Goal: Task Accomplishment & Management: Manage account settings

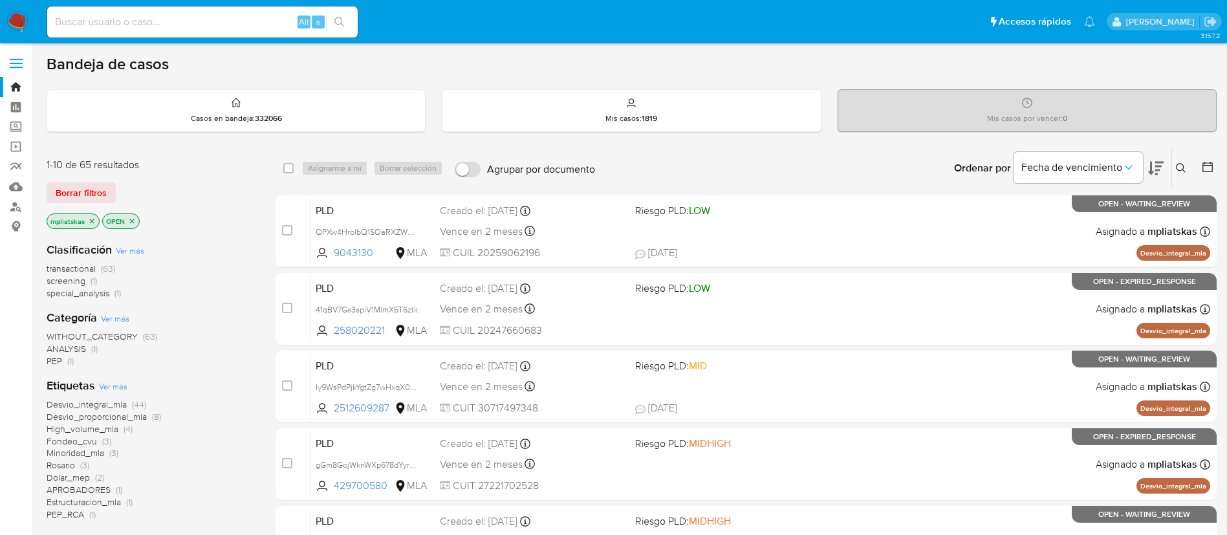
click at [238, 259] on div "Clasificación Ver más transactional (63) screening (1) special_analysis (1)" at bounding box center [151, 271] width 208 height 58
click at [1172, 168] on button at bounding box center [1182, 168] width 21 height 16
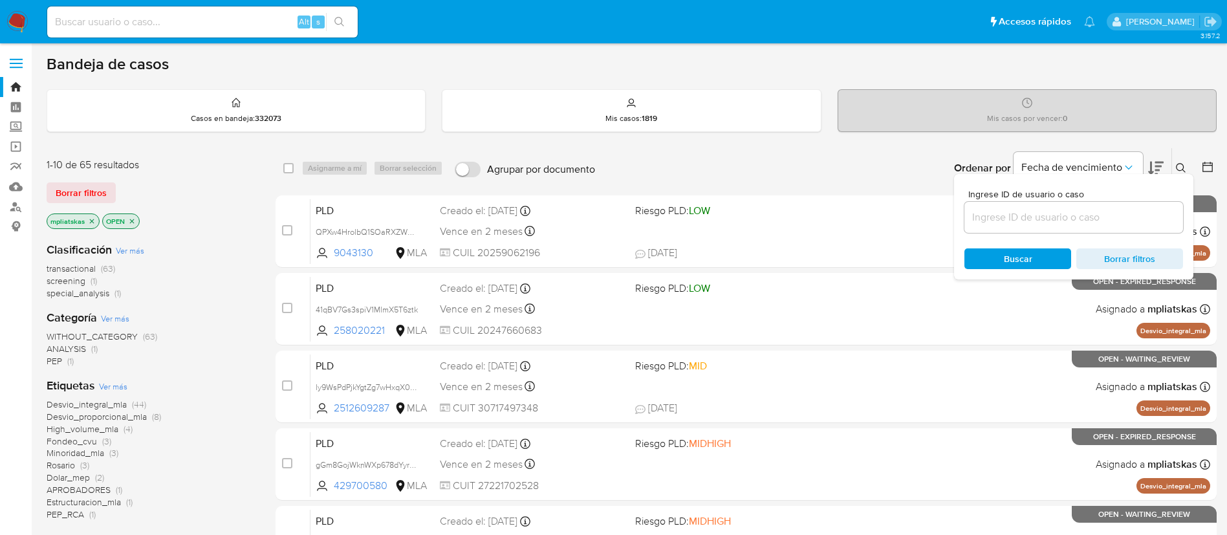
drag, startPoint x: 1140, startPoint y: 232, endPoint x: 1130, endPoint y: 222, distance: 13.7
click at [1139, 232] on div at bounding box center [1074, 217] width 219 height 31
click at [1130, 221] on input at bounding box center [1074, 217] width 219 height 17
paste input "QPXw4HrolbQ1SOaRXZWURlmr"
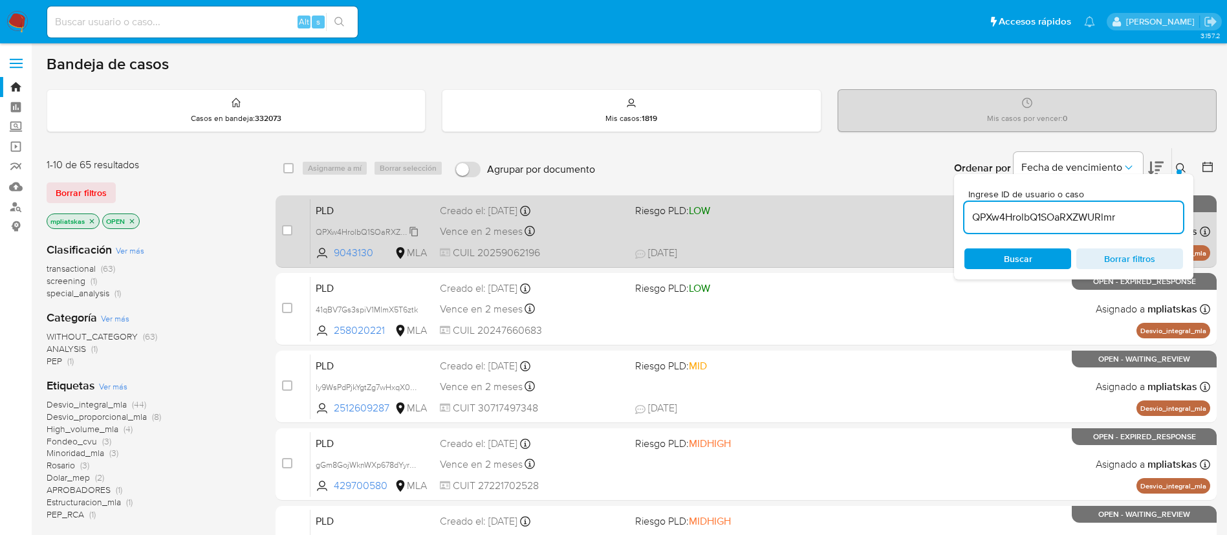
type input "QPXw4HrolbQ1SOaRXZWURlmr"
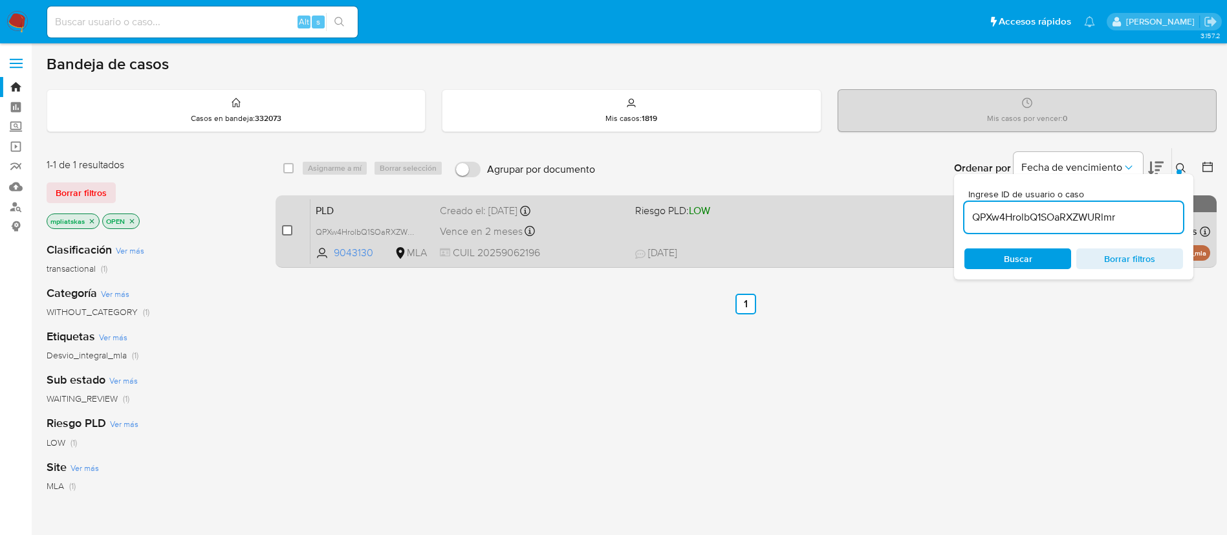
click at [287, 234] on input "checkbox" at bounding box center [287, 230] width 10 height 10
checkbox input "true"
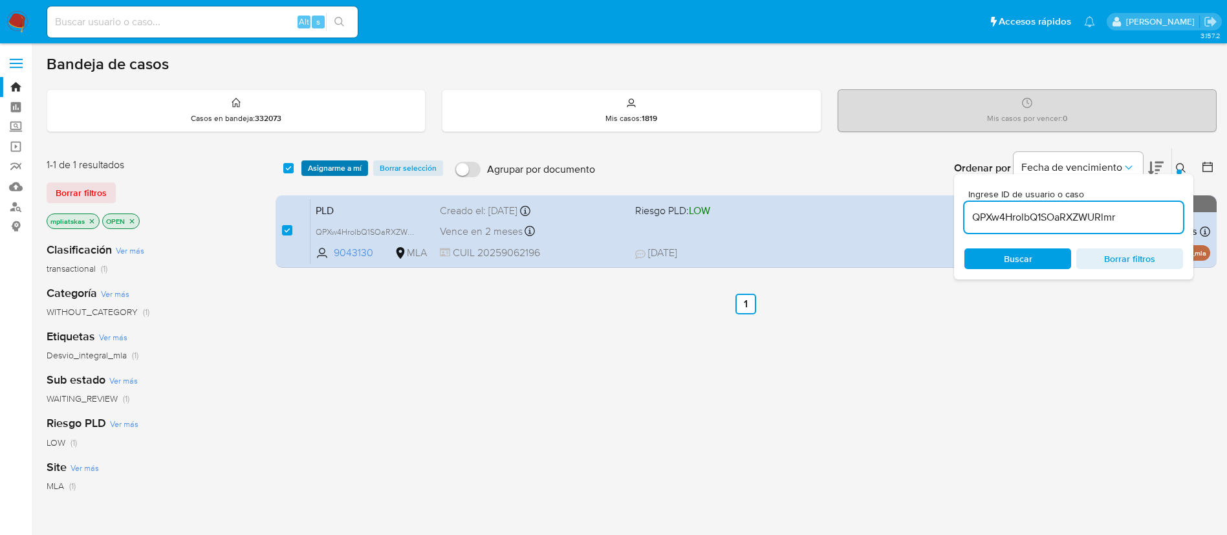
click at [343, 163] on span "Asignarme a mí" at bounding box center [335, 168] width 54 height 13
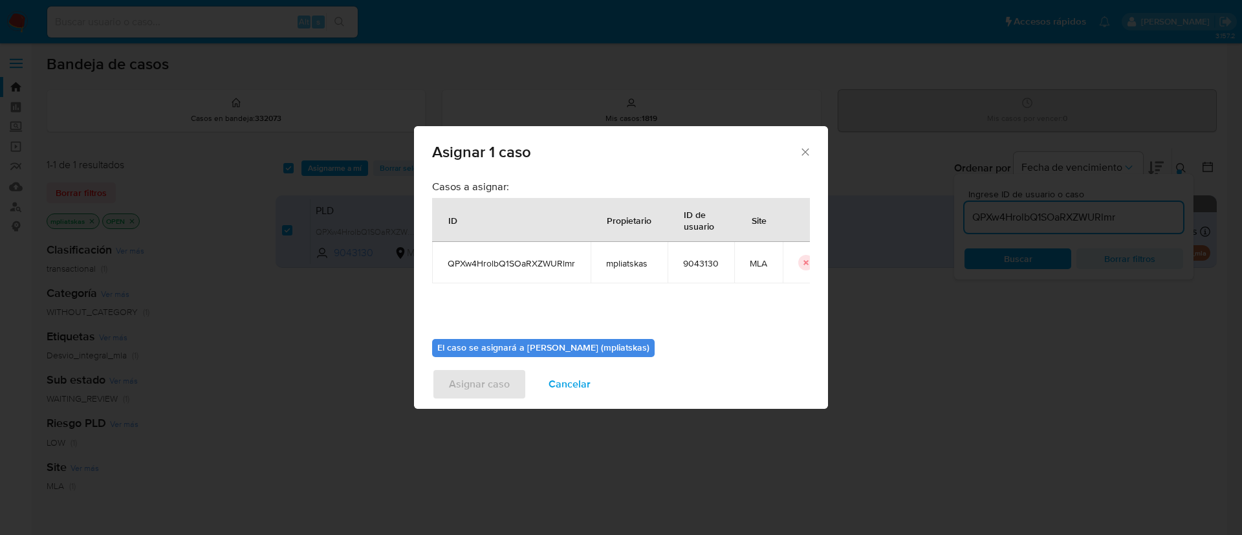
scroll to position [67, 0]
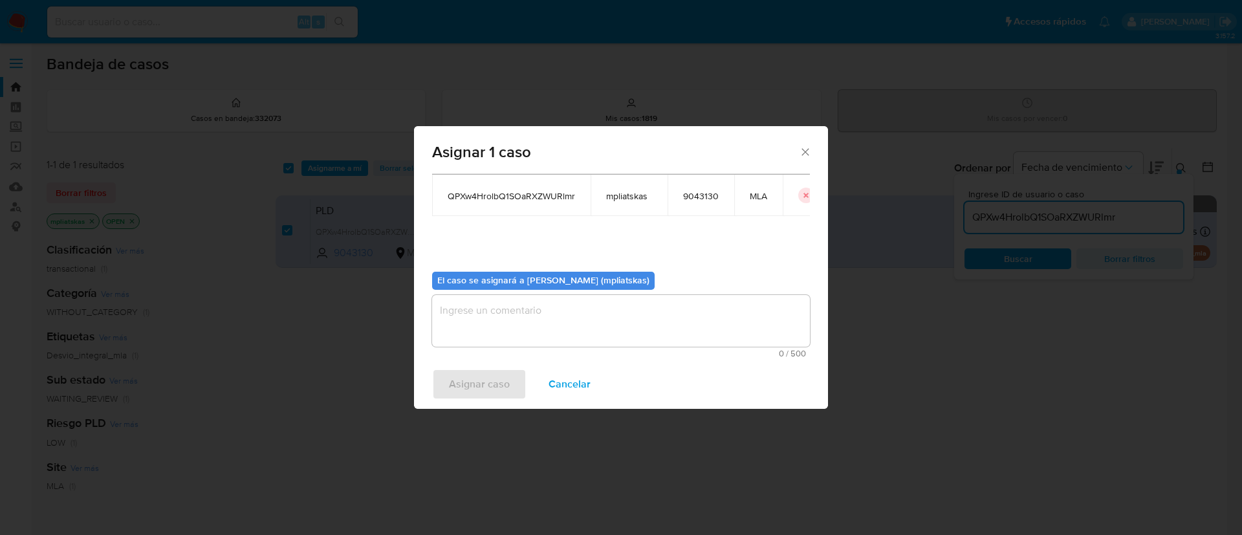
click at [521, 350] on span "0 / 500" at bounding box center [621, 353] width 370 height 8
click at [516, 330] on textarea "assign-modal" at bounding box center [621, 321] width 378 height 52
click at [499, 382] on span "Asignar caso" at bounding box center [479, 384] width 61 height 28
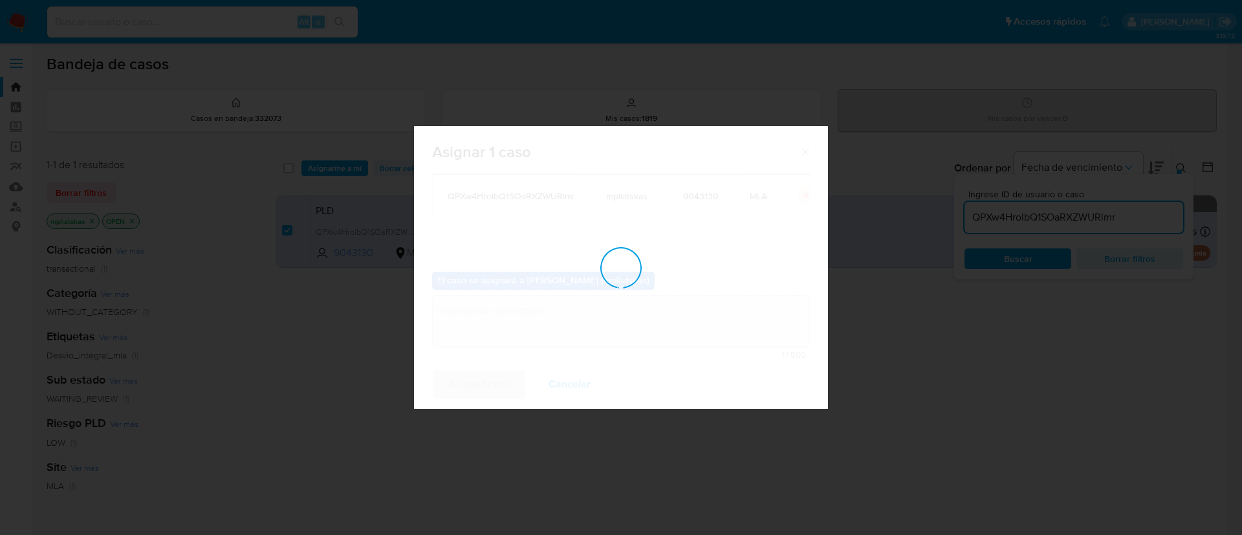
checkbox input "false"
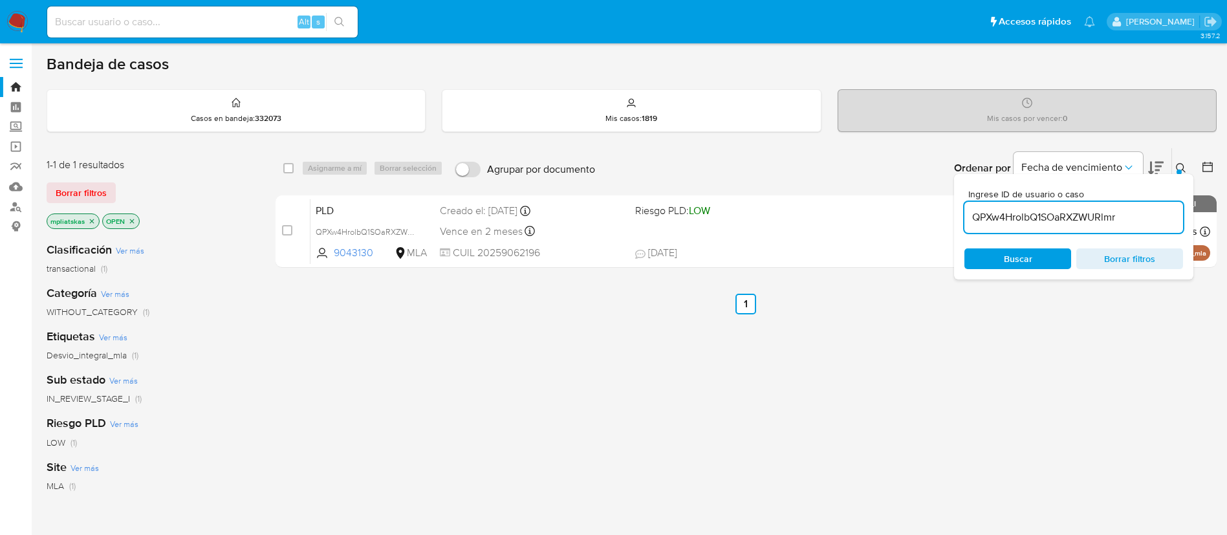
click at [1043, 202] on div "QPXw4HrolbQ1SOaRXZWURlmr" at bounding box center [1074, 217] width 219 height 31
click at [1042, 212] on input "QPXw4HrolbQ1SOaRXZWURlmr" at bounding box center [1074, 217] width 219 height 17
paste input "41qBV7Gs3spiV1MlmX5T6ztk"
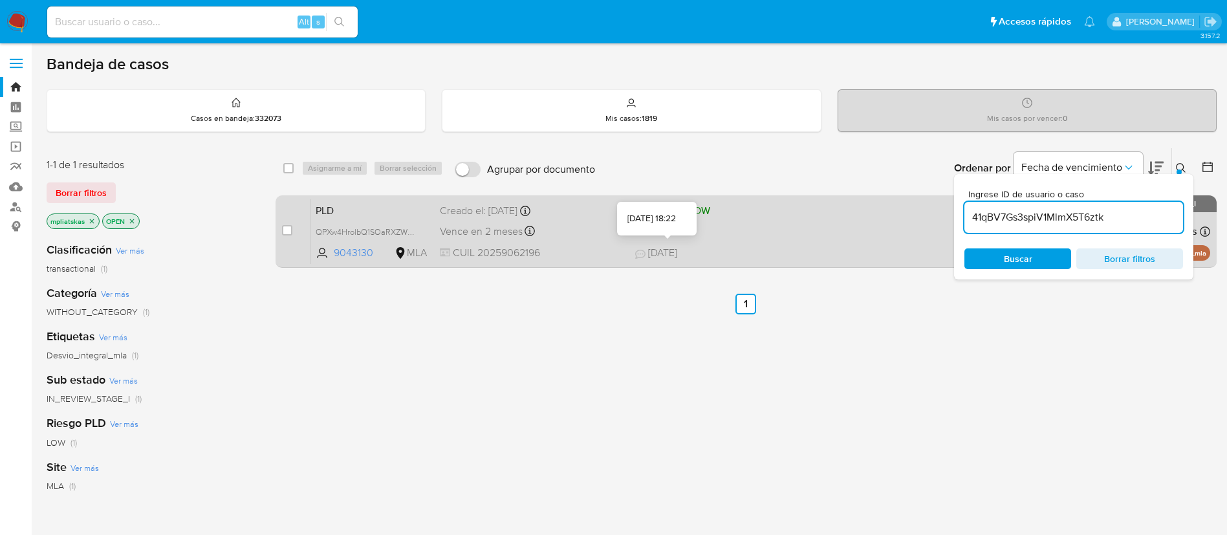
type input "41qBV7Gs3spiV1MlmX5T6ztk"
click at [285, 233] on input "checkbox" at bounding box center [287, 230] width 10 height 10
checkbox input "true"
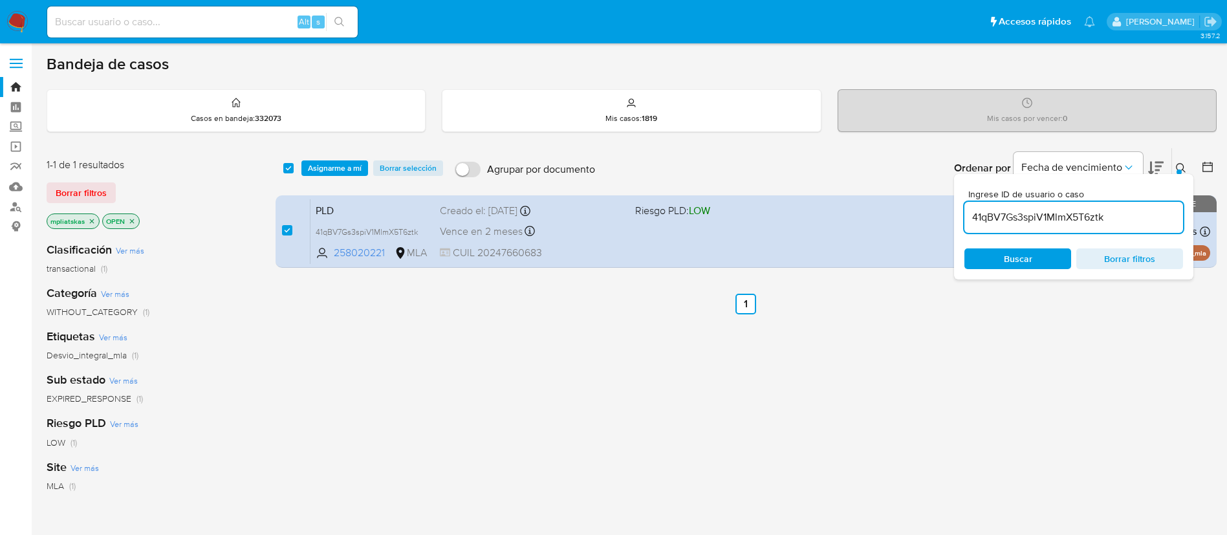
click at [328, 157] on div "select-all-cases-checkbox Asignarme a mí Borrar selección Agrupar por documento…" at bounding box center [746, 168] width 941 height 40
click at [344, 166] on span "Asignarme a mí" at bounding box center [335, 168] width 54 height 13
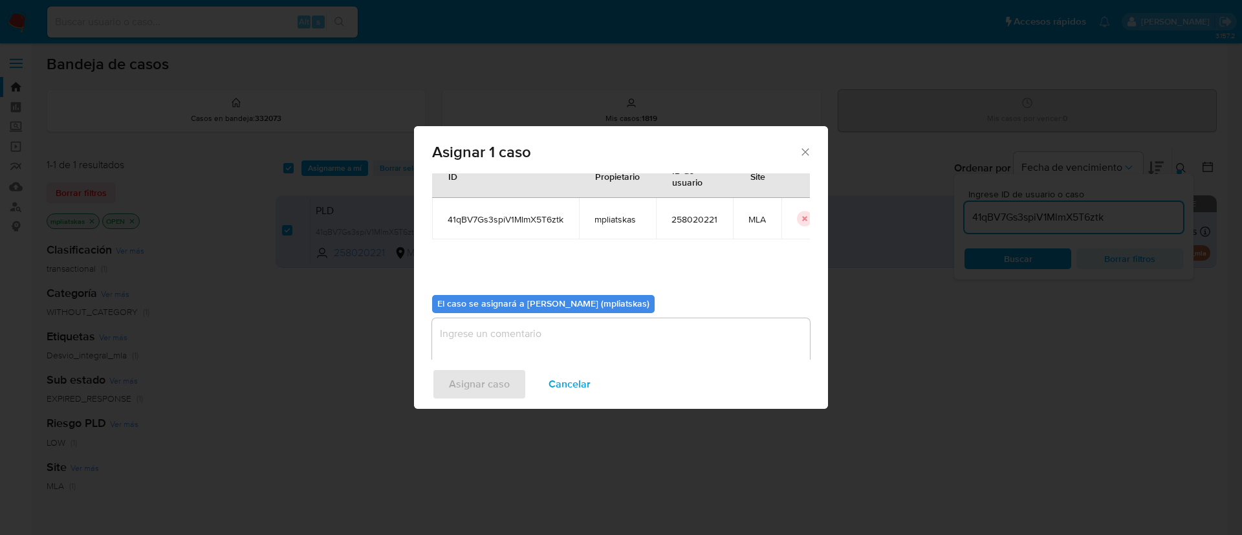
scroll to position [67, 0]
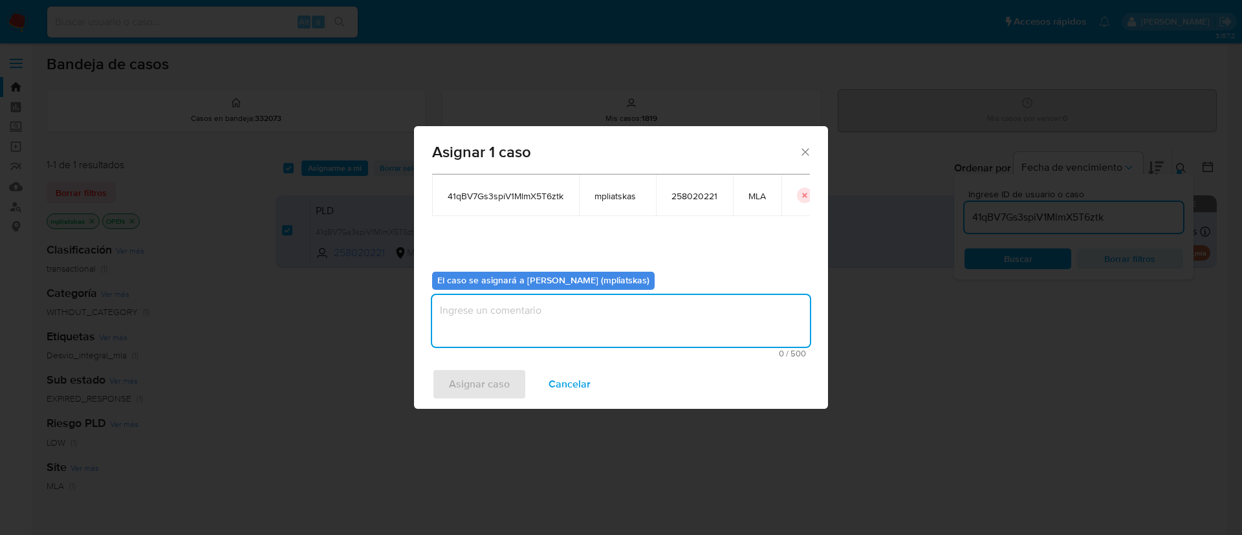
drag, startPoint x: 534, startPoint y: 307, endPoint x: 521, endPoint y: 341, distance: 36.0
click at [536, 307] on textarea "assign-modal" at bounding box center [621, 321] width 378 height 52
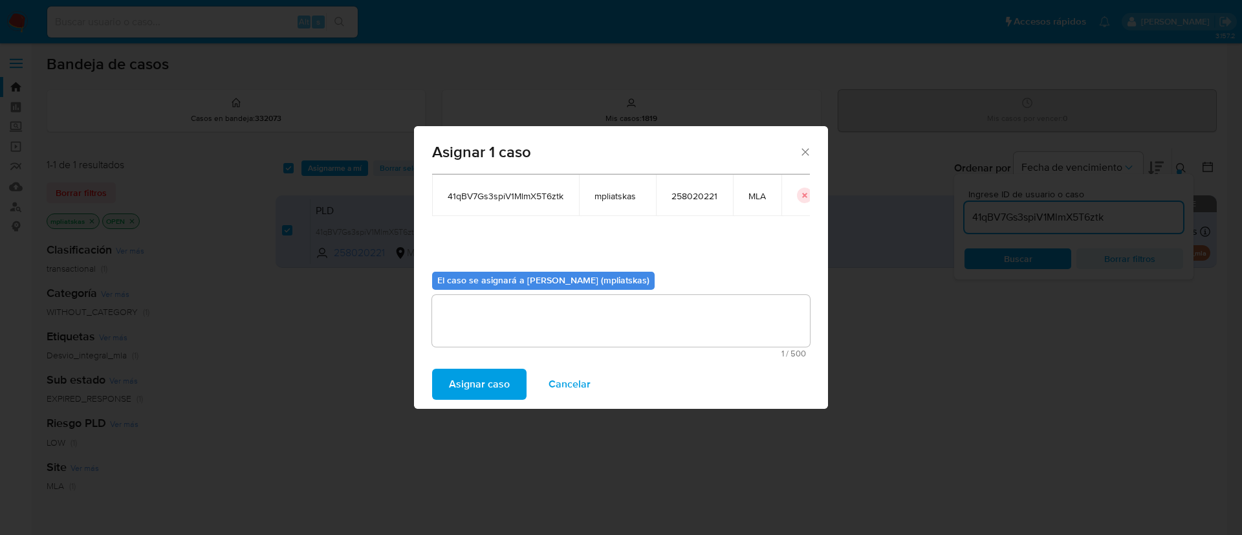
click at [483, 380] on span "Asignar caso" at bounding box center [479, 384] width 61 height 28
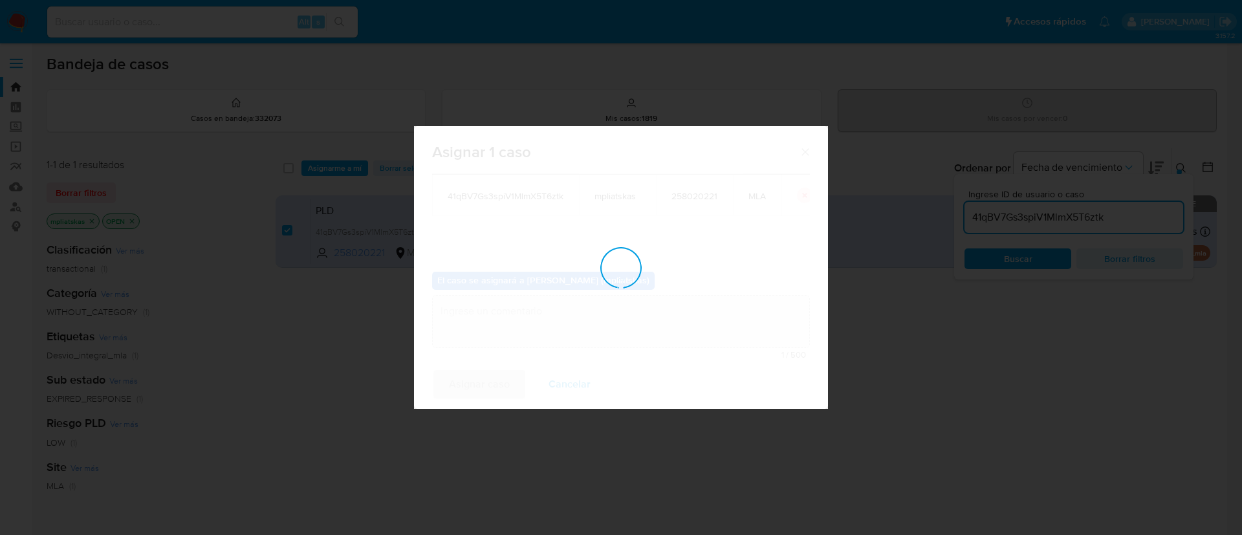
checkbox input "false"
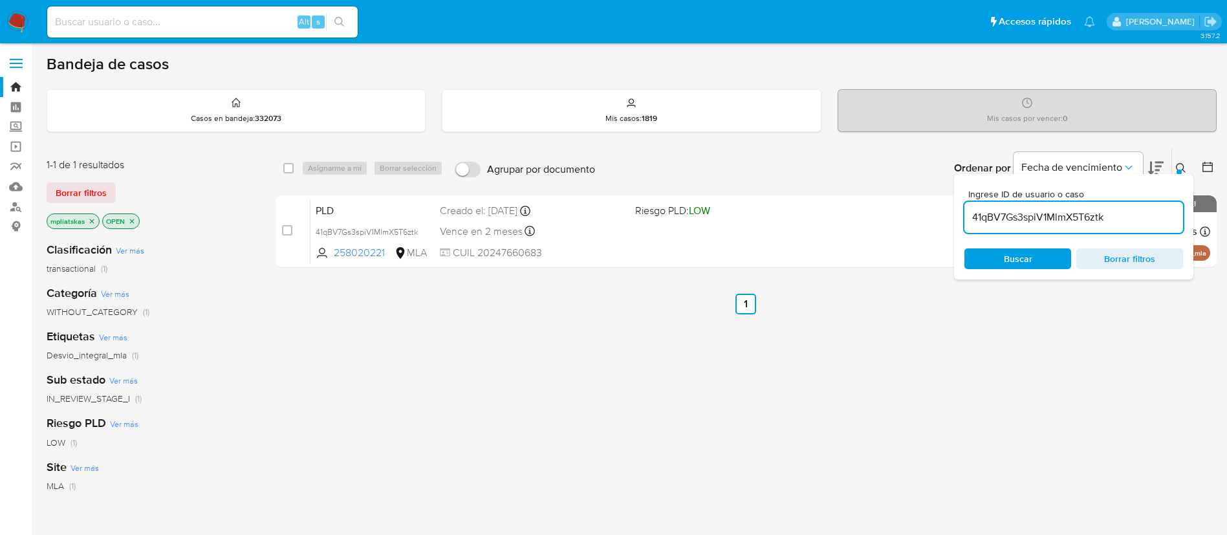
click at [1034, 207] on div "41qBV7Gs3spiV1MlmX5T6ztk" at bounding box center [1074, 217] width 219 height 31
click at [1035, 207] on div "41qBV7Gs3spiV1MlmX5T6ztk" at bounding box center [1074, 217] width 219 height 31
click at [1038, 210] on input "41qBV7Gs3spiV1MlmX5T6ztk" at bounding box center [1074, 217] width 219 height 17
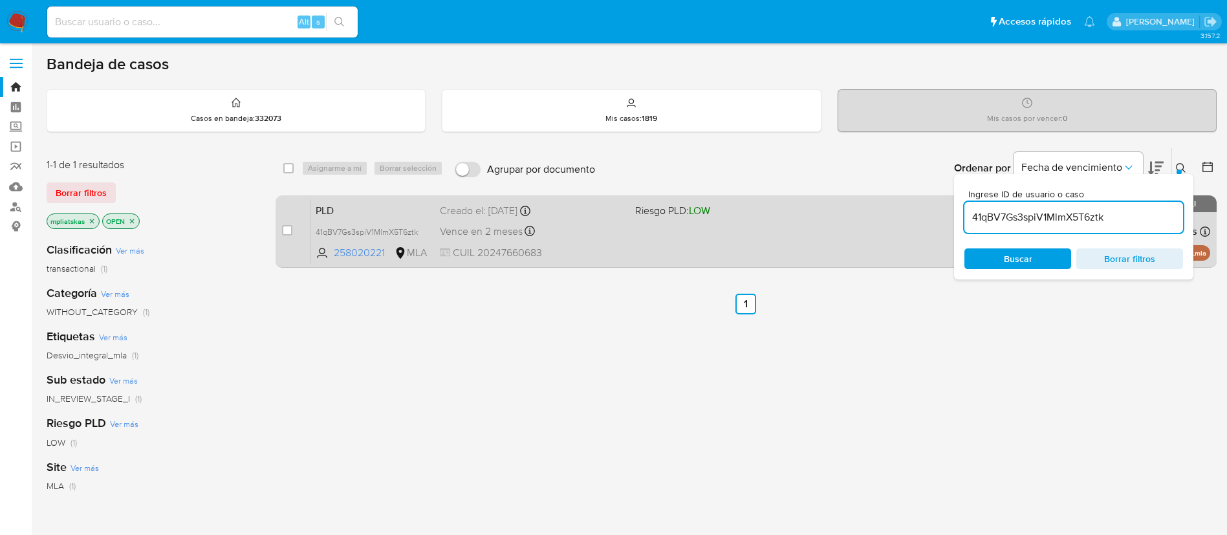
paste input "JE52an6cNZ3kQWUNDISAi4Nx"
type input "JE52an6cNZ3kQWUNDISAi4Nx"
click at [285, 234] on input "checkbox" at bounding box center [287, 230] width 10 height 10
checkbox input "true"
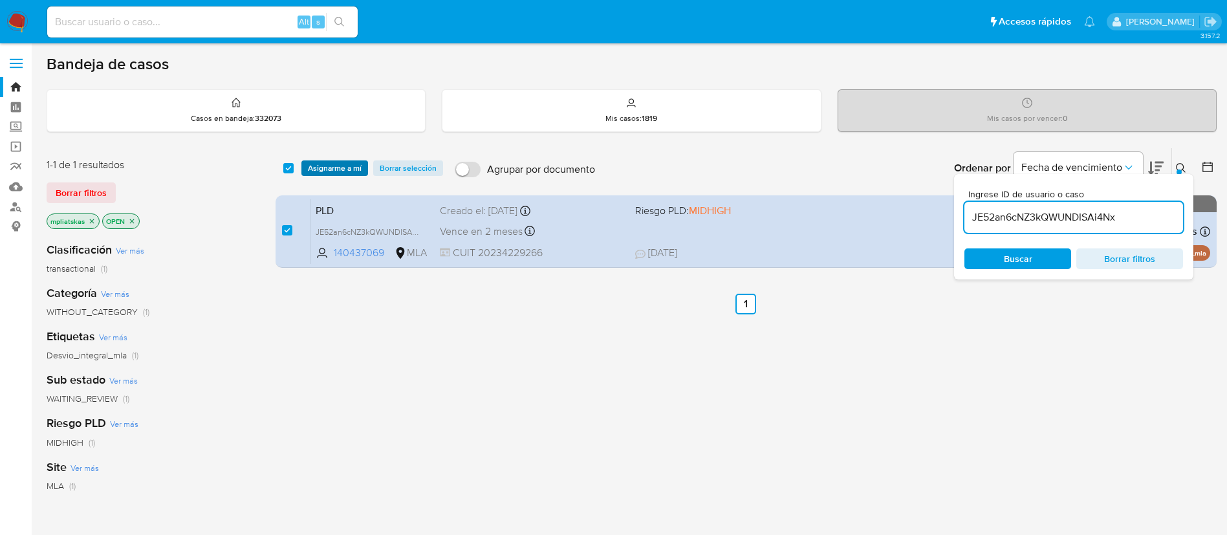
click at [322, 173] on span "Asignarme a mí" at bounding box center [335, 168] width 54 height 13
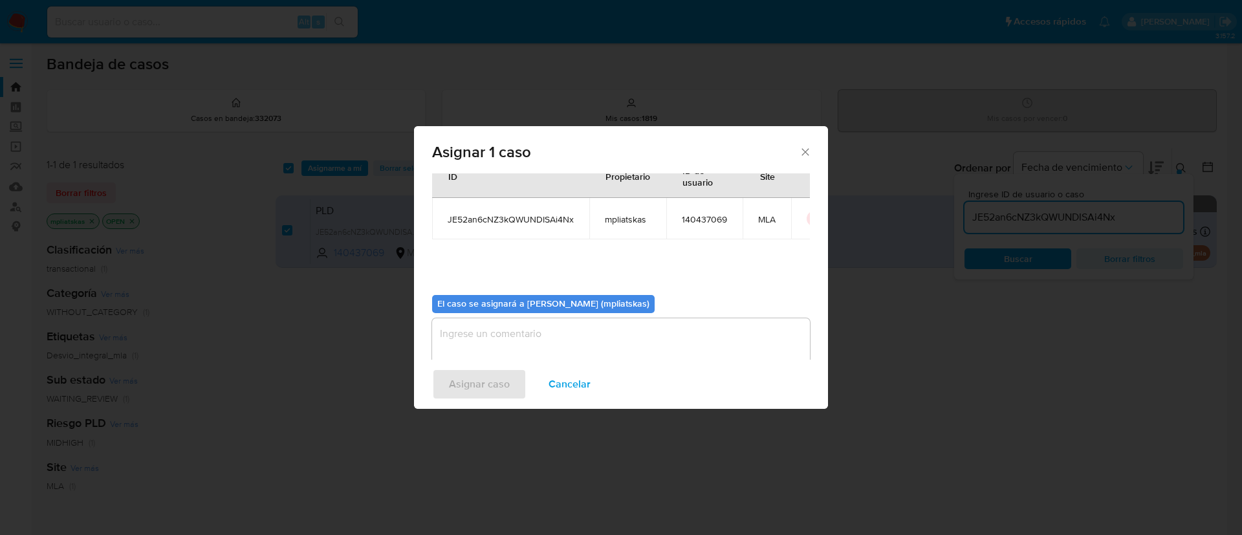
scroll to position [67, 0]
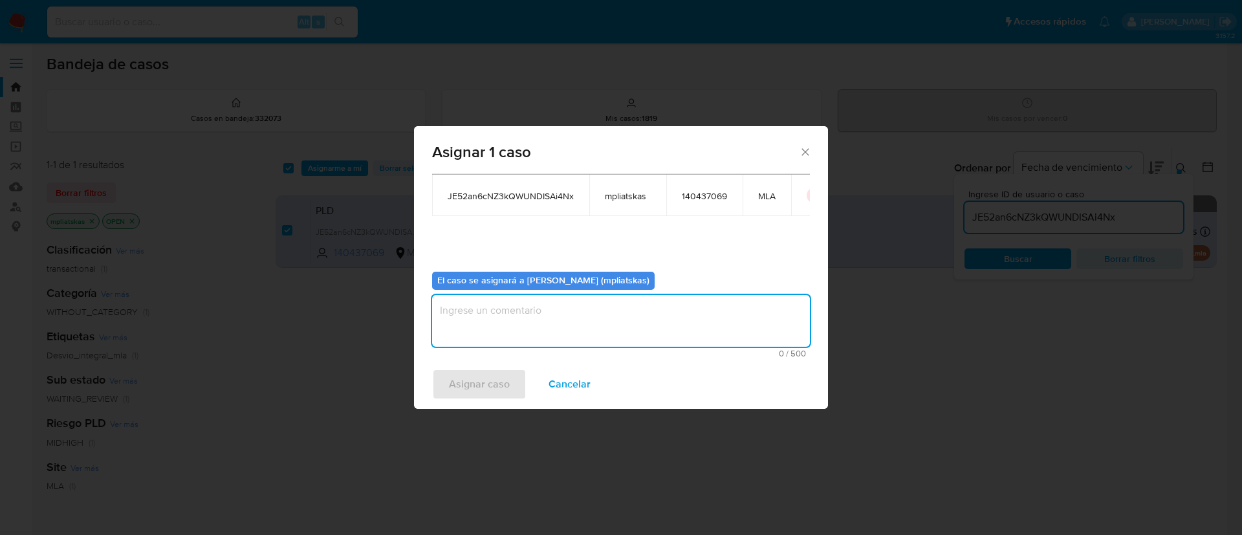
drag, startPoint x: 593, startPoint y: 343, endPoint x: 537, endPoint y: 364, distance: 59.1
click at [593, 343] on textarea "assign-modal" at bounding box center [621, 321] width 378 height 52
click at [477, 376] on span "Asignar caso" at bounding box center [479, 384] width 61 height 28
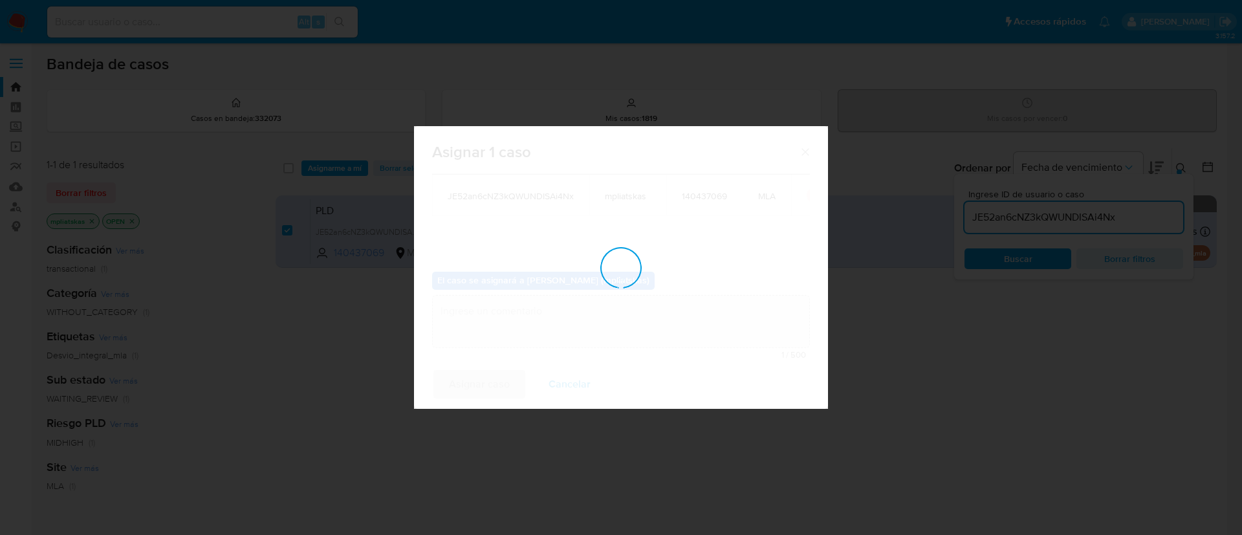
checkbox input "false"
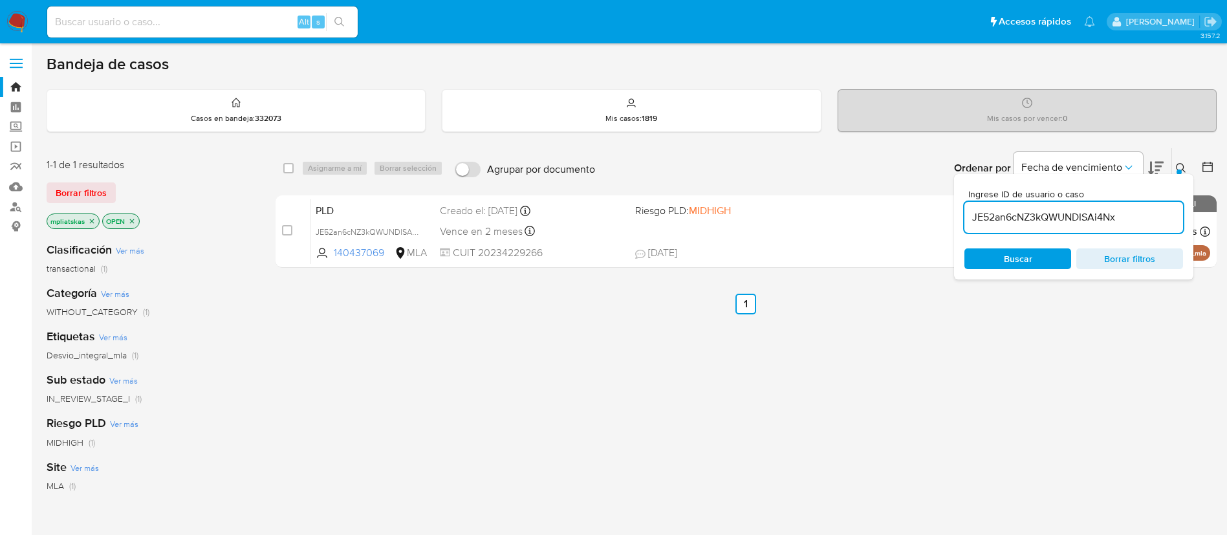
click at [976, 215] on input "JE52an6cNZ3kQWUNDISAi4Nx" at bounding box center [1074, 217] width 219 height 17
paste input "cJV37Qox8lZxIcNheThDOmfs"
type input "cJV37Qox8lZxIcNheThDOmfs"
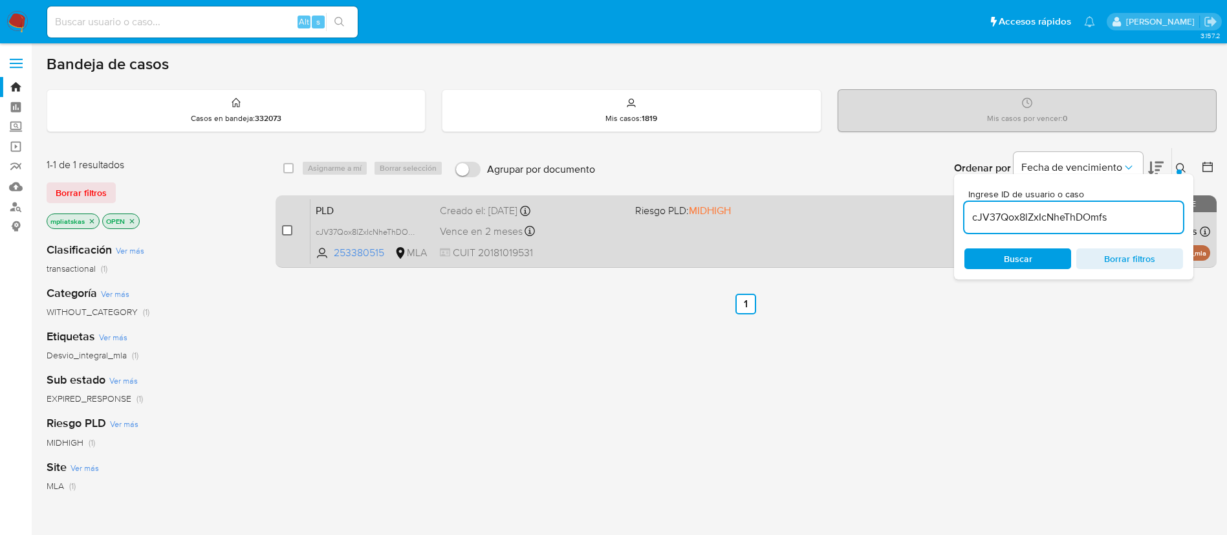
click at [287, 230] on input "checkbox" at bounding box center [287, 230] width 10 height 10
checkbox input "true"
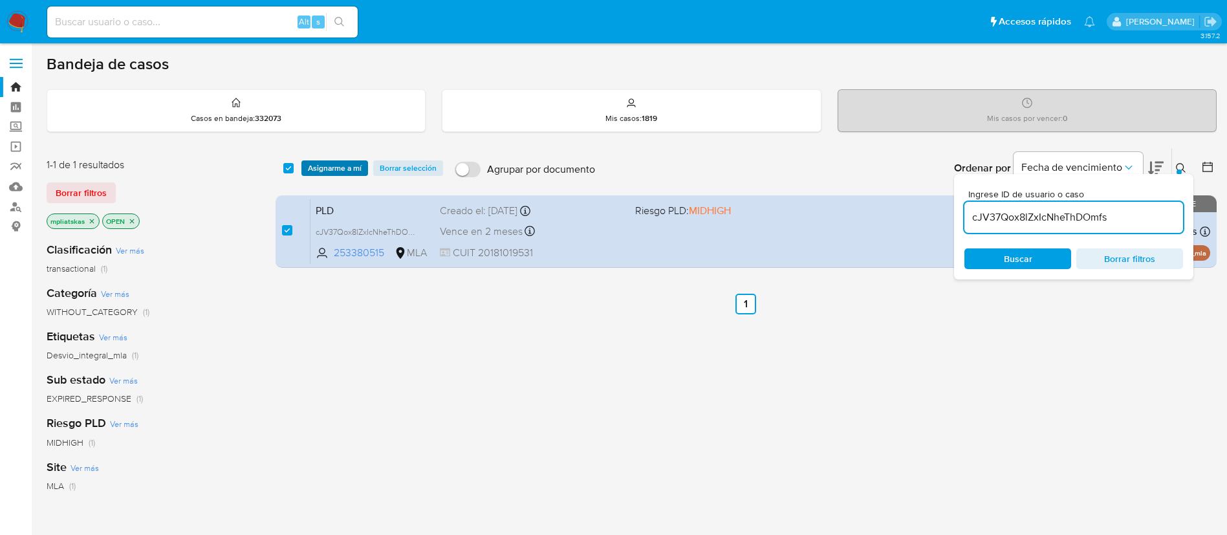
click at [321, 164] on span "Asignarme a mí" at bounding box center [335, 168] width 54 height 13
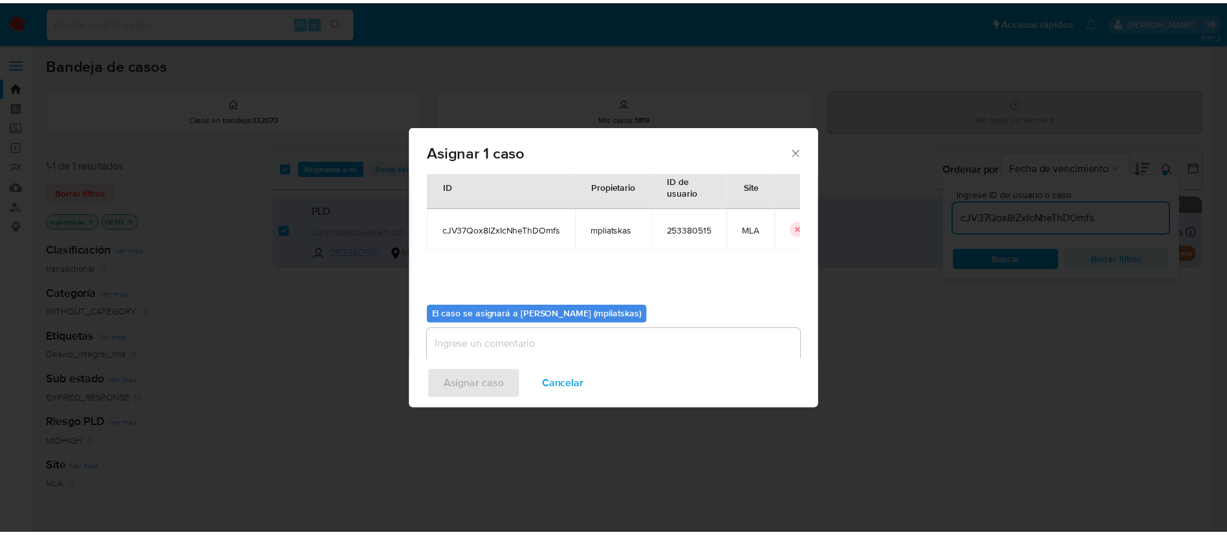
scroll to position [67, 0]
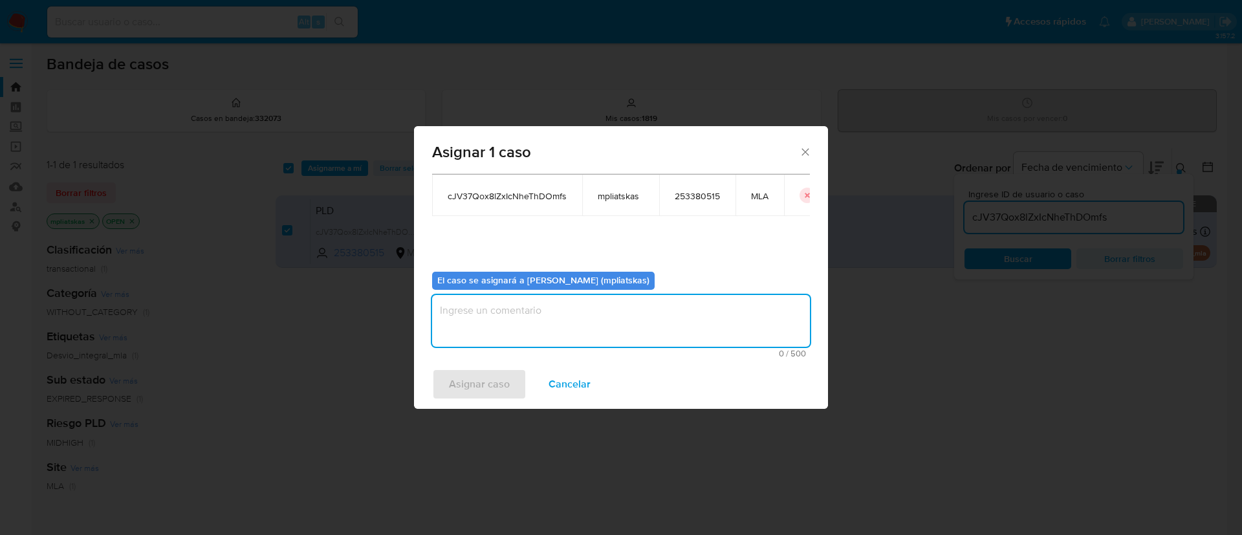
click at [499, 309] on textarea "assign-modal" at bounding box center [621, 321] width 378 height 52
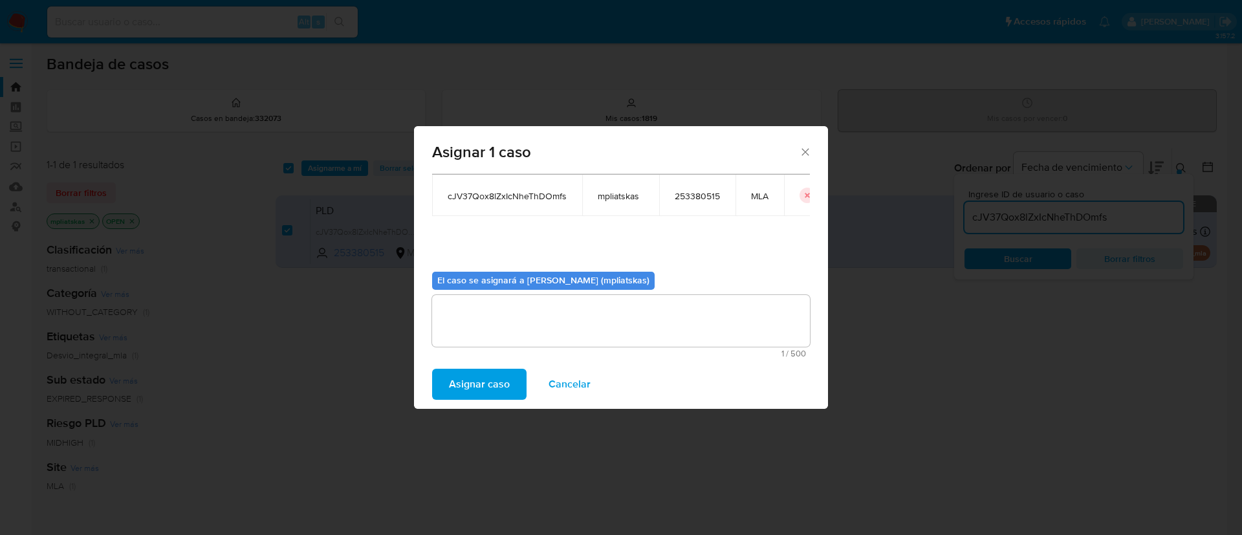
click at [462, 378] on span "Asignar caso" at bounding box center [479, 384] width 61 height 28
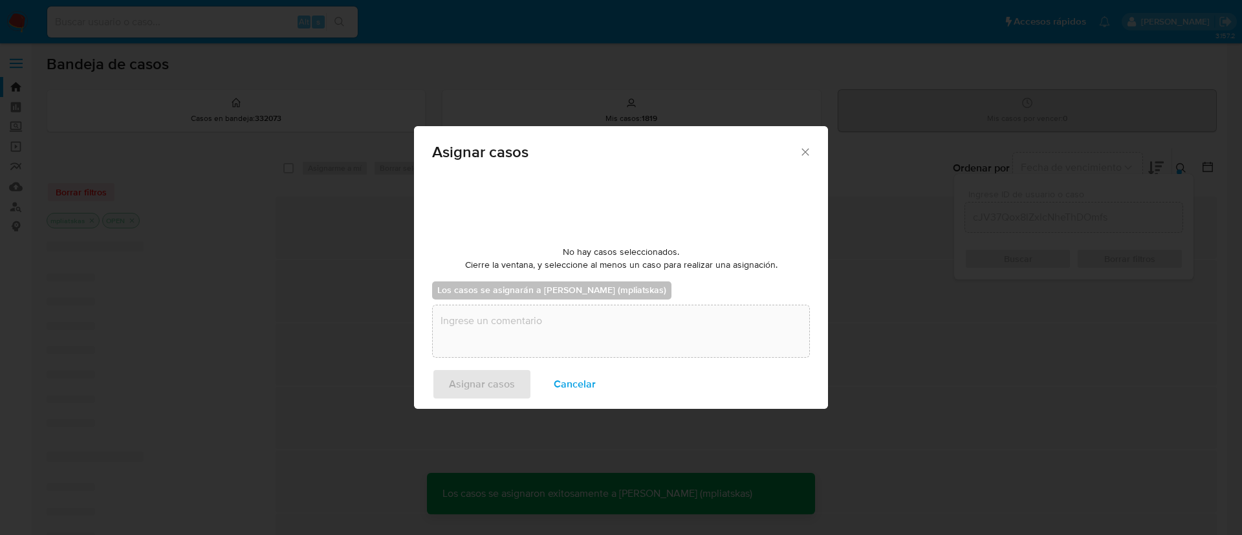
checkbox input "false"
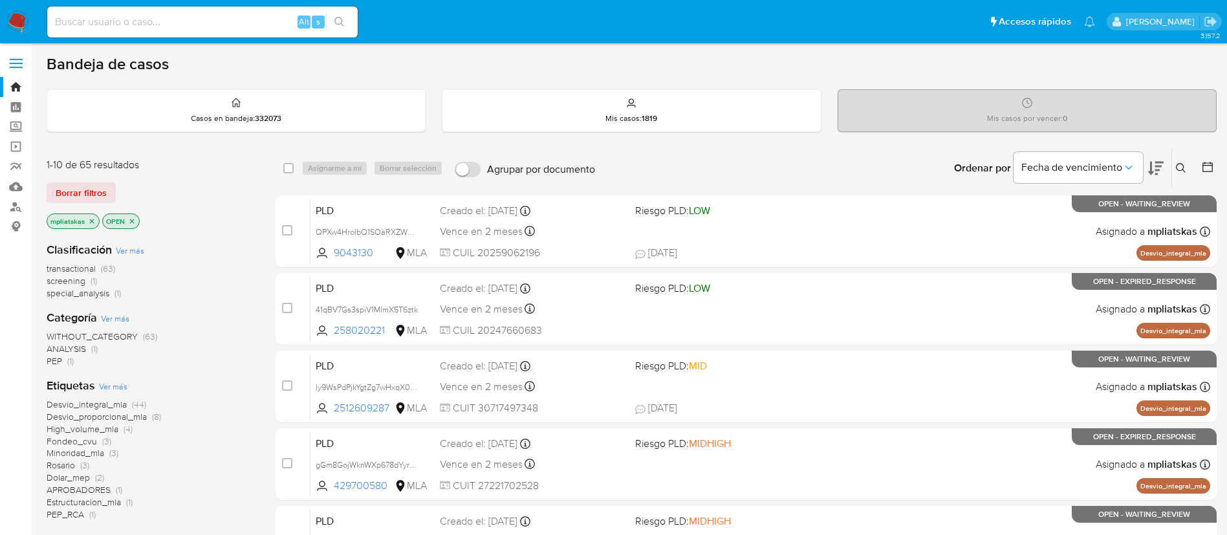
click at [258, 2] on nav "Pausado Ver notificaciones Alt s Accesos rápidos Presiona las siguientes teclas…" at bounding box center [613, 21] width 1227 height 43
click at [263, 14] on input at bounding box center [202, 22] width 311 height 17
paste input "QPXw4HrolbQ1SOaRXZWURlmr"
type input "QPXw4HrolbQ1SOaRXZWURlmr"
click at [340, 25] on icon "search-icon" at bounding box center [339, 22] width 10 height 10
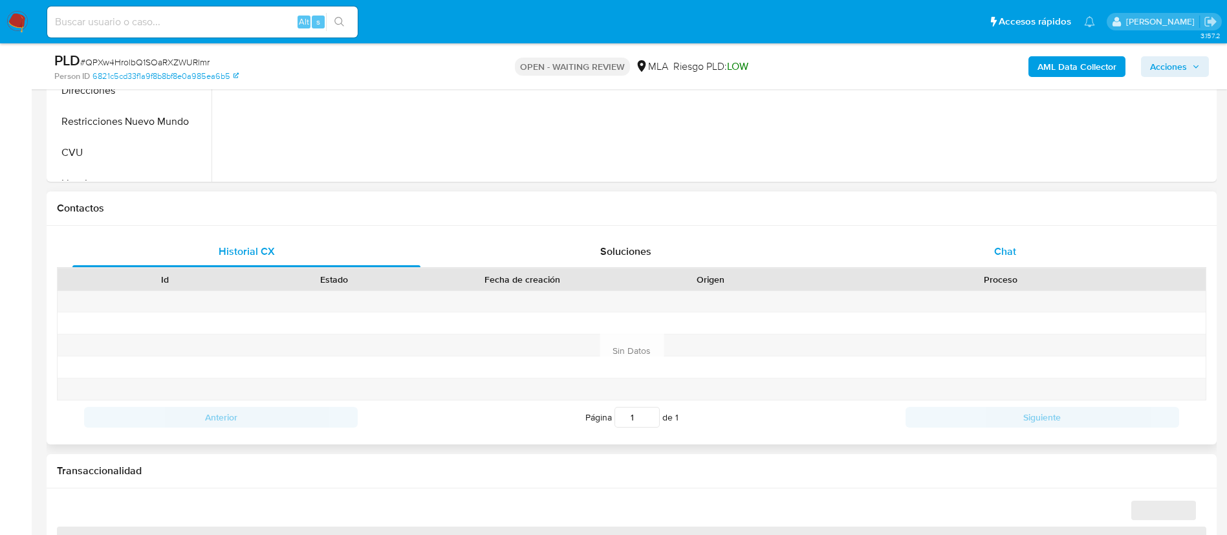
click at [972, 237] on div "Chat" at bounding box center [1005, 251] width 348 height 31
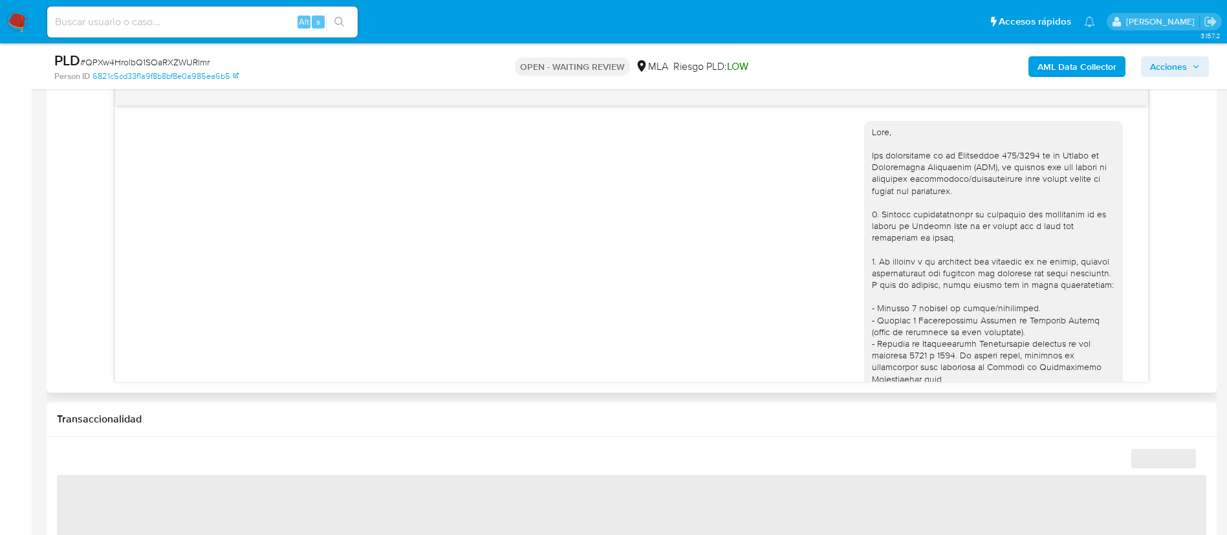
scroll to position [651, 0]
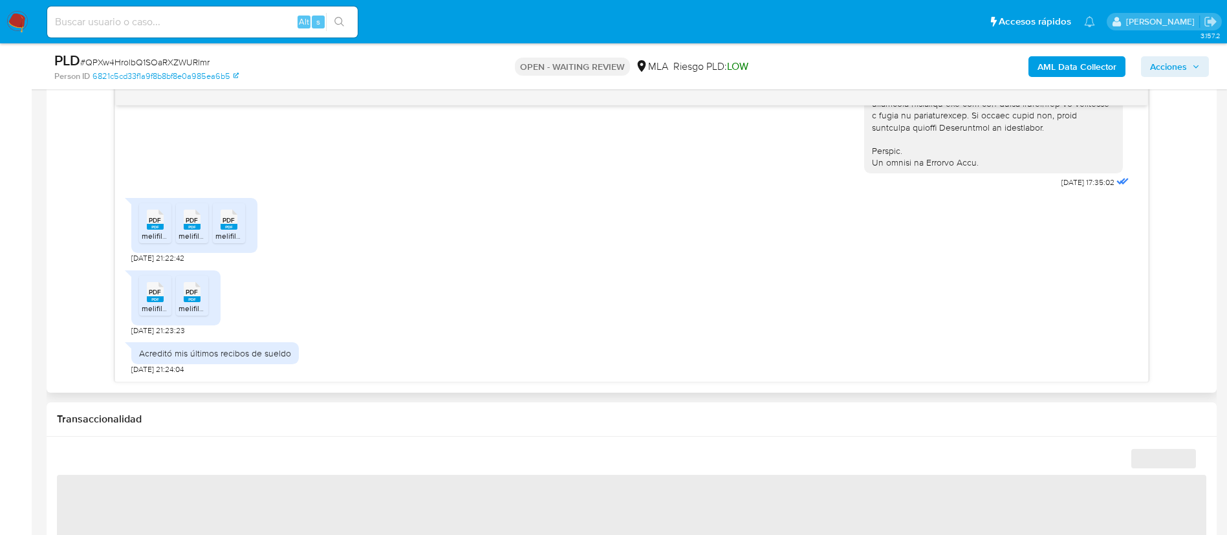
select select "10"
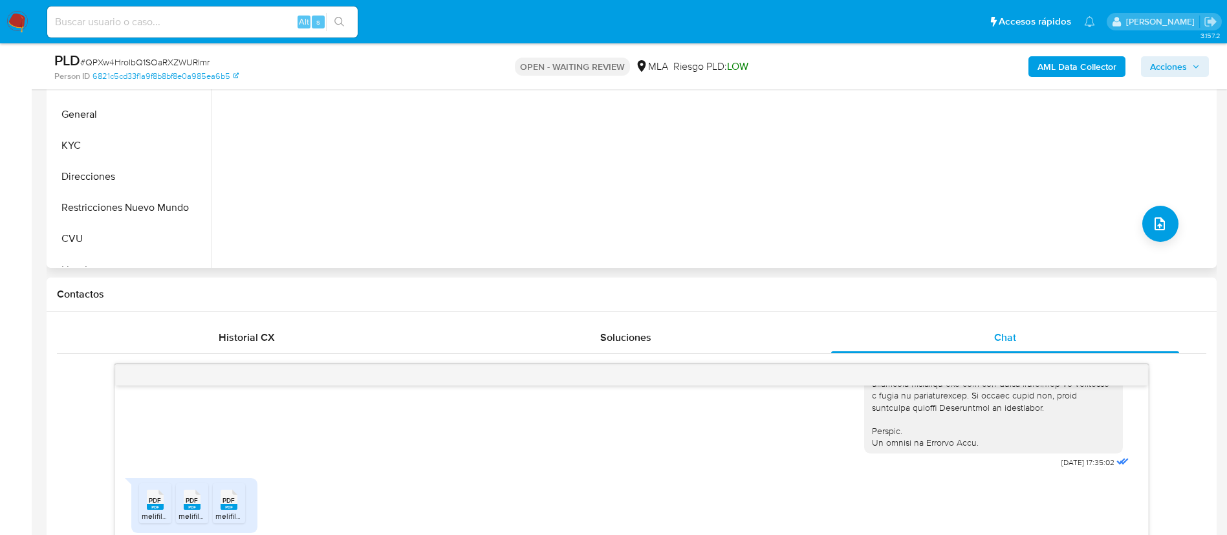
scroll to position [194, 0]
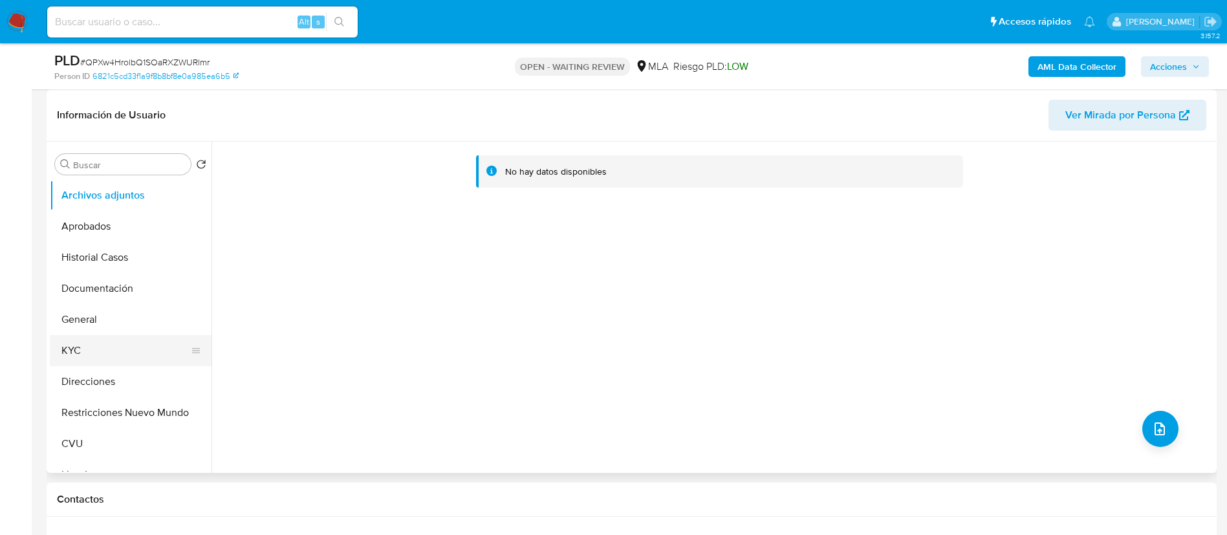
click at [134, 354] on button "KYC" at bounding box center [125, 350] width 151 height 31
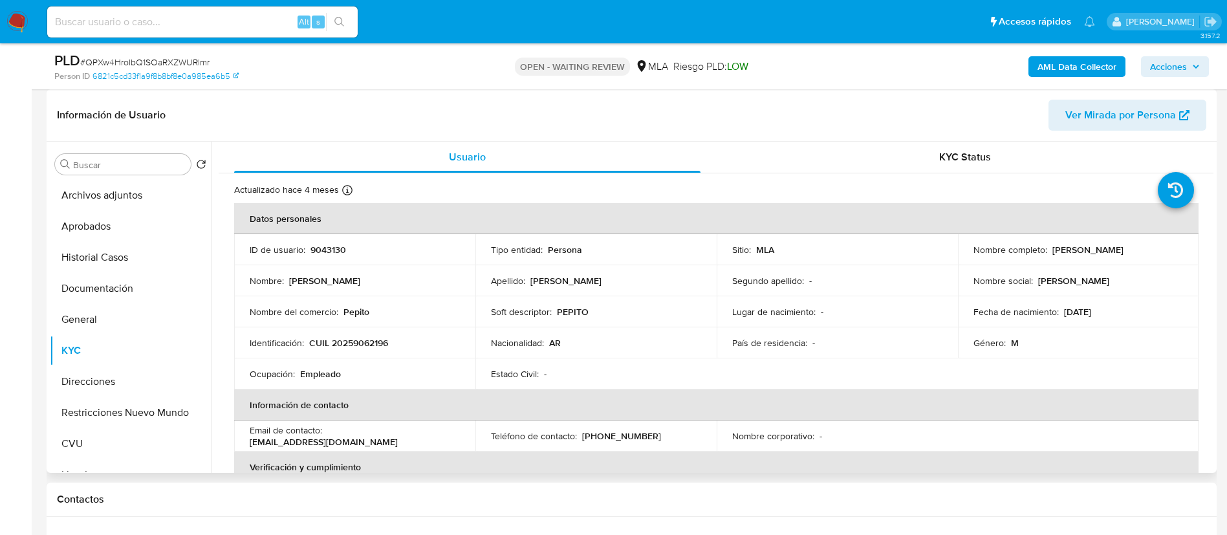
click at [331, 254] on p "9043130" at bounding box center [329, 250] width 36 height 12
copy p "9043130"
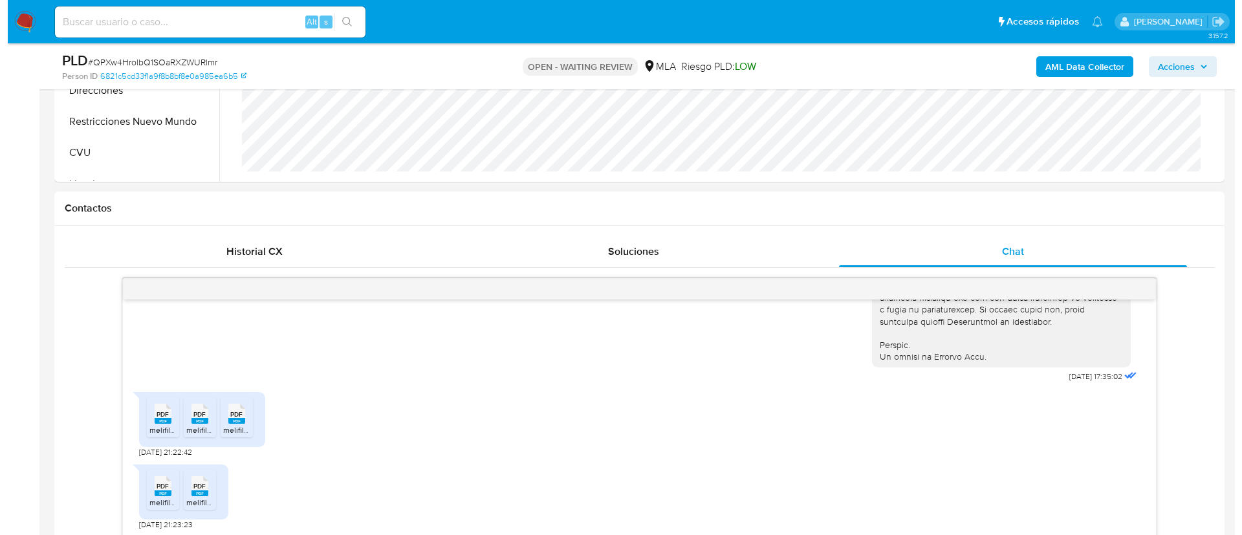
scroll to position [679, 0]
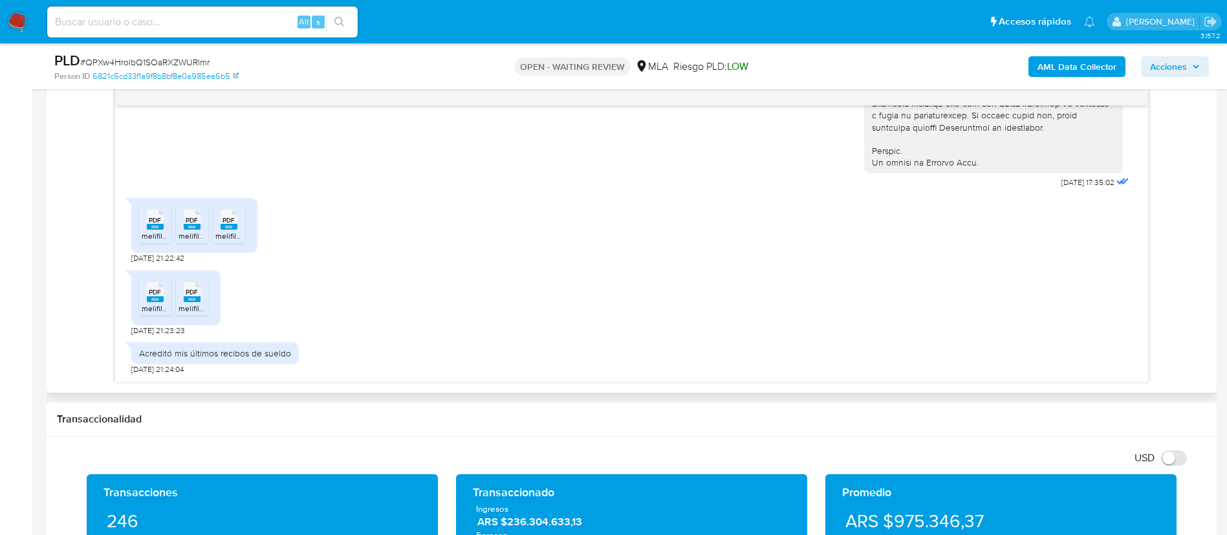
click at [153, 237] on span "melifile4159931215638049370.pdf" at bounding box center [201, 235] width 118 height 11
click at [197, 238] on span "melifile5887496663006045398.pdf" at bounding box center [241, 235] width 124 height 11
click at [233, 229] on rect at bounding box center [229, 227] width 17 height 6
click at [164, 290] on div "PDF PDF" at bounding box center [155, 290] width 27 height 25
click at [191, 301] on rect at bounding box center [192, 299] width 17 height 6
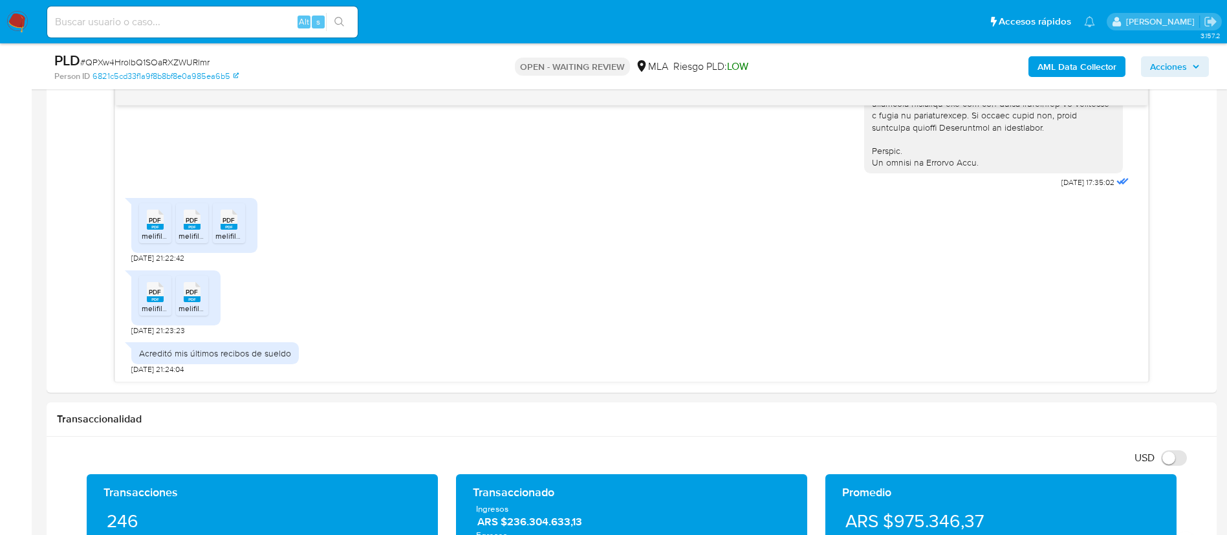
click at [1051, 71] on b "AML Data Collector" at bounding box center [1077, 66] width 79 height 21
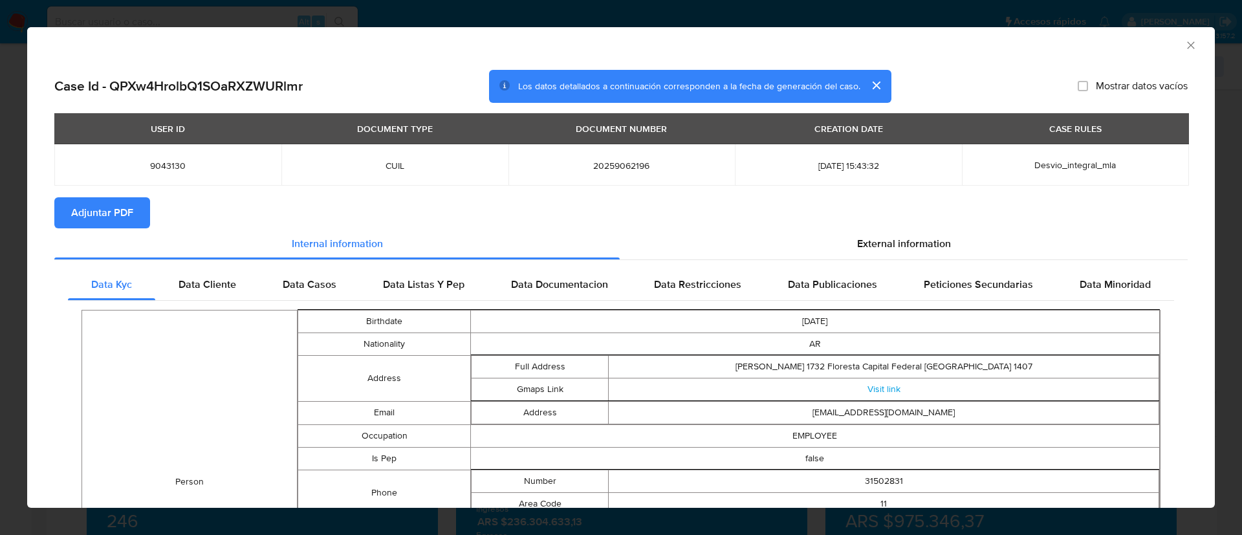
click at [86, 201] on span "Adjuntar PDF" at bounding box center [102, 213] width 62 height 28
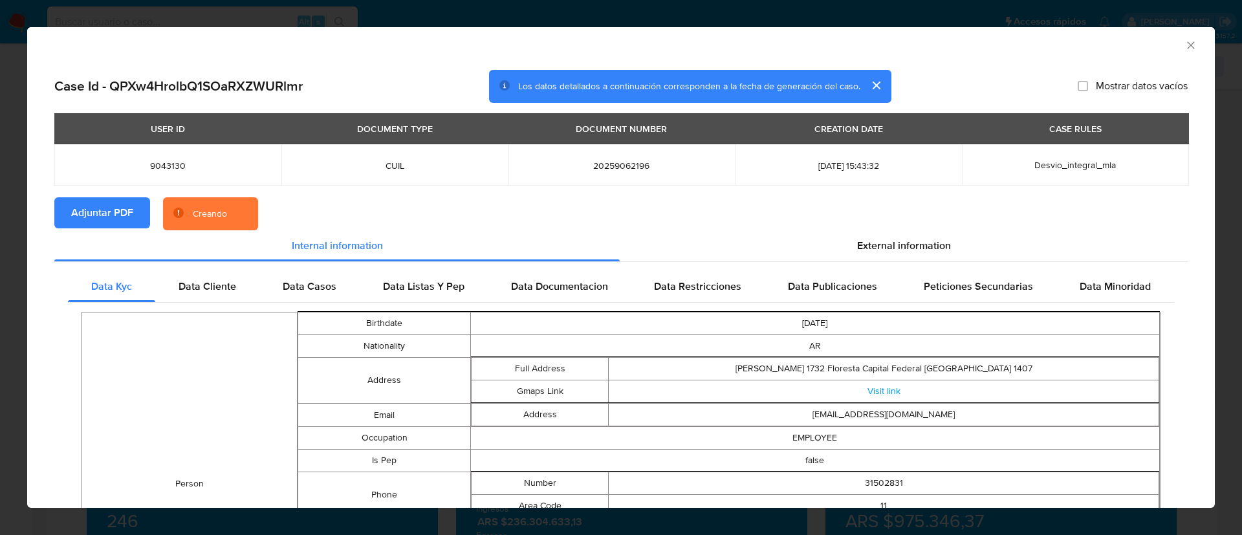
click at [171, 160] on span "9043130" at bounding box center [168, 166] width 196 height 12
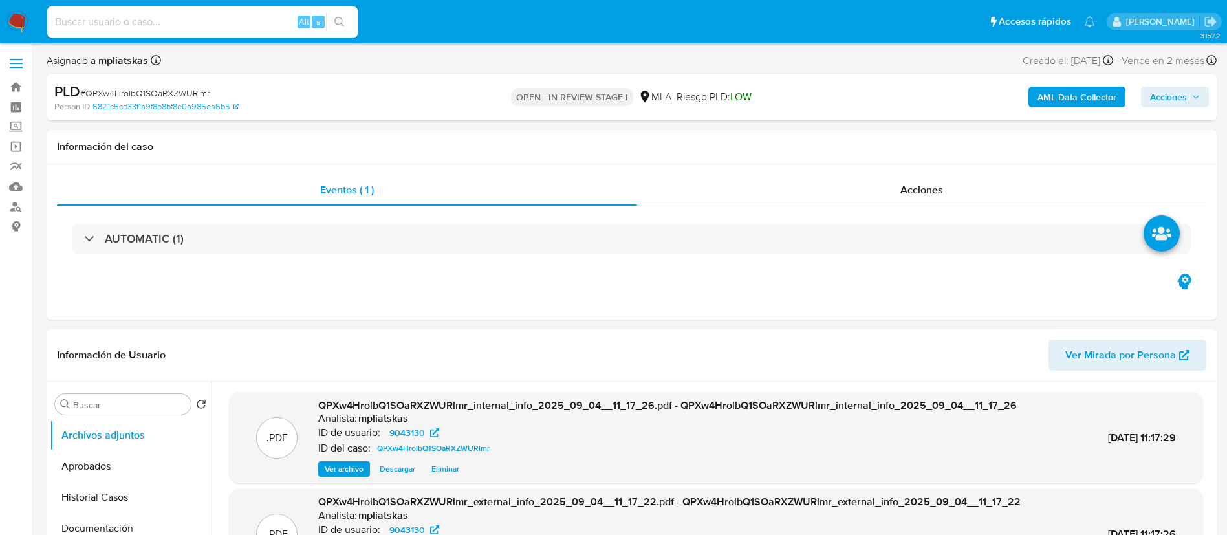
select select "10"
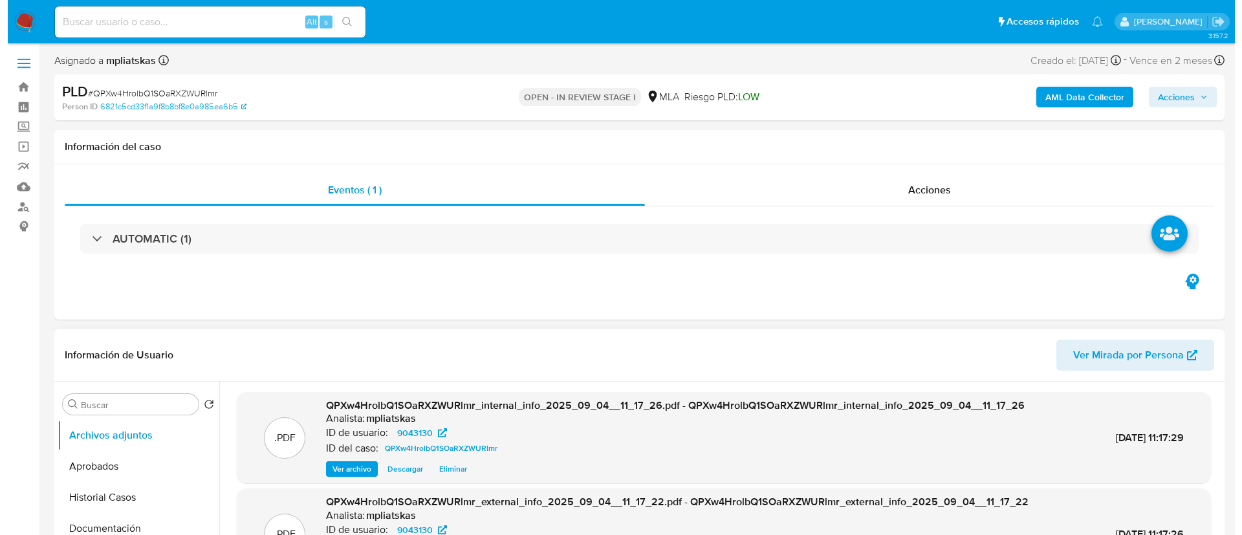
scroll to position [194, 0]
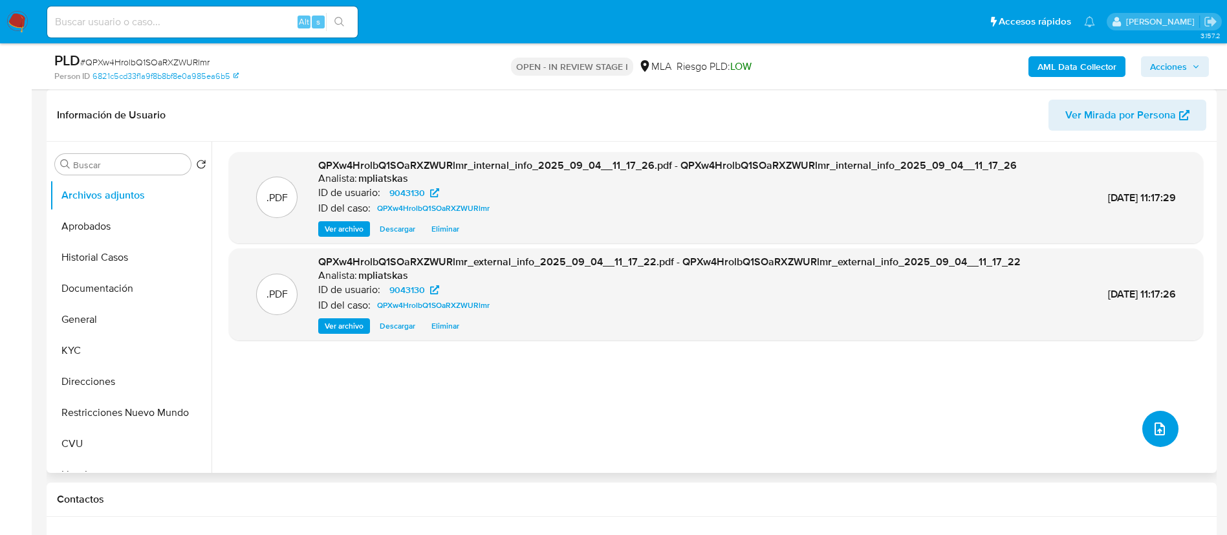
click at [1152, 422] on span "upload-file" at bounding box center [1160, 429] width 16 height 16
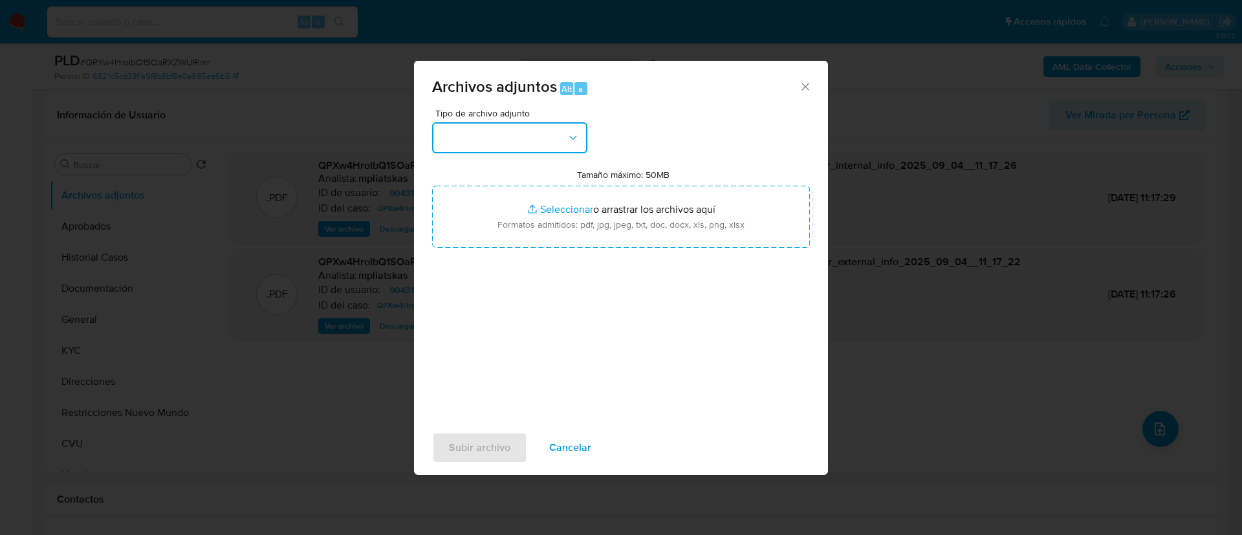
click at [555, 133] on button "button" at bounding box center [509, 137] width 155 height 31
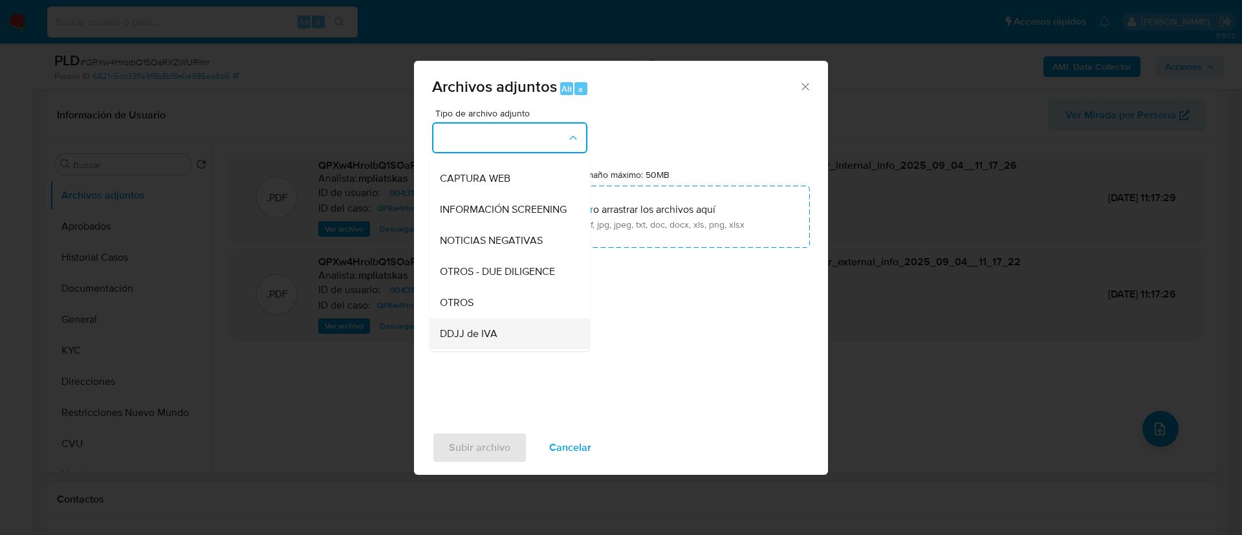
scroll to position [0, 0]
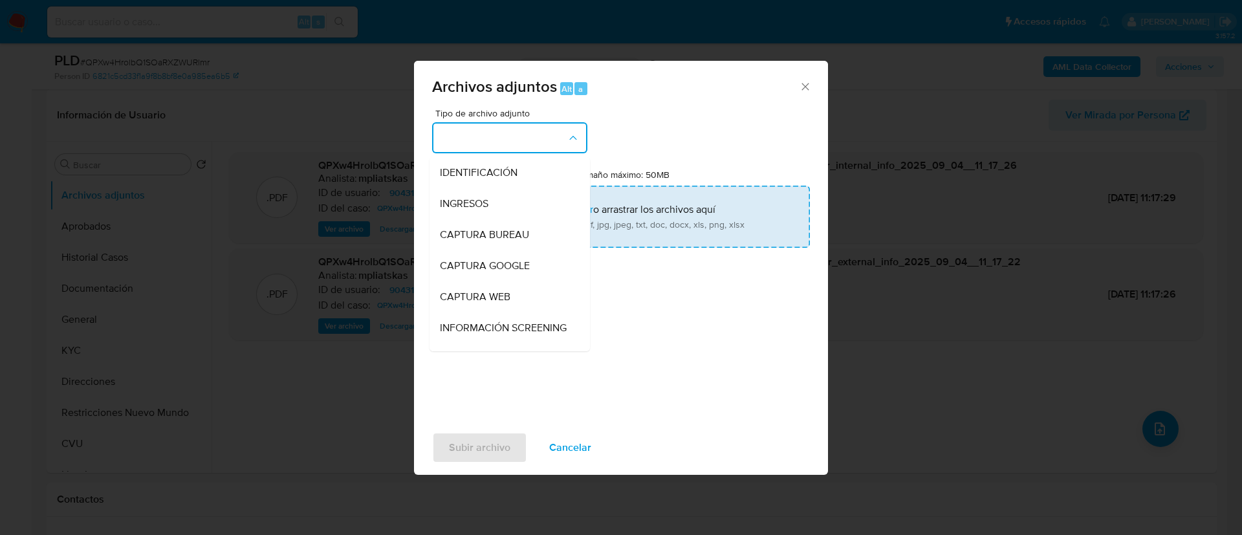
click at [512, 195] on div "INGRESOS" at bounding box center [506, 203] width 132 height 31
click at [511, 197] on input "Tamaño máximo: 50MB Seleccionar archivos" at bounding box center [621, 217] width 378 height 62
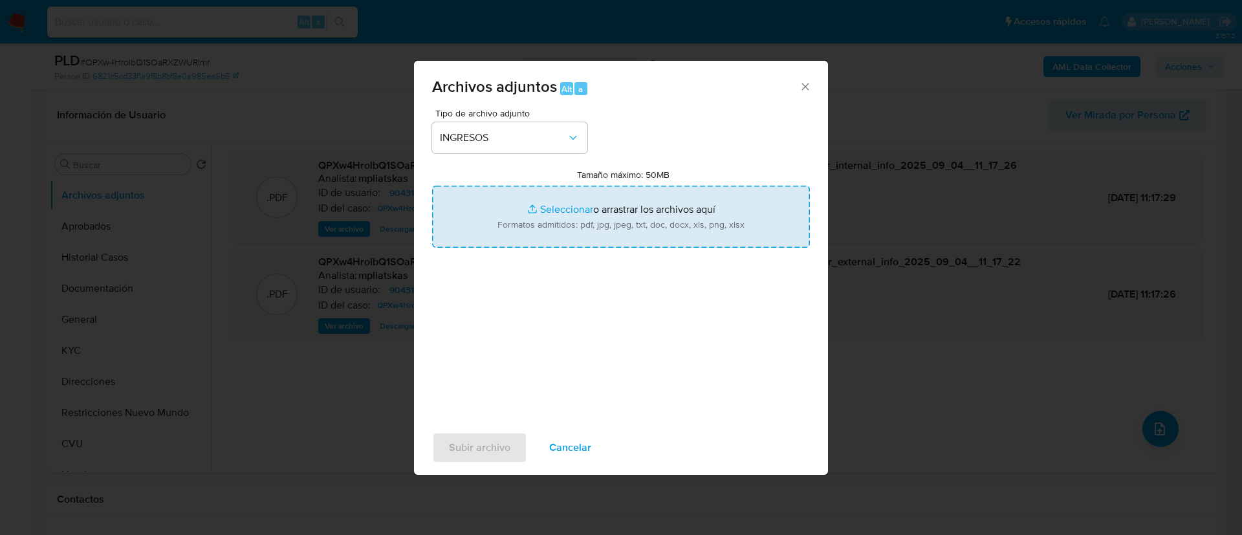
type input "C:\fakepath\9043130_10e1dfea-6992-4b79-8a1d-e881f19c7124.pdf"
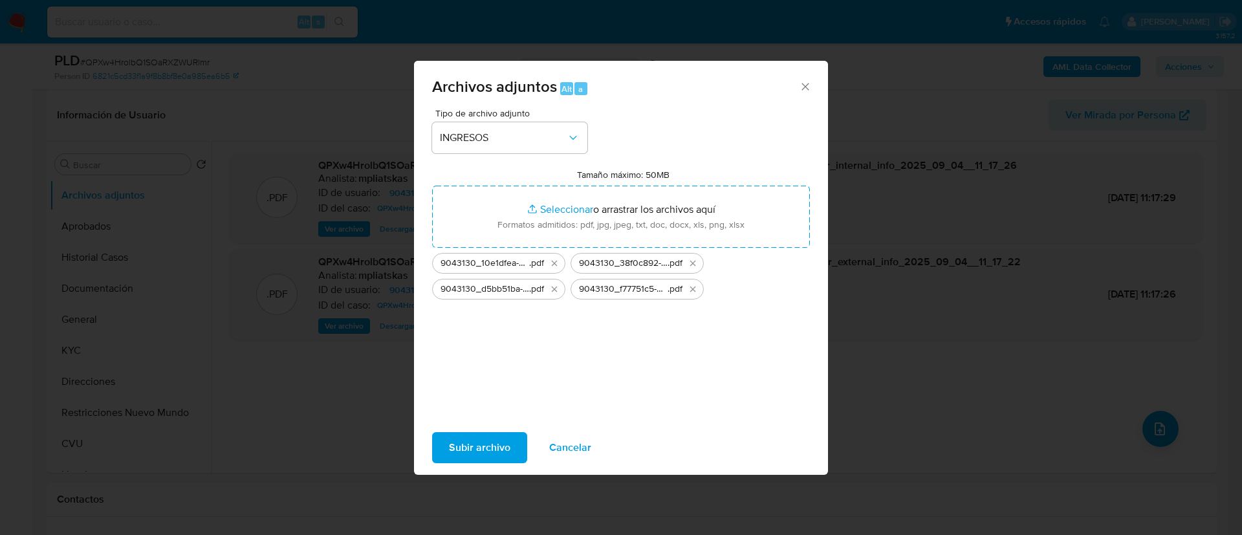
drag, startPoint x: 511, startPoint y: 197, endPoint x: 470, endPoint y: 450, distance: 256.8
click at [470, 450] on span "Subir archivo" at bounding box center [479, 447] width 61 height 28
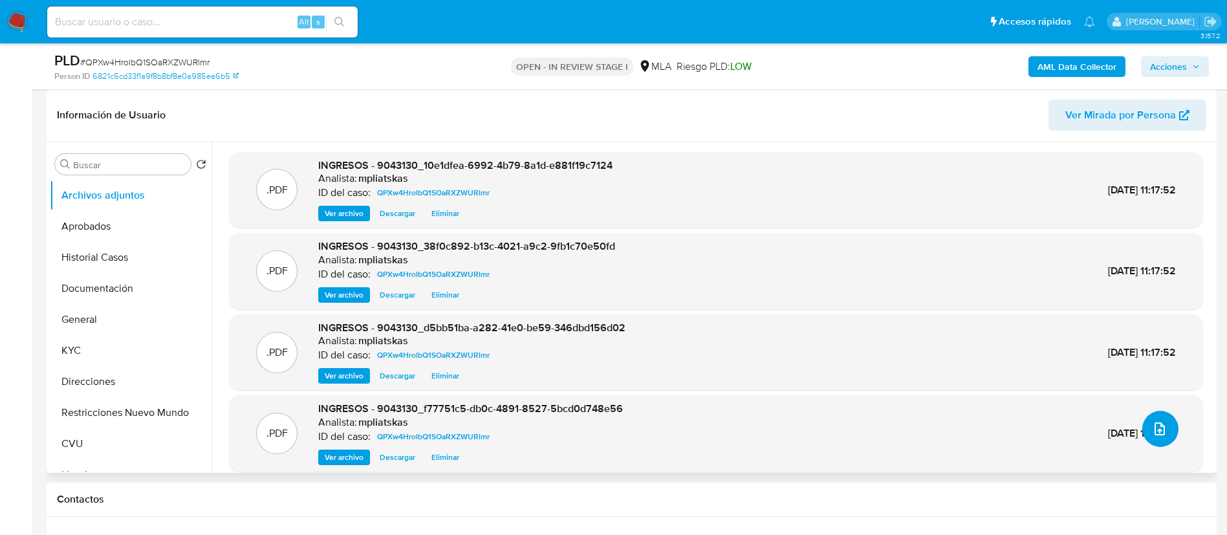
click at [1166, 438] on button "upload-file" at bounding box center [1160, 429] width 36 height 36
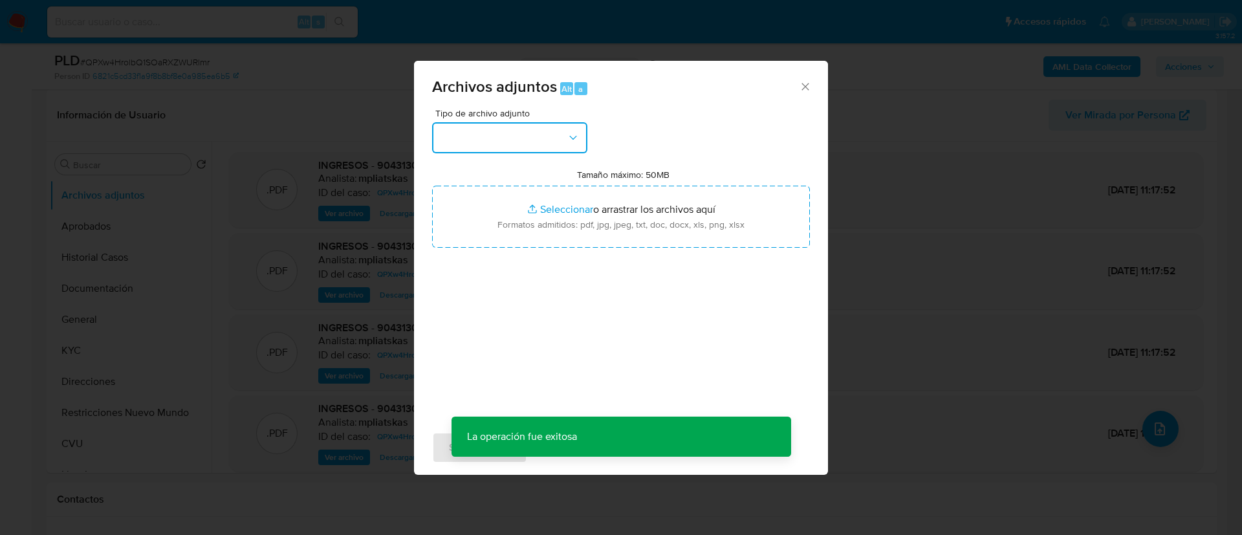
click at [535, 131] on button "button" at bounding box center [509, 137] width 155 height 31
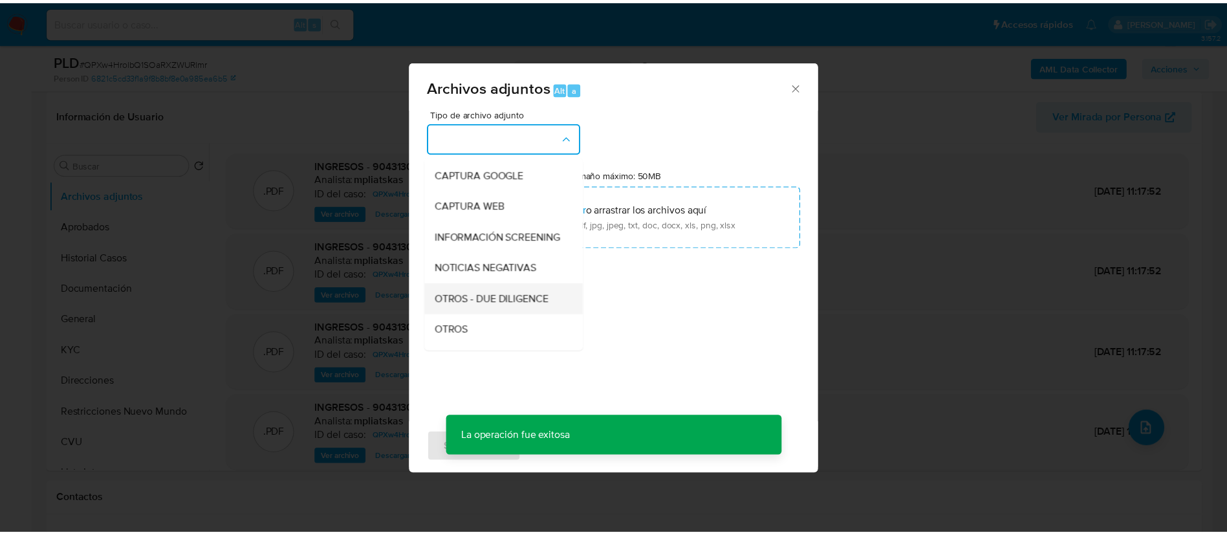
scroll to position [194, 0]
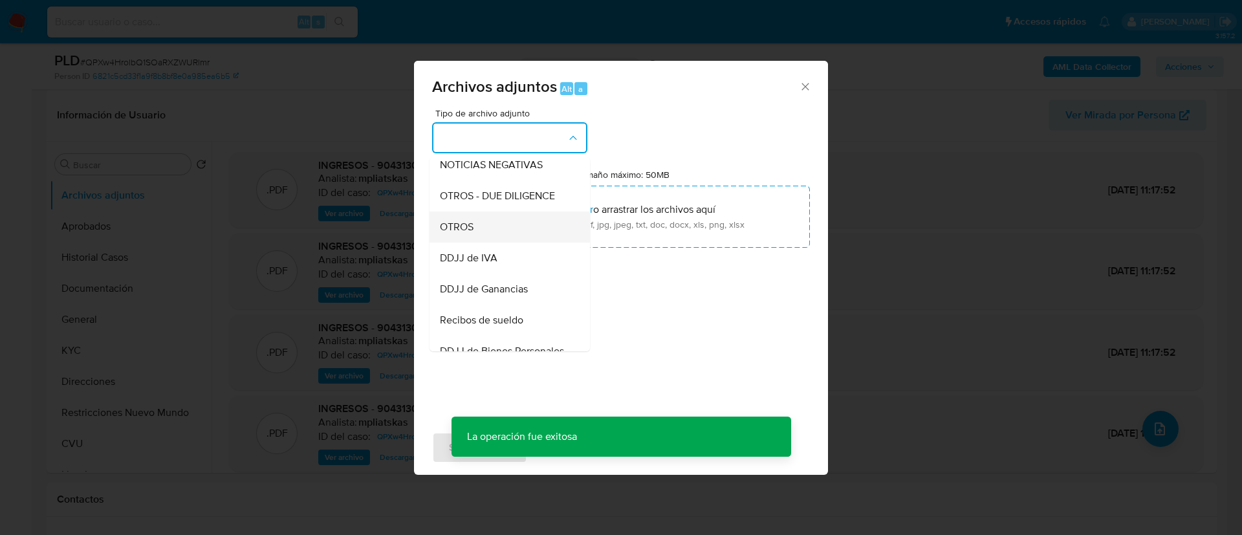
click at [511, 243] on div "OTROS" at bounding box center [506, 227] width 132 height 31
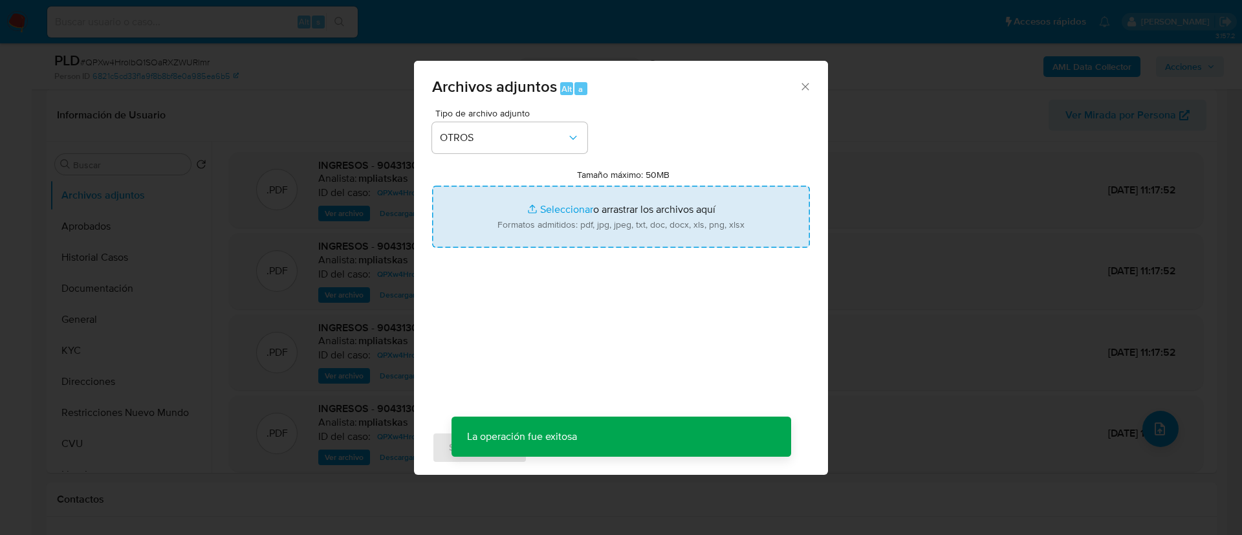
click at [536, 230] on input "Tamaño máximo: 50MB Seleccionar archivos" at bounding box center [621, 217] width 378 height 62
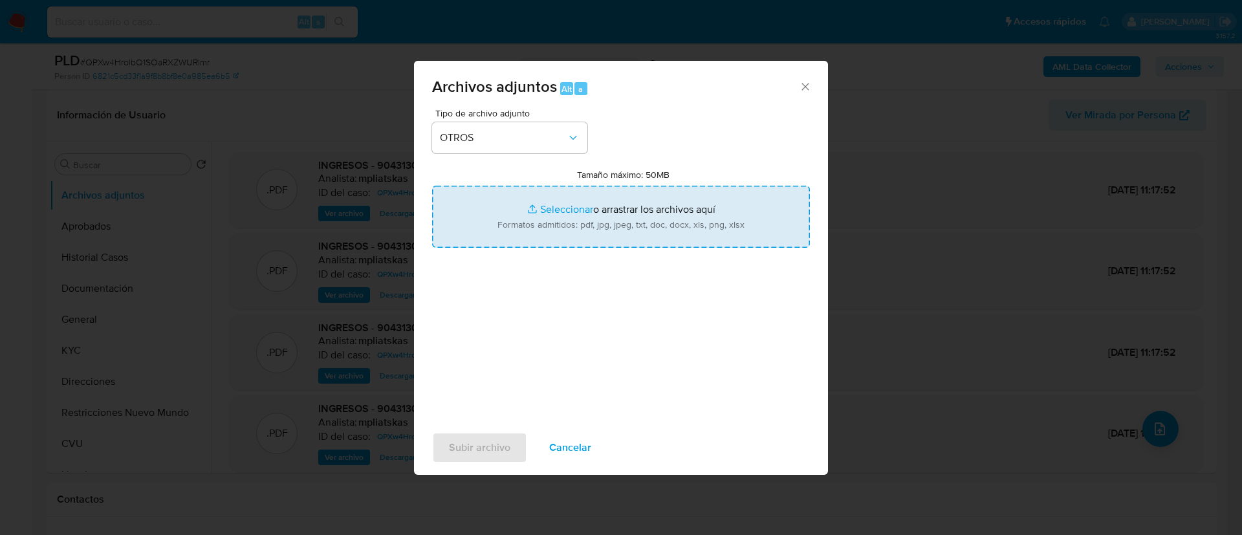
type input "C:\fakepath\9043130 Movimientos.xlsx"
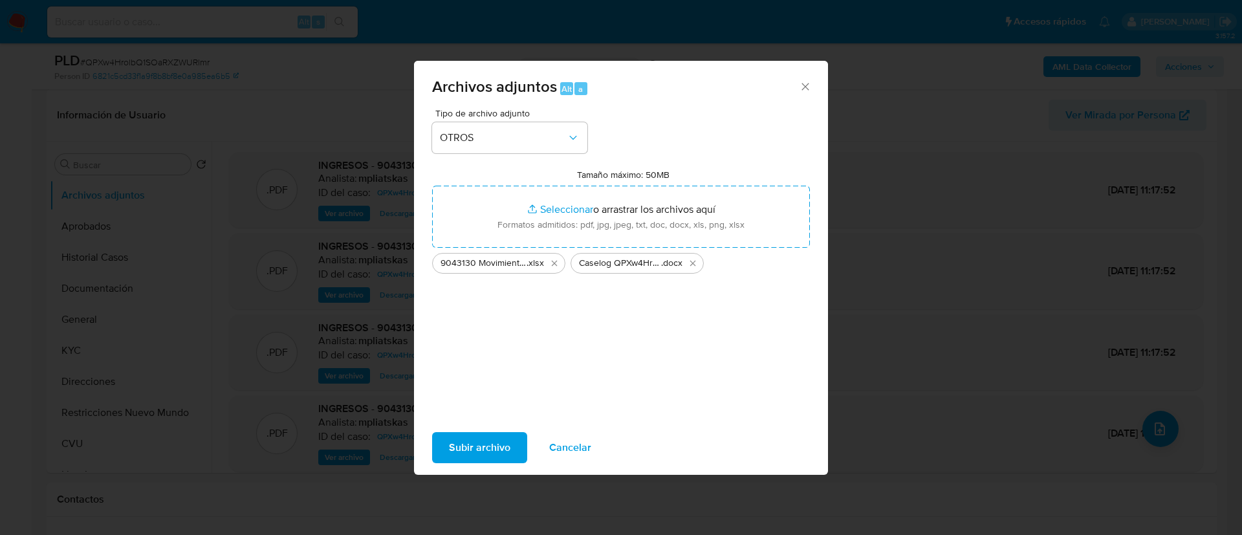
click at [477, 459] on span "Subir archivo" at bounding box center [479, 447] width 61 height 28
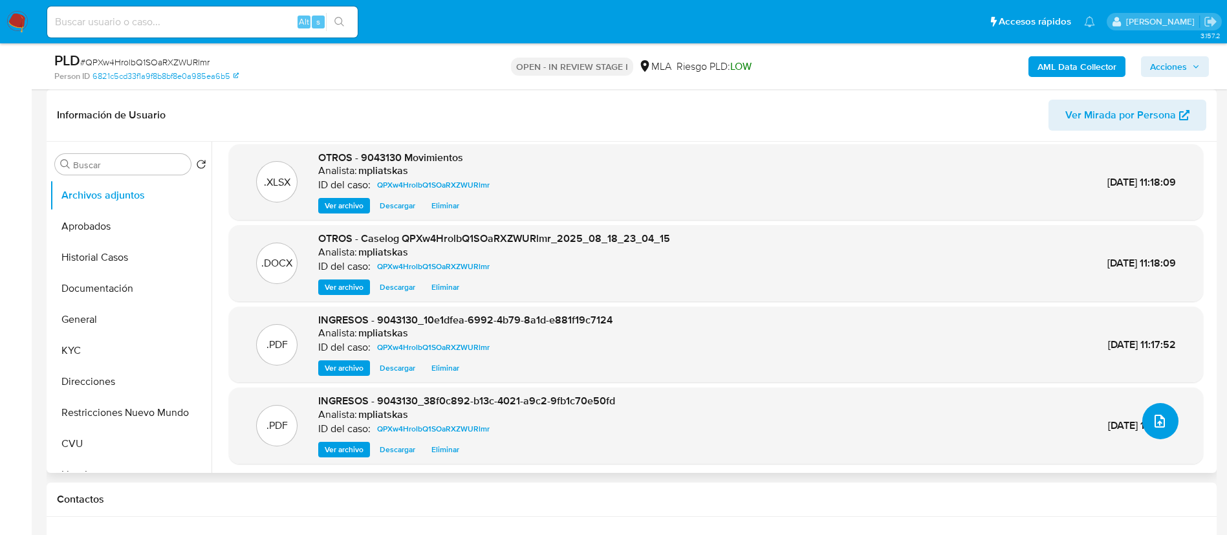
scroll to position [10, 0]
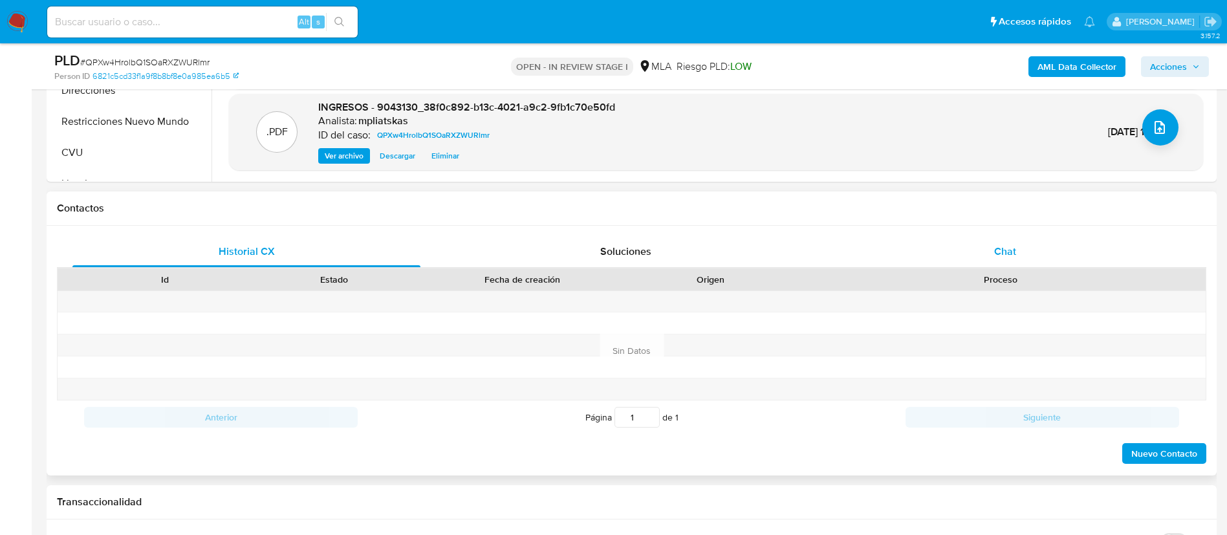
click at [994, 255] on span "Chat" at bounding box center [1005, 251] width 22 height 15
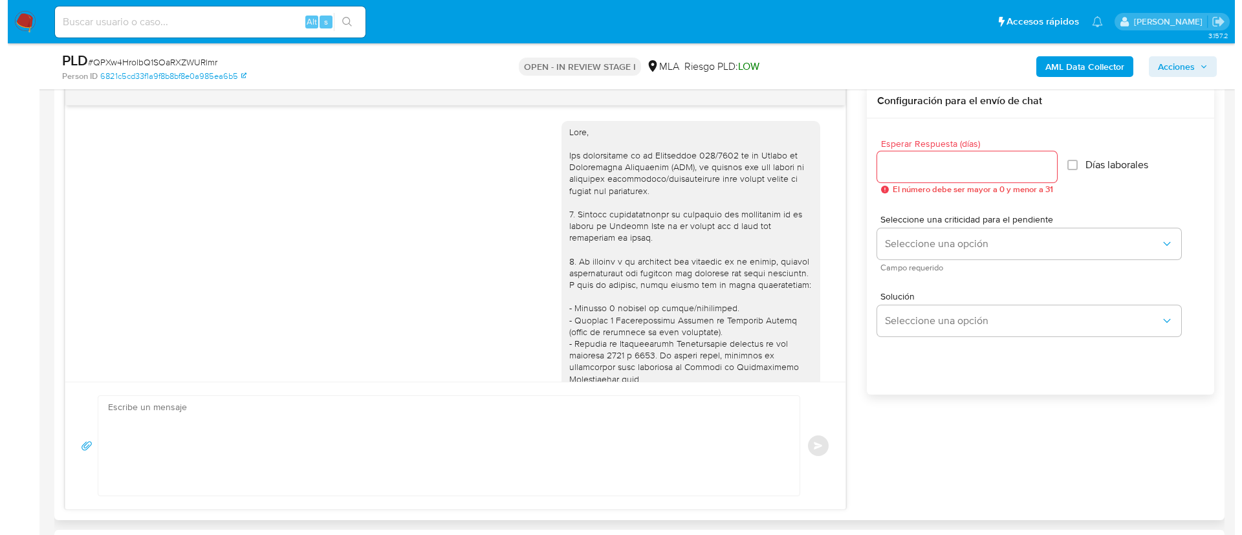
scroll to position [651, 0]
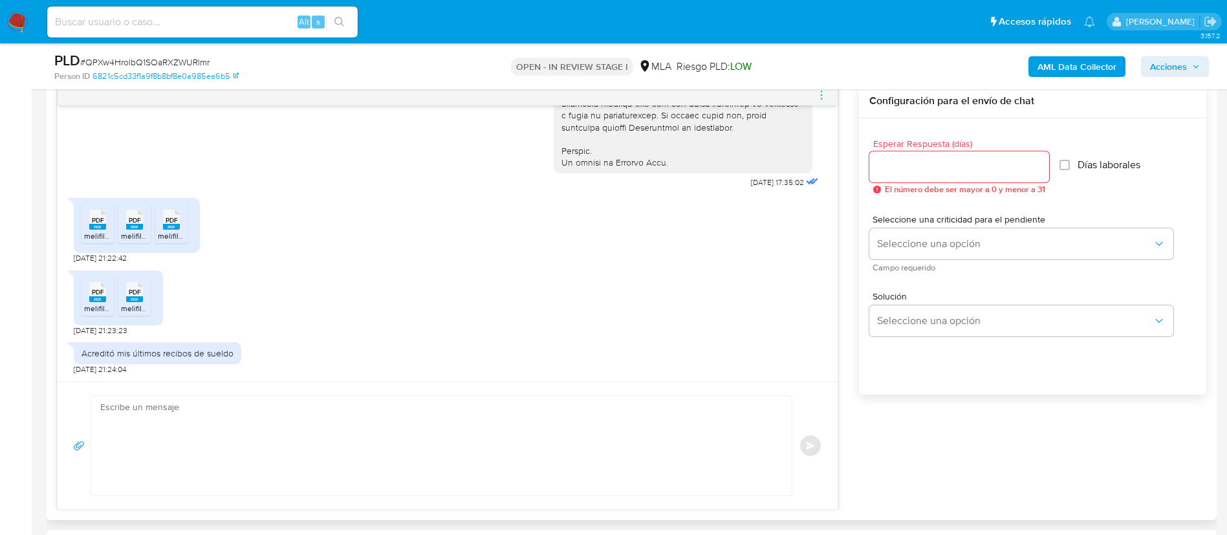
click at [540, 459] on textarea at bounding box center [437, 446] width 675 height 100
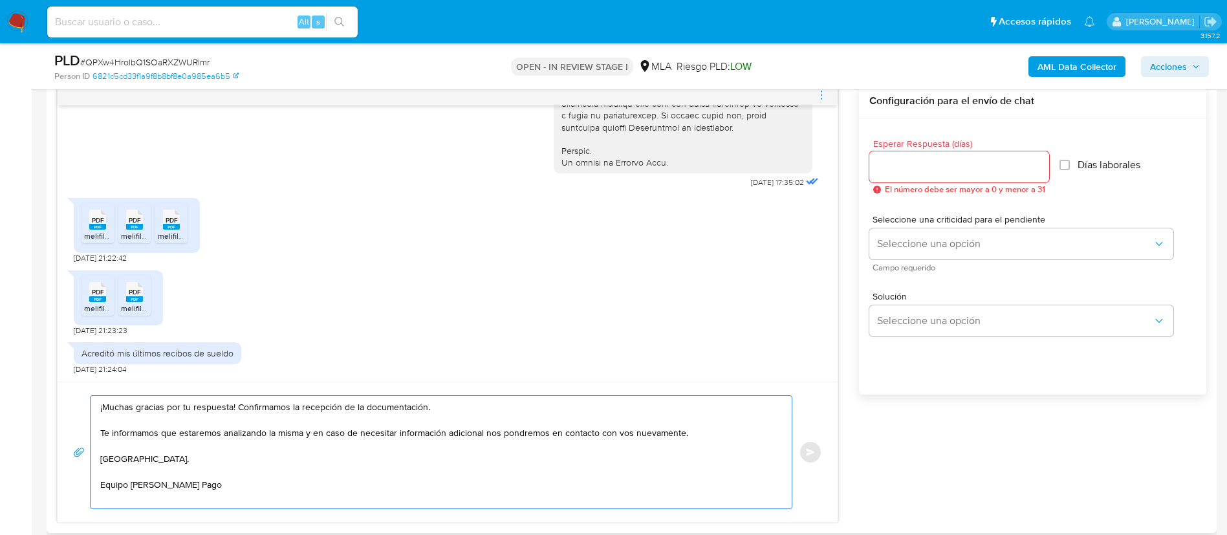
type textarea "¡Muchas gracias por tu respuesta! Confirmamos la recepción de la documentación.…"
click at [948, 142] on span "Esperar Respuesta (días)" at bounding box center [963, 144] width 180 height 10
click at [948, 158] on input "Esperar Respuesta (días)" at bounding box center [959, 166] width 180 height 17
click at [946, 153] on div at bounding box center [959, 166] width 180 height 31
click at [950, 163] on input "Esperar Respuesta (días)" at bounding box center [959, 166] width 180 height 17
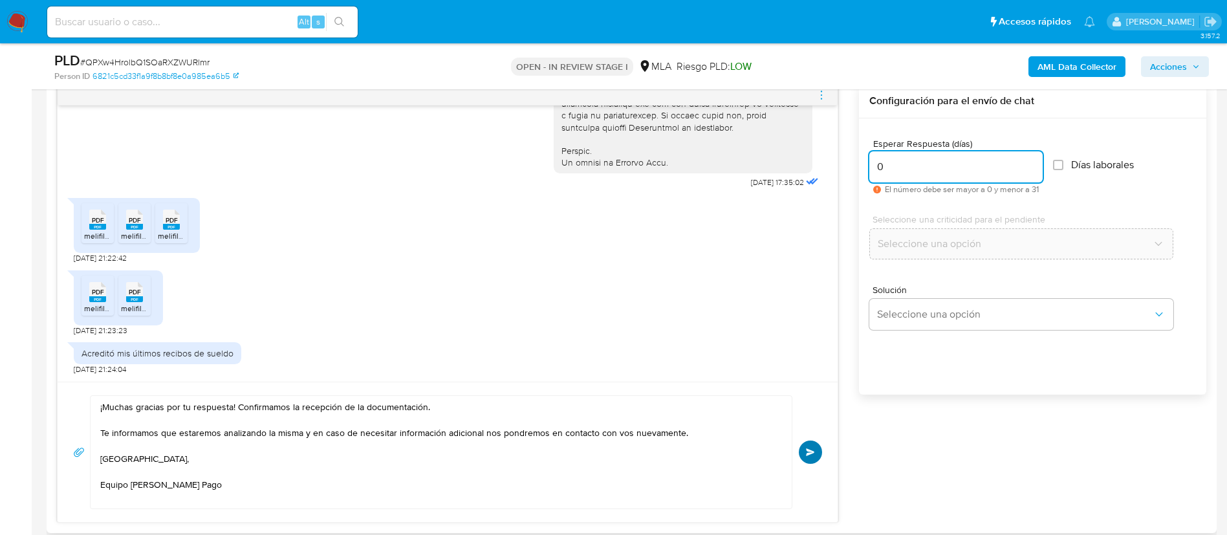
type input "0"
click at [811, 454] on span "Enviar" at bounding box center [810, 452] width 9 height 8
click at [815, 91] on div at bounding box center [448, 95] width 780 height 21
click at [825, 97] on icon "menu-action" at bounding box center [822, 95] width 12 height 12
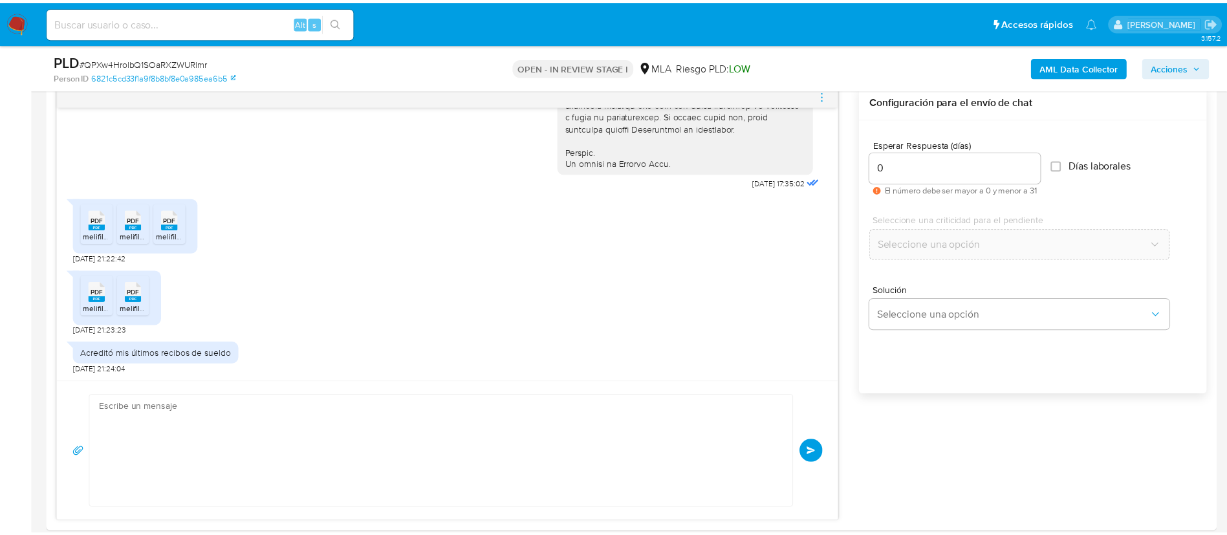
scroll to position [807, 0]
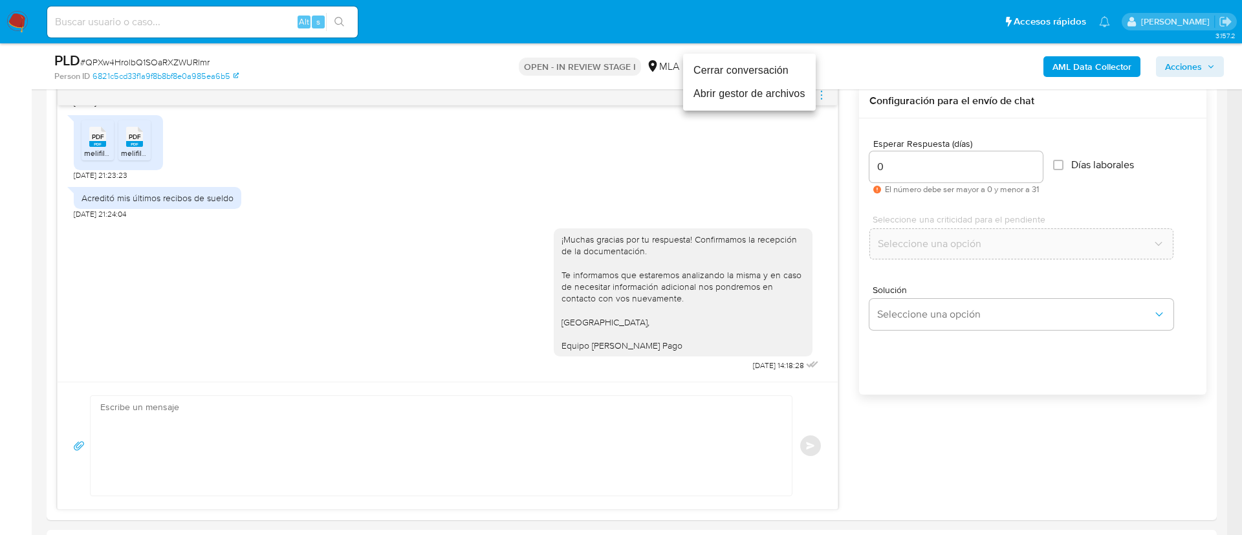
click at [778, 69] on li "Cerrar conversación" at bounding box center [749, 70] width 133 height 23
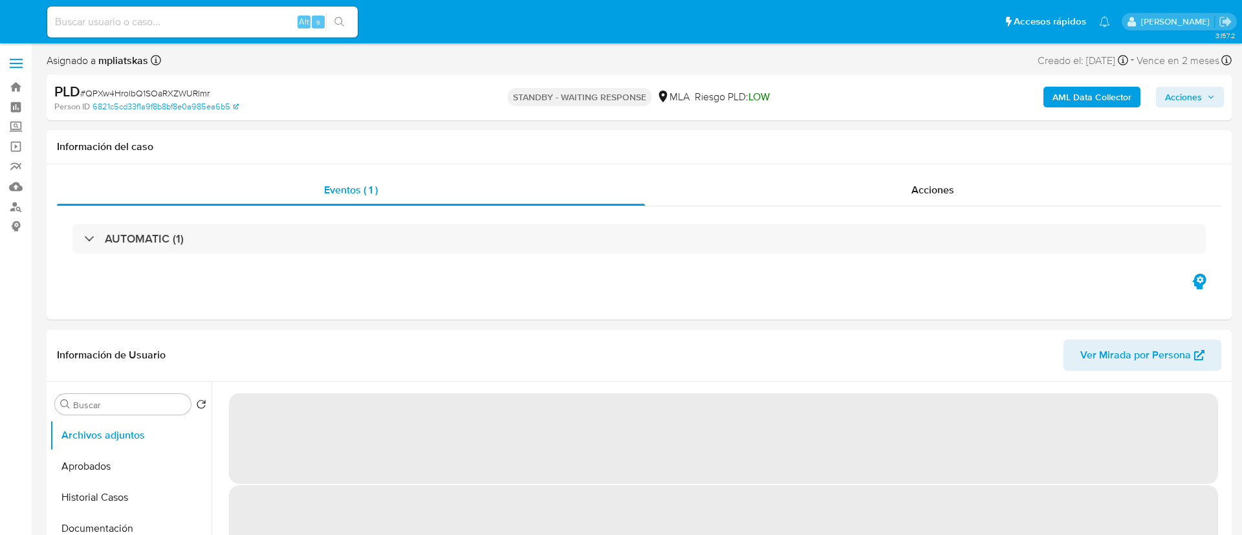
select select "10"
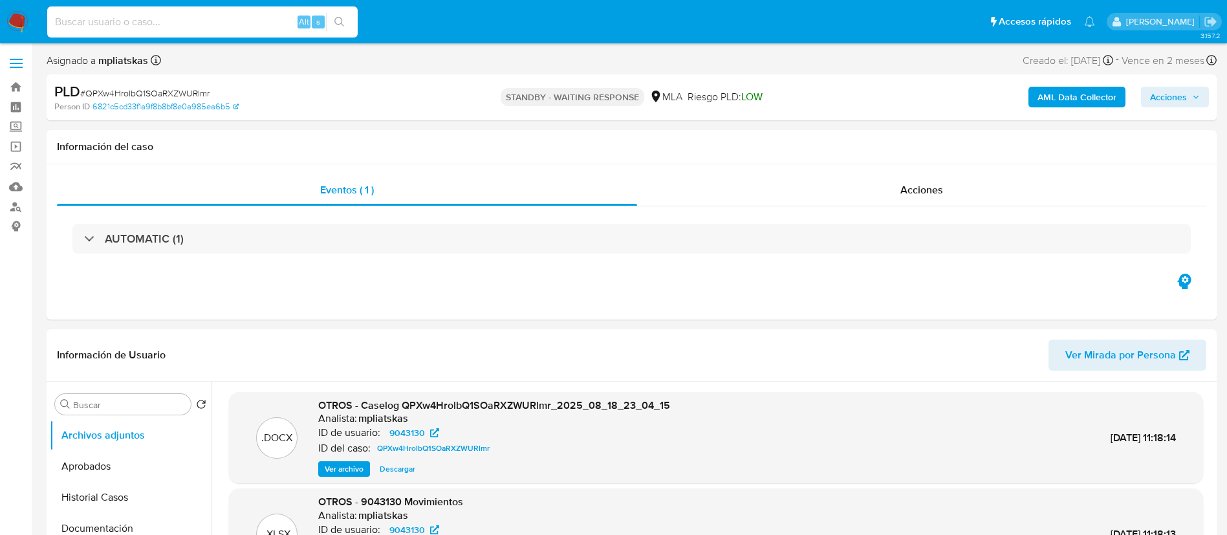
click at [262, 17] on input at bounding box center [202, 22] width 311 height 17
paste input "41qBV7Gs3spiV1MlmX5T6ztk"
type input "41qBV7Gs3spiV1MlmX5T6ztk"
click at [331, 21] on button "search-icon" at bounding box center [339, 22] width 27 height 18
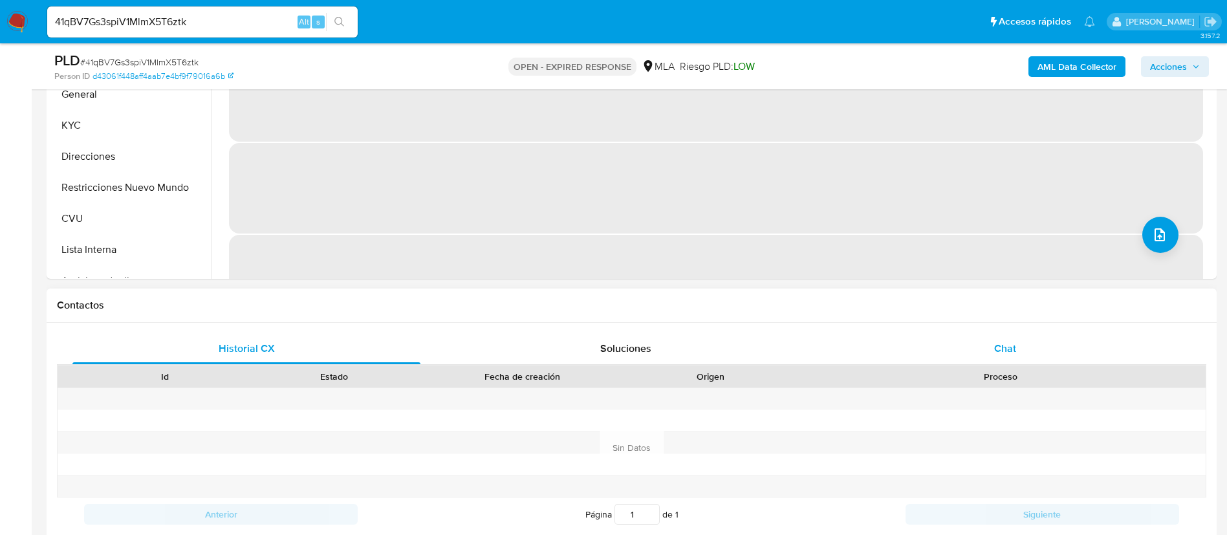
select select "10"
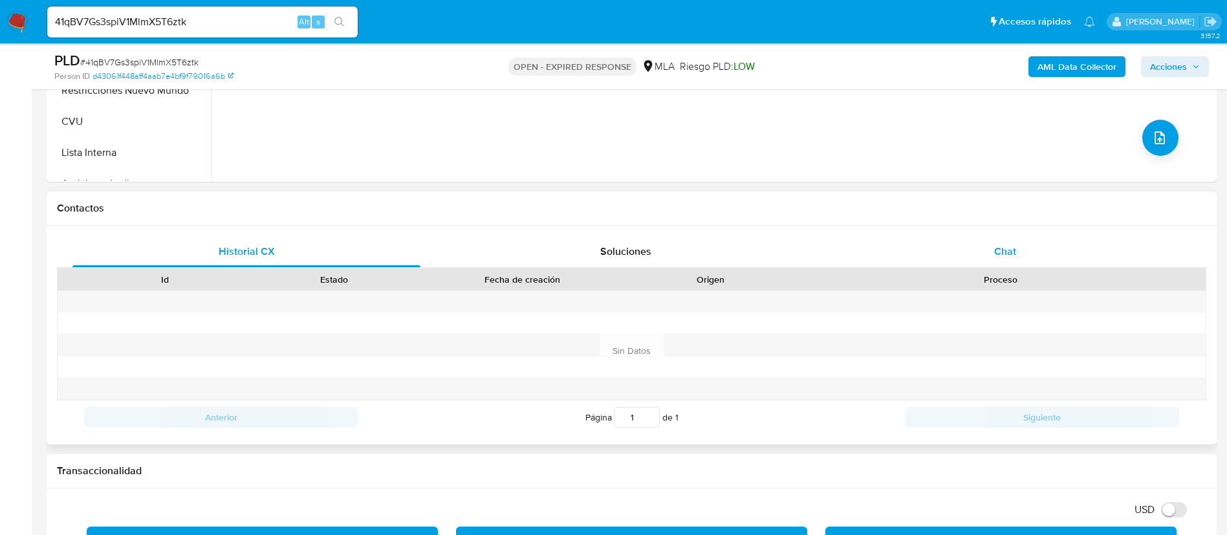
click at [1014, 249] on span "Chat" at bounding box center [1005, 251] width 22 height 15
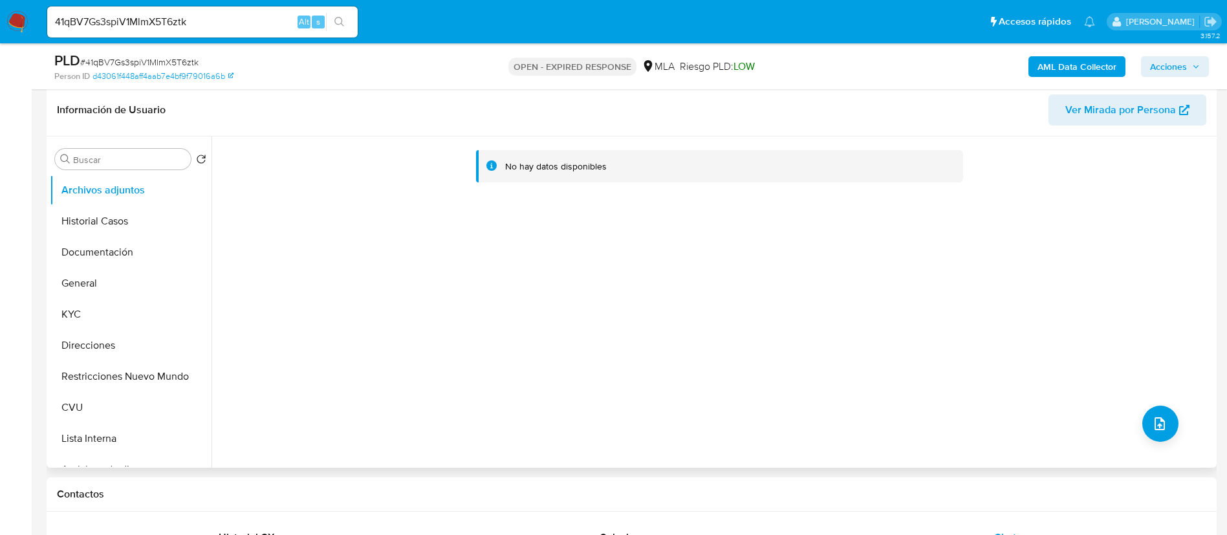
scroll to position [194, 0]
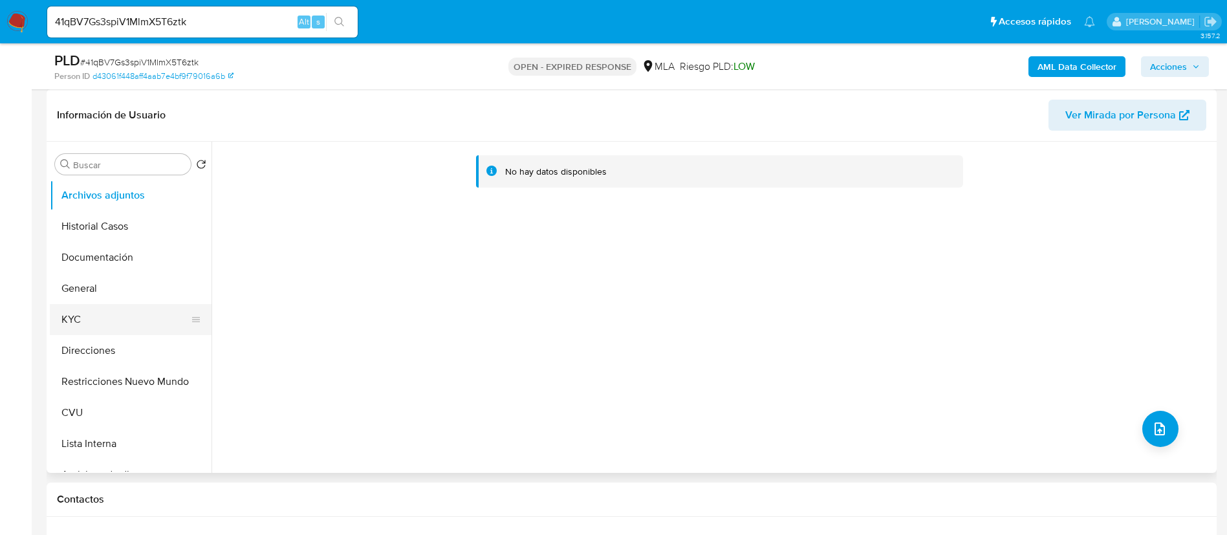
click at [110, 325] on button "KYC" at bounding box center [125, 319] width 151 height 31
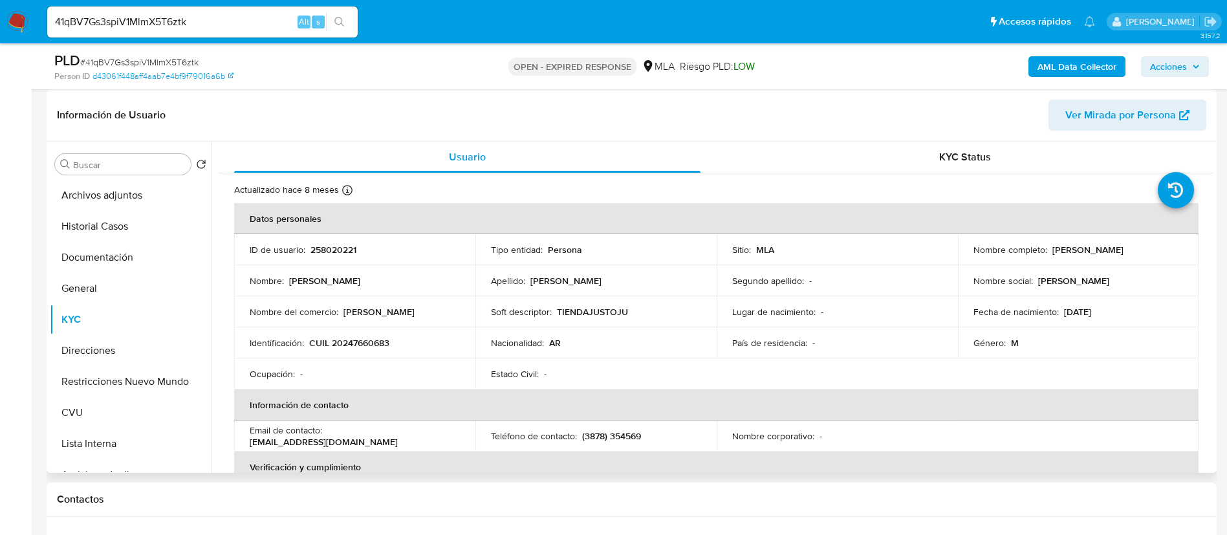
click at [315, 248] on p "258020221" at bounding box center [334, 250] width 46 height 12
copy p "258020221"
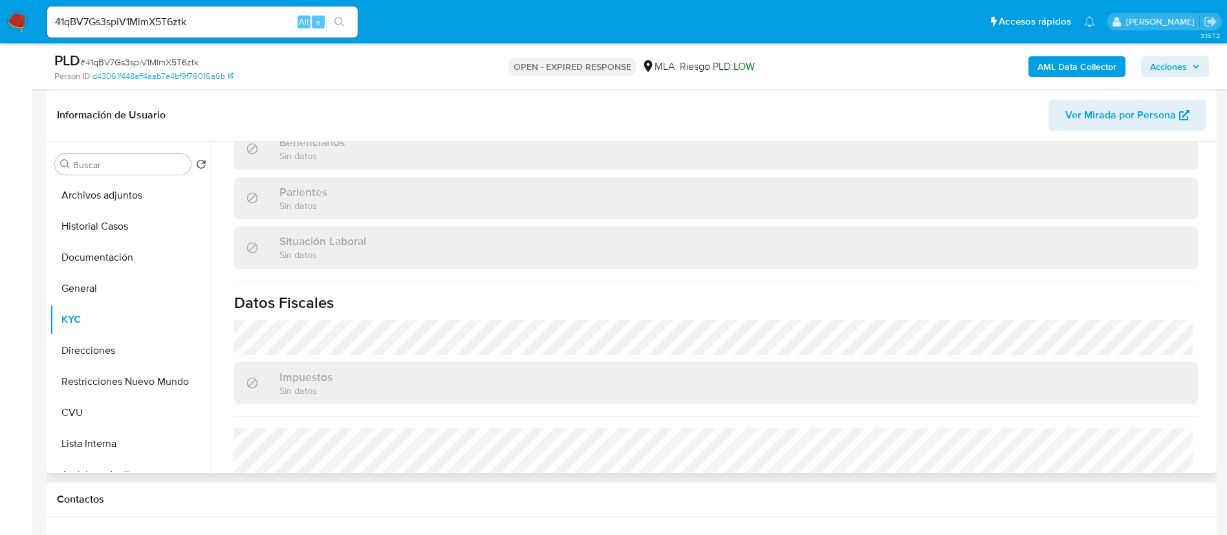
scroll to position [670, 0]
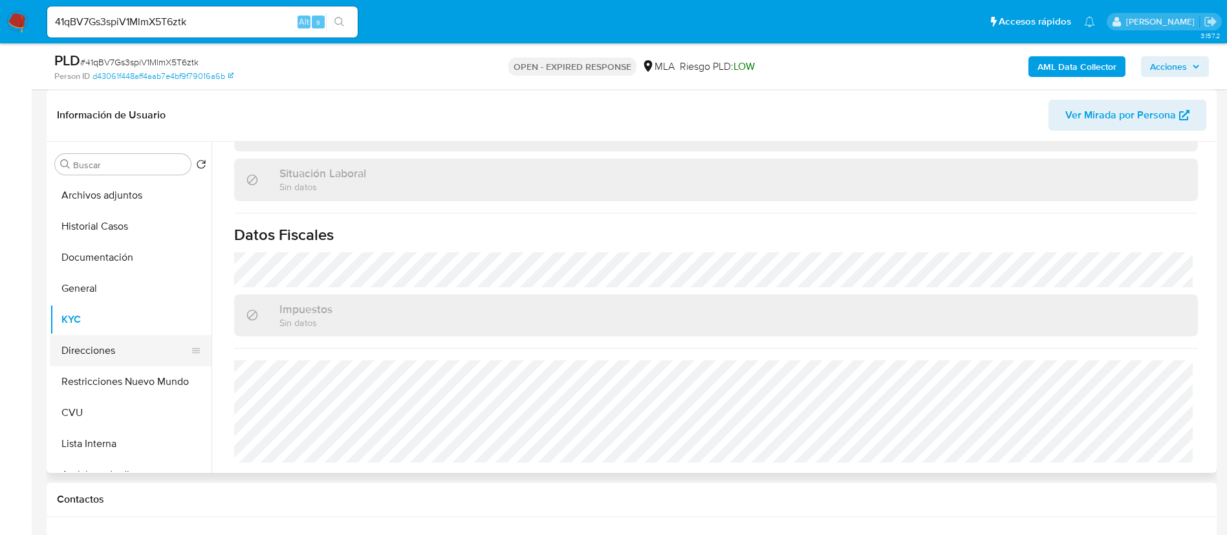
click at [111, 347] on button "Direcciones" at bounding box center [125, 350] width 151 height 31
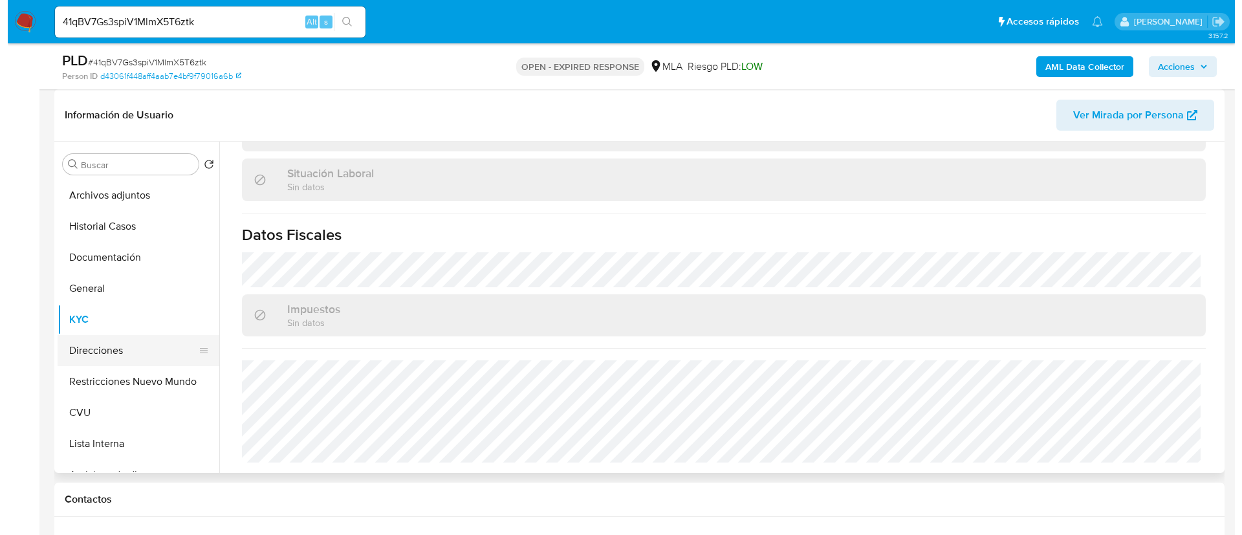
scroll to position [0, 0]
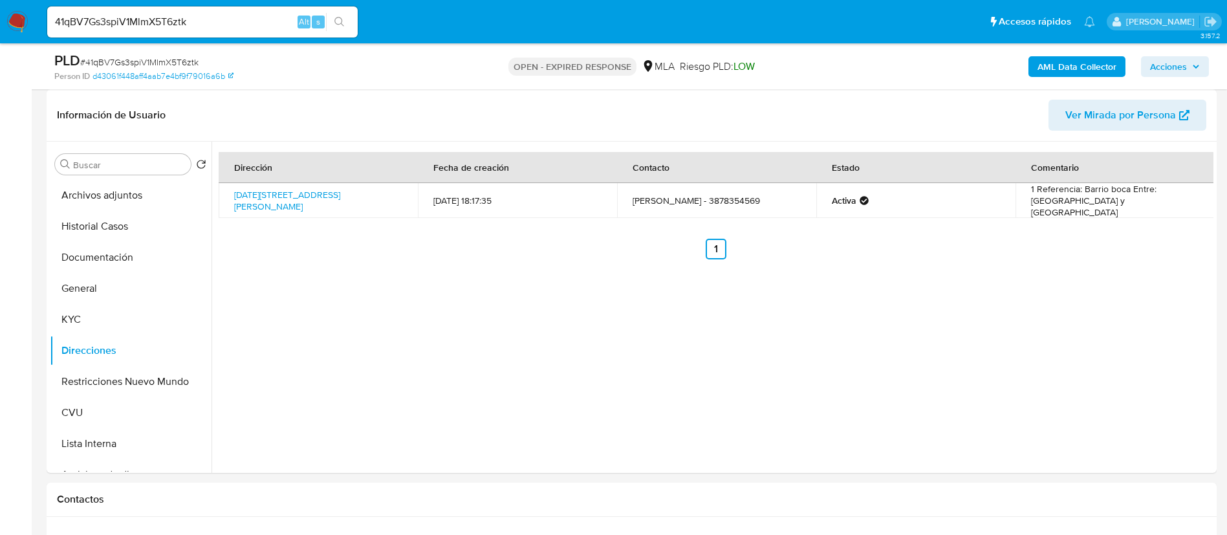
click at [1118, 61] on button "AML Data Collector" at bounding box center [1077, 66] width 97 height 21
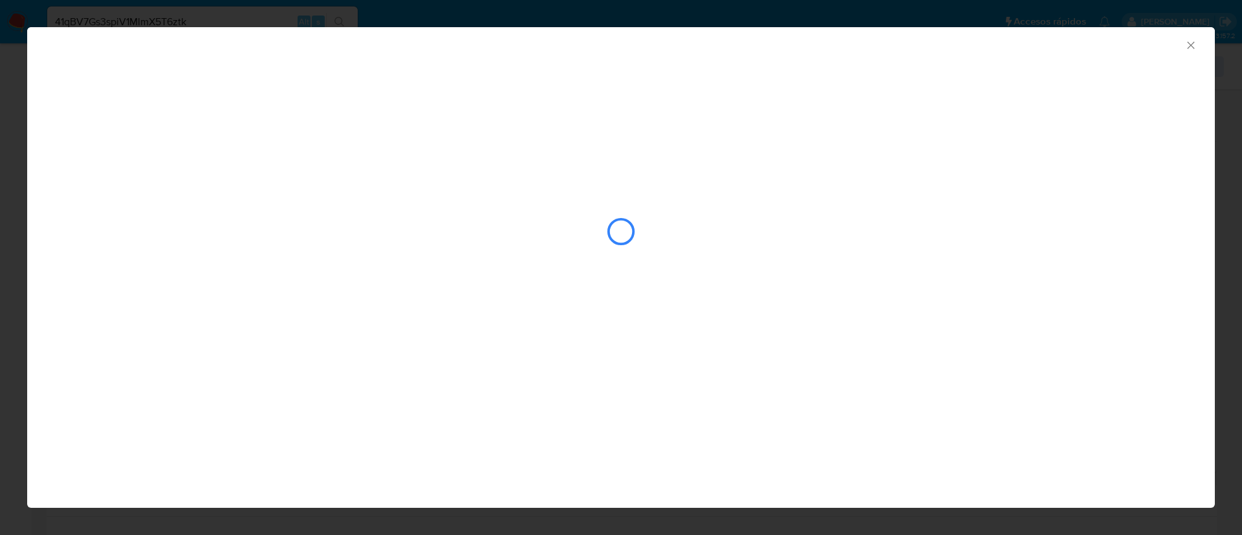
click at [315, 186] on div "closure-recommendation-modal" at bounding box center [620, 231] width 1133 height 129
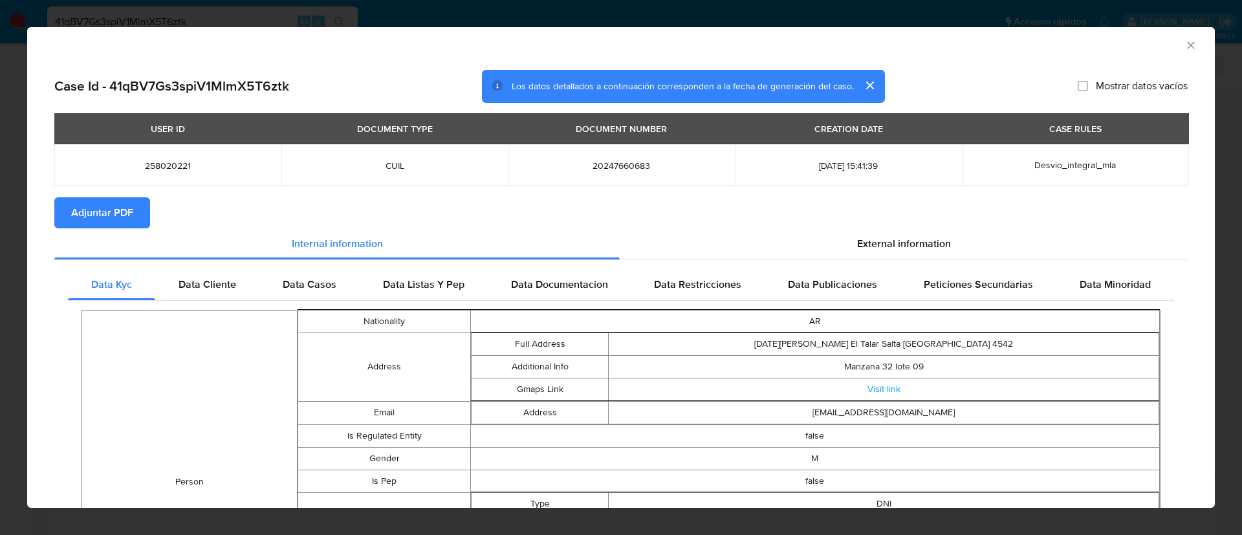
click at [116, 206] on span "Adjuntar PDF" at bounding box center [102, 213] width 62 height 28
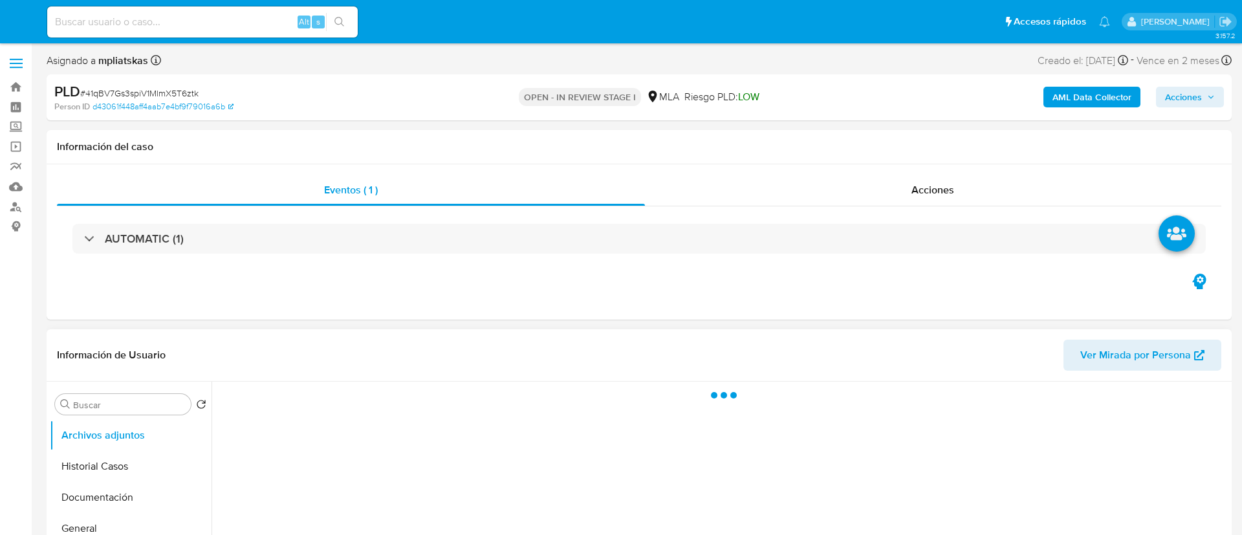
select select "10"
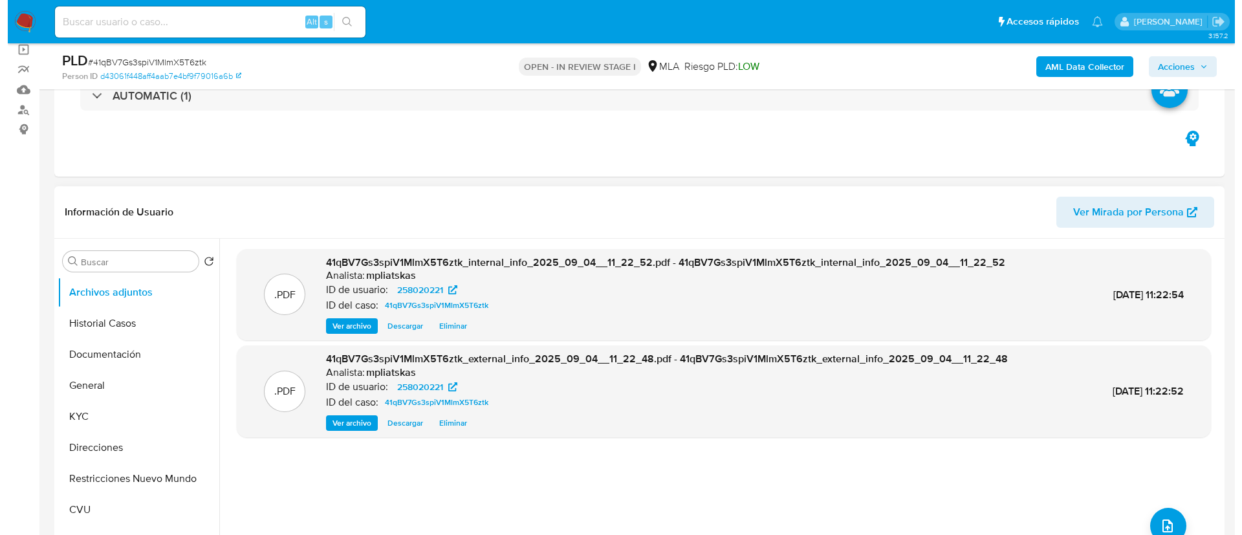
scroll to position [194, 0]
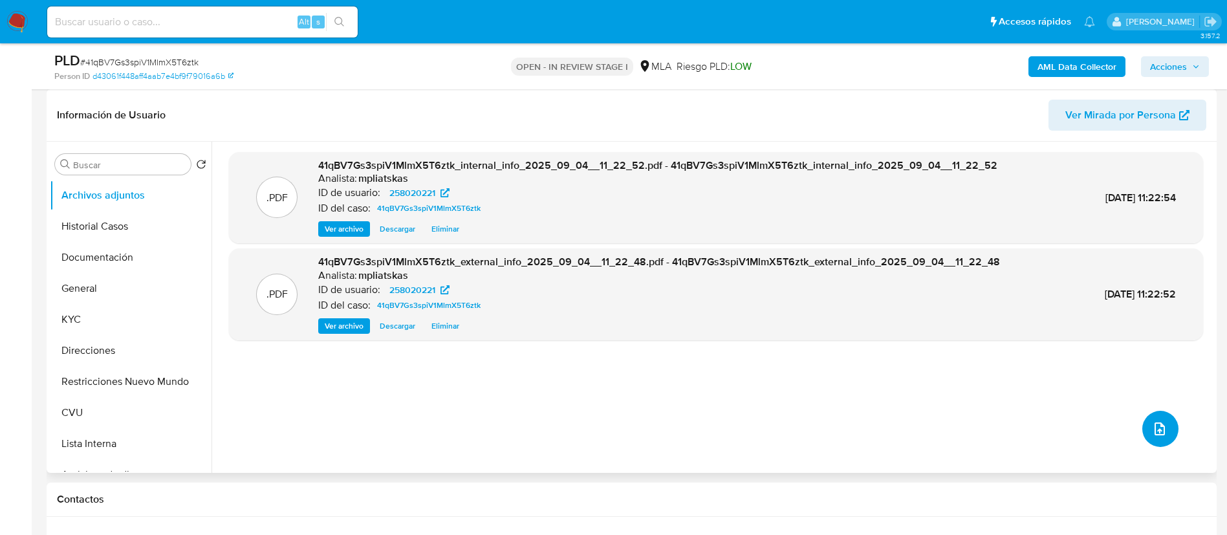
click at [1155, 420] on button "upload-file" at bounding box center [1160, 429] width 36 height 36
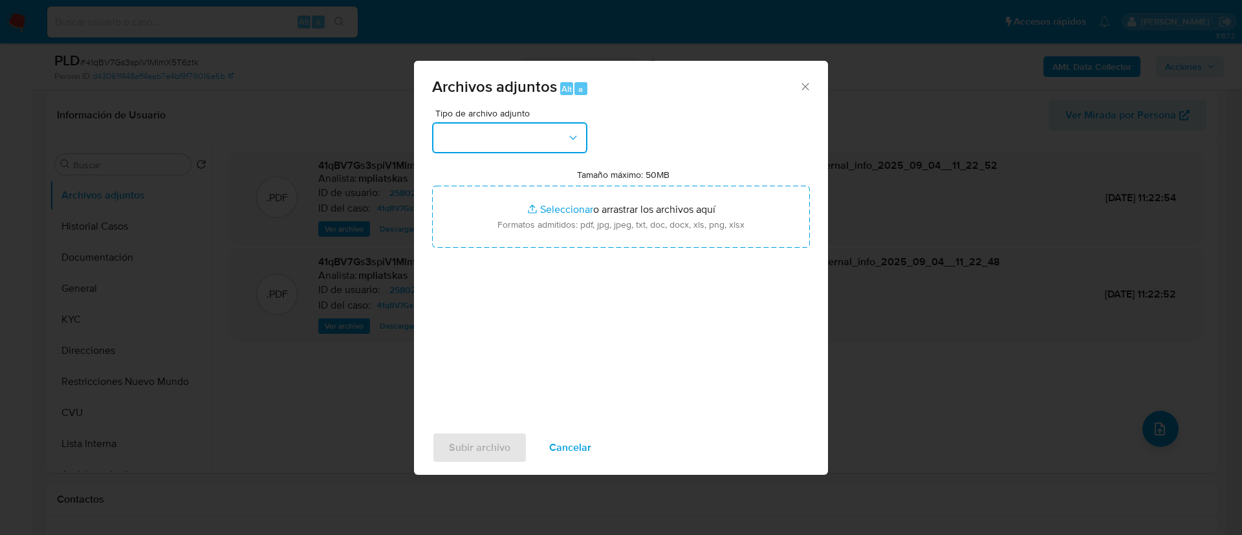
click at [507, 122] on button "button" at bounding box center [509, 137] width 155 height 31
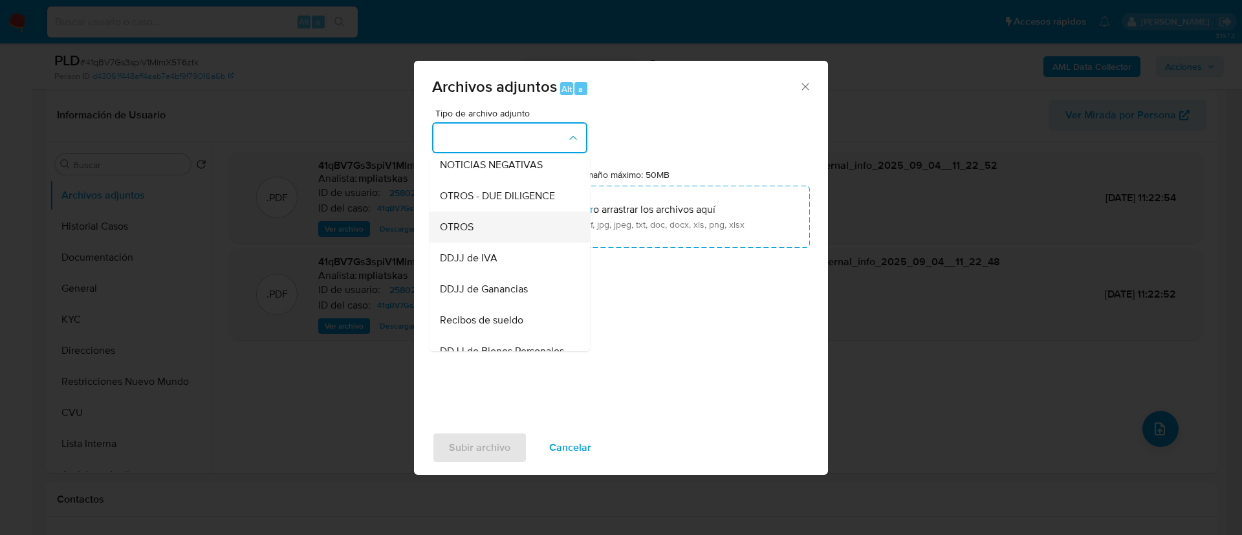
click at [500, 243] on div "OTROS" at bounding box center [506, 227] width 132 height 31
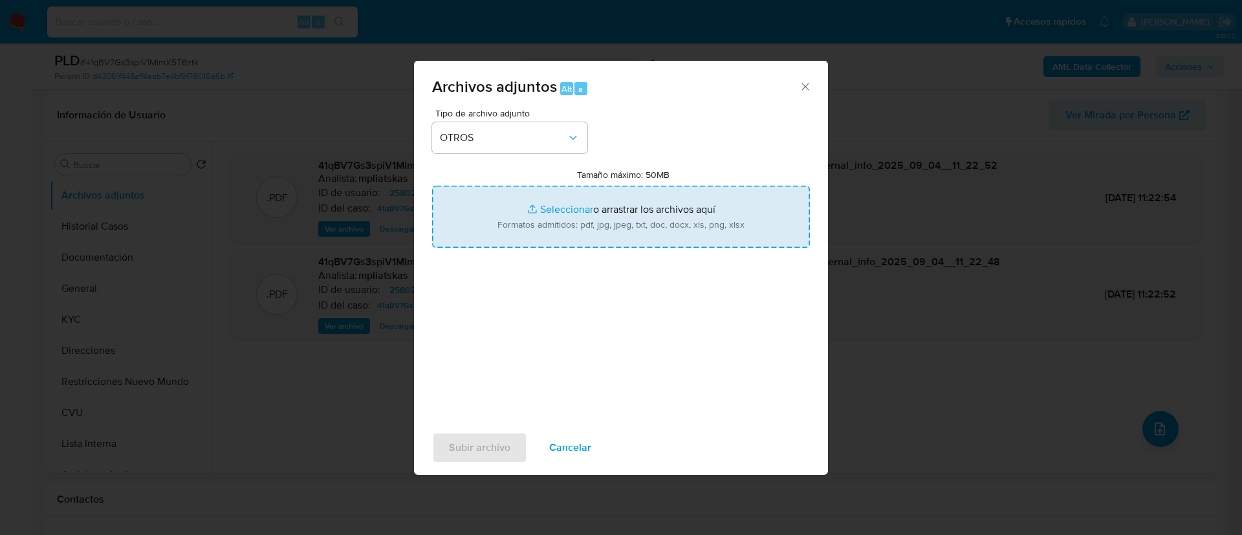
click at [556, 230] on input "Tamaño máximo: 50MB Seleccionar archivos" at bounding box center [621, 217] width 378 height 62
type input "C:\fakepath\258020221 Movimientos.xlsx"
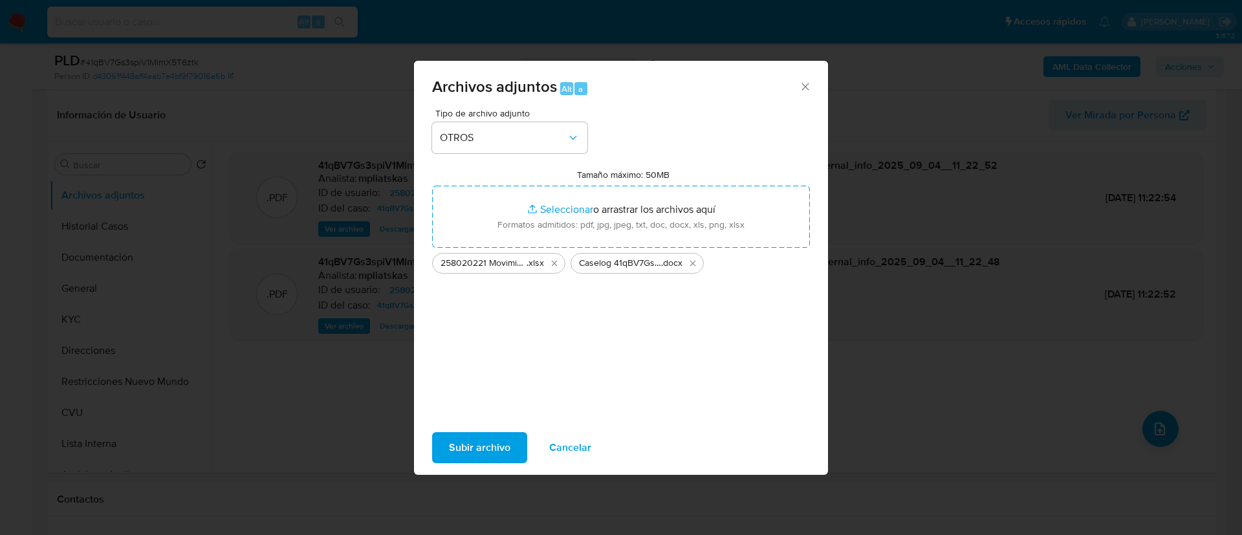
click at [486, 442] on span "Subir archivo" at bounding box center [479, 447] width 61 height 28
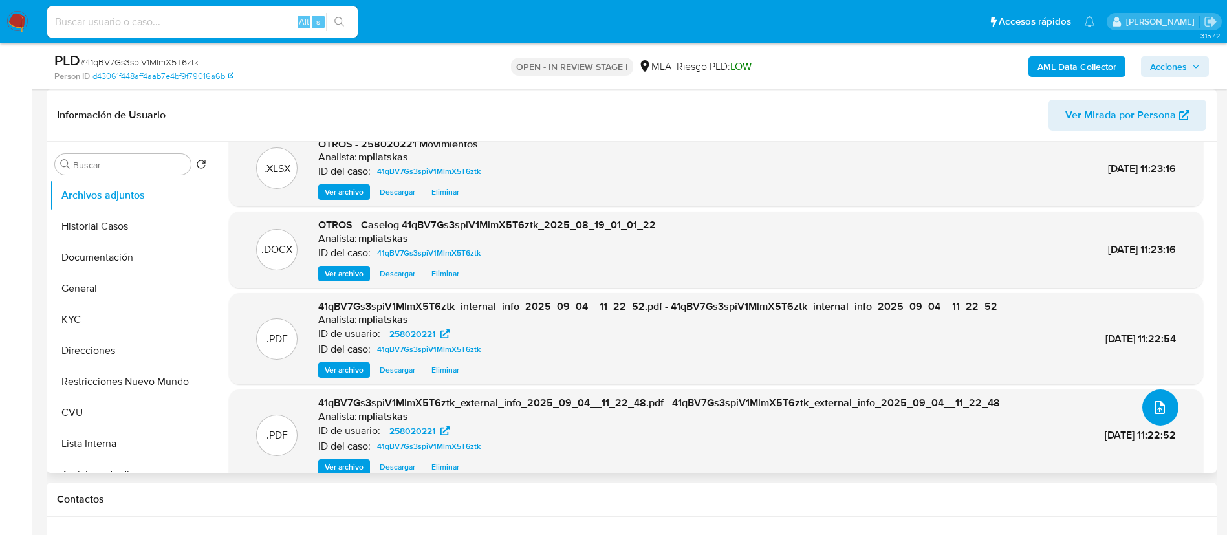
scroll to position [41, 0]
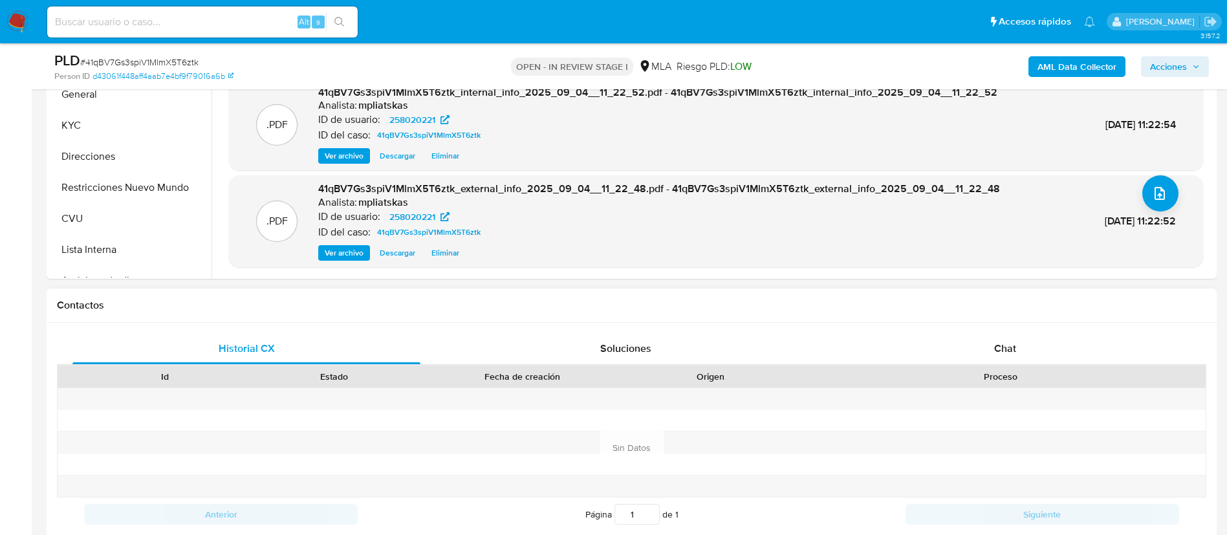
click at [1013, 329] on div "Historial CX Soluciones Chat Id Estado Fecha de creación Origen Proceso Anterio…" at bounding box center [632, 448] width 1170 height 250
click at [1022, 354] on div "Chat" at bounding box center [1005, 348] width 348 height 31
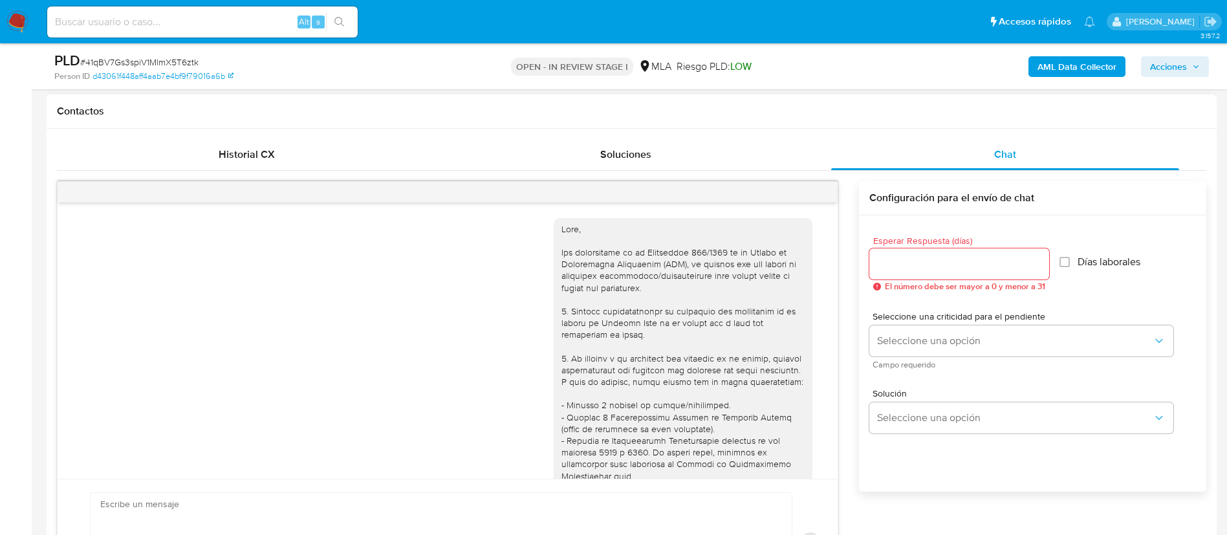
scroll to position [741, 0]
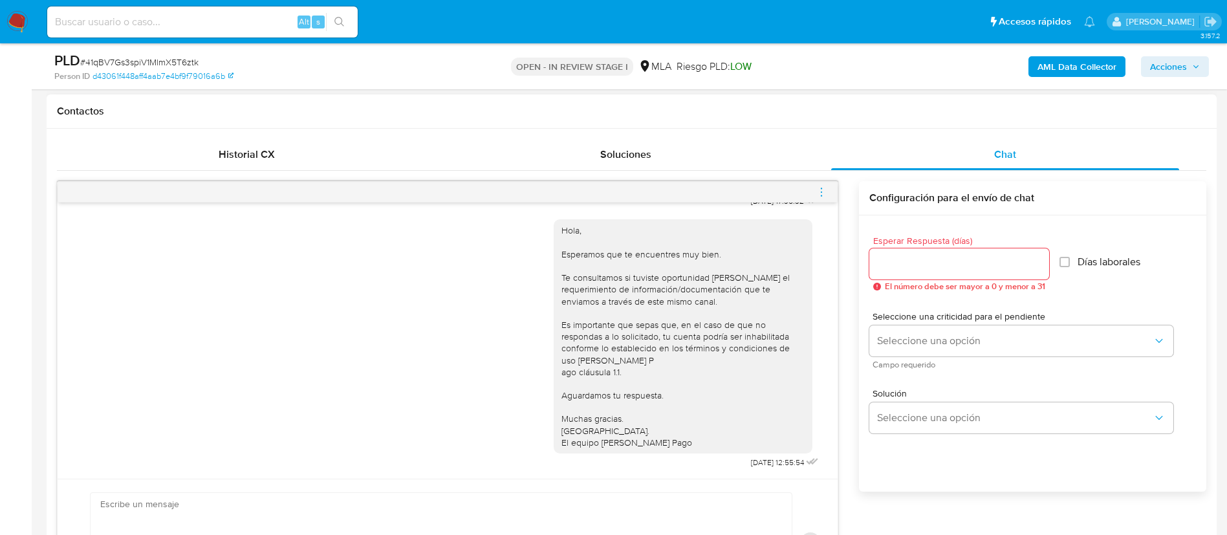
click at [821, 182] on span "menu-action" at bounding box center [822, 192] width 12 height 31
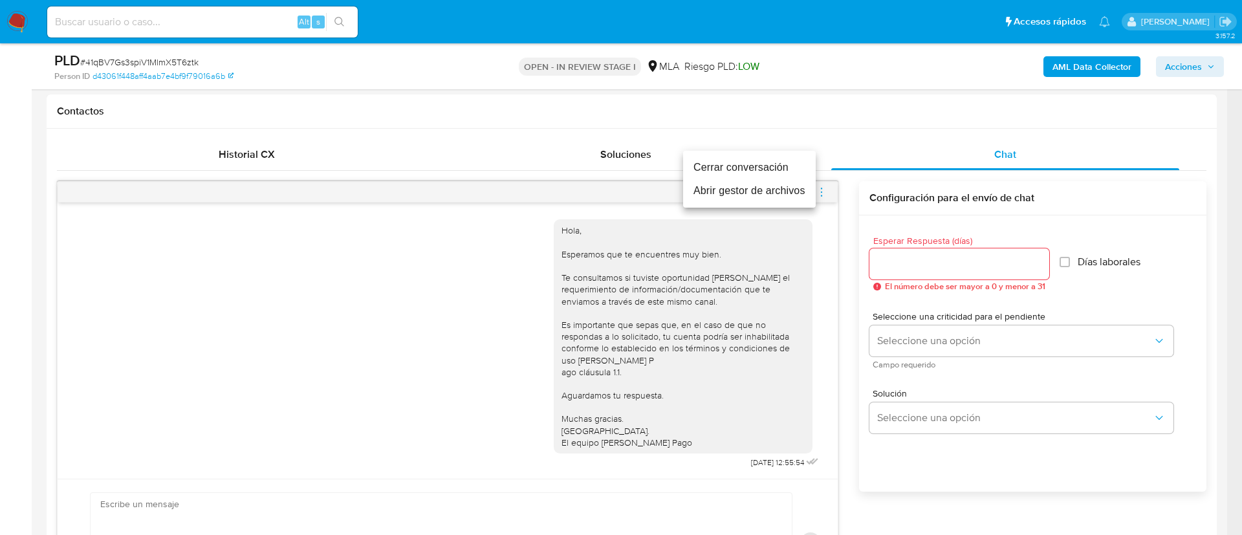
click at [775, 171] on li "Cerrar conversación" at bounding box center [749, 167] width 133 height 23
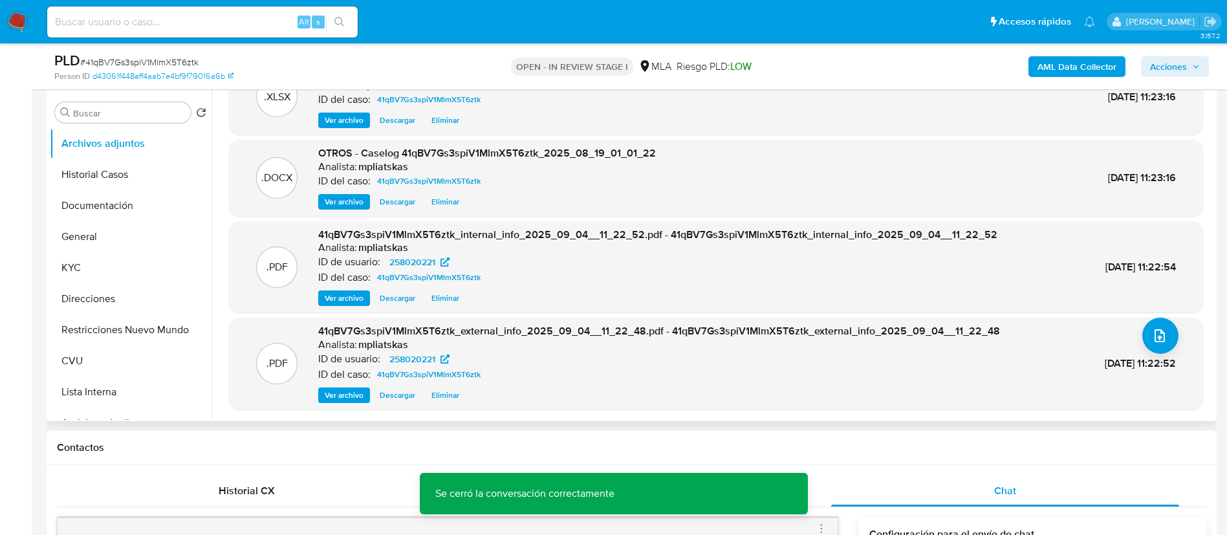
scroll to position [194, 0]
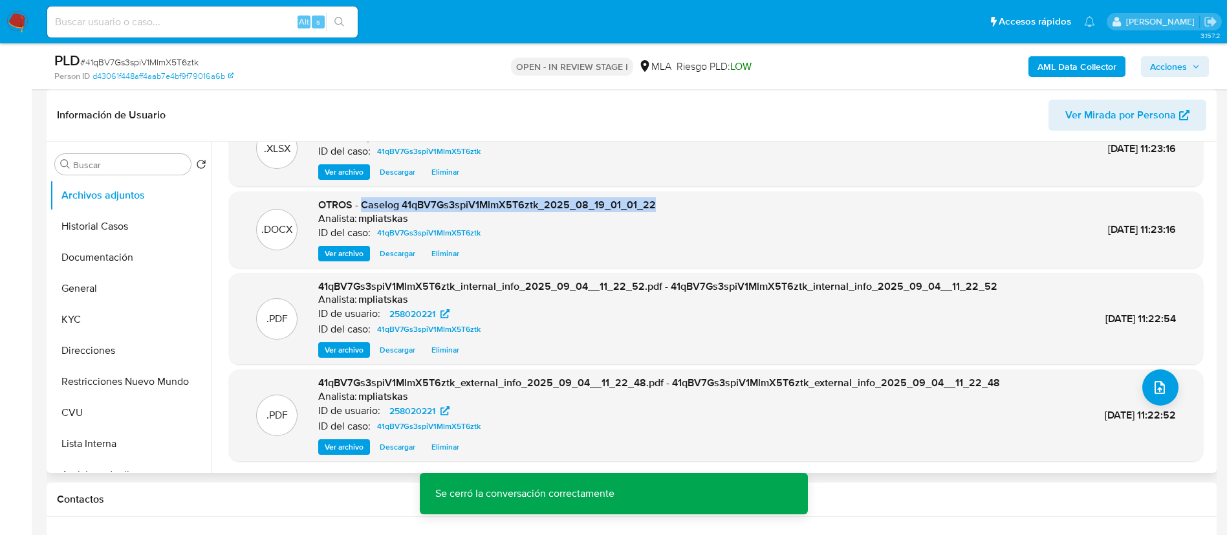
drag, startPoint x: 364, startPoint y: 204, endPoint x: 706, endPoint y: 193, distance: 342.4
click at [706, 193] on div ".DOCX OTROS - Caselog 41qBV7Gs3spiV1MlmX5T6ztk_2025_08_19_01_01_22 Analista: mp…" at bounding box center [716, 229] width 974 height 76
copy span "Caselog 41qBV7Gs3spiV1MlmX5T6ztk_2025_08_19_01_01_22"
click at [1193, 65] on icon "button" at bounding box center [1196, 67] width 8 height 8
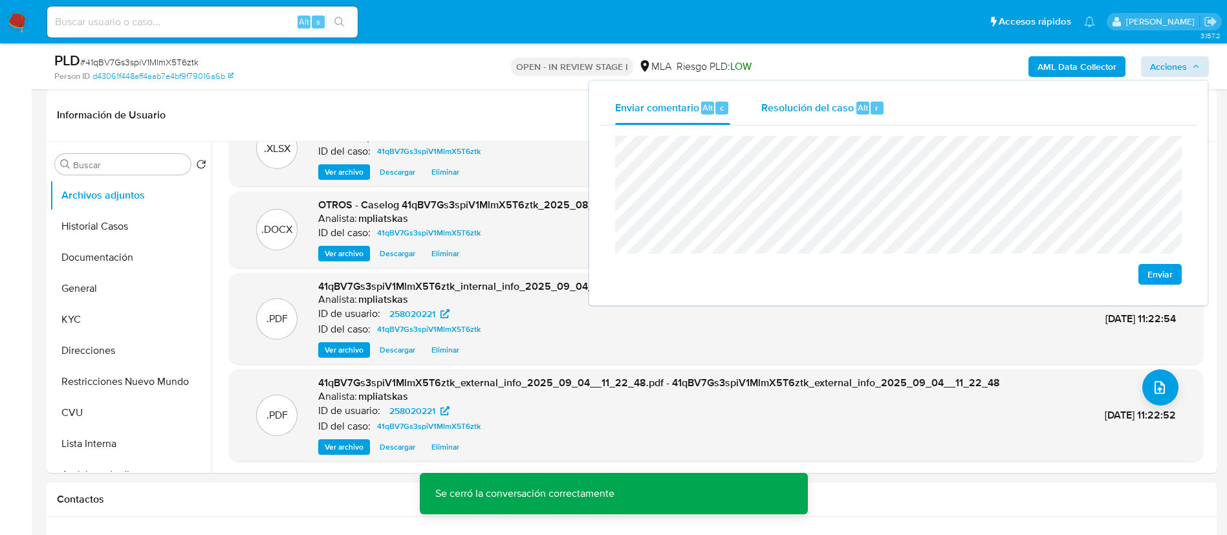
click at [817, 102] on span "Resolución del caso" at bounding box center [807, 107] width 93 height 15
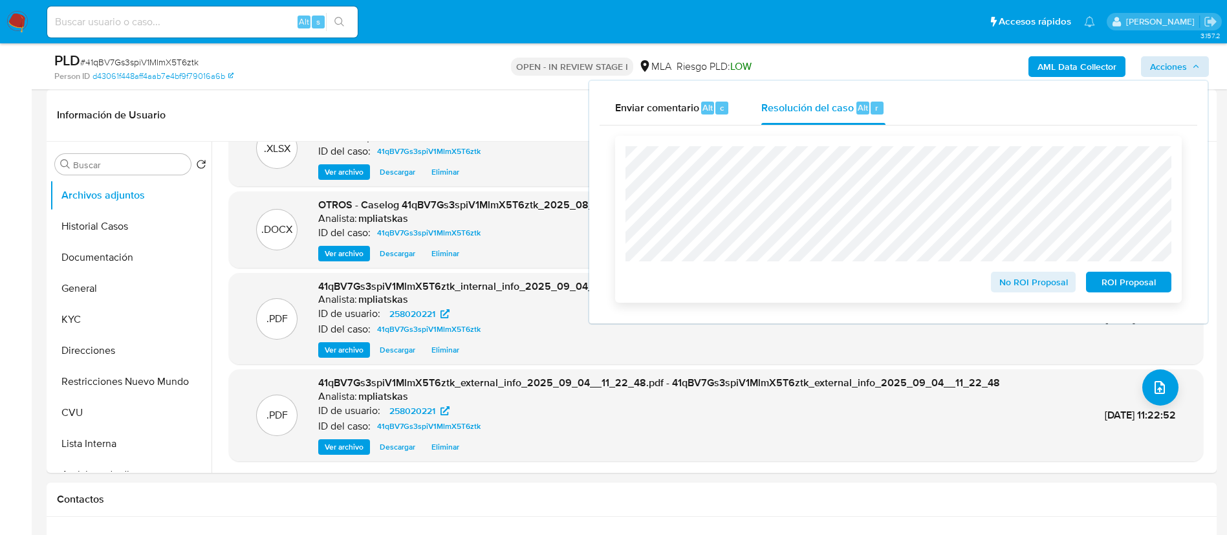
click at [1001, 287] on span "No ROI Proposal" at bounding box center [1033, 282] width 67 height 18
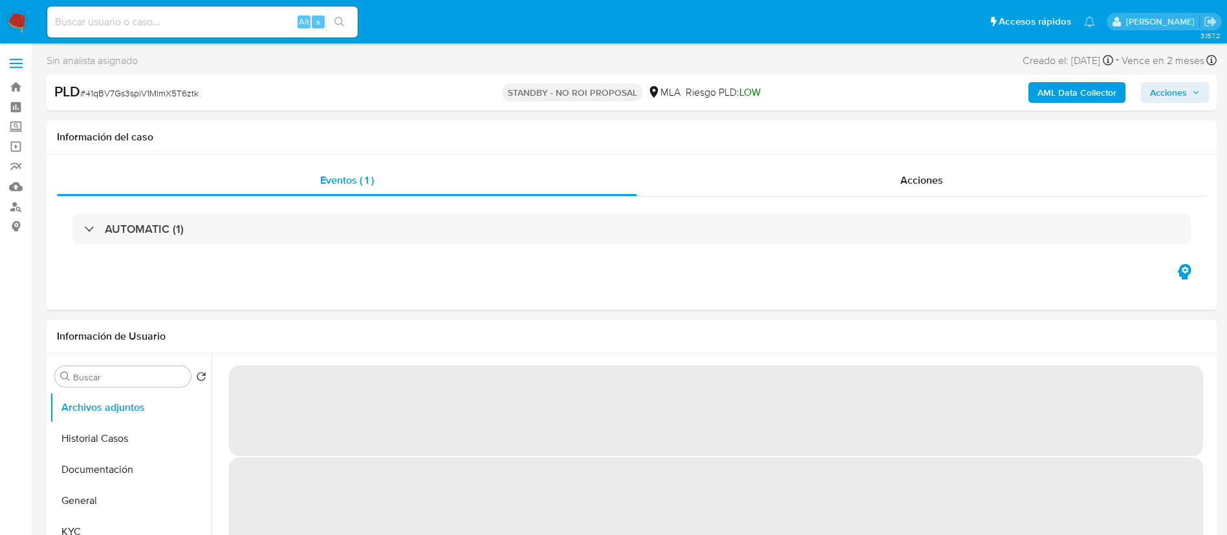
click at [221, 24] on input at bounding box center [202, 22] width 311 height 17
select select "10"
paste input "JE52an6cNZ3kQWUNDISAi4Nx"
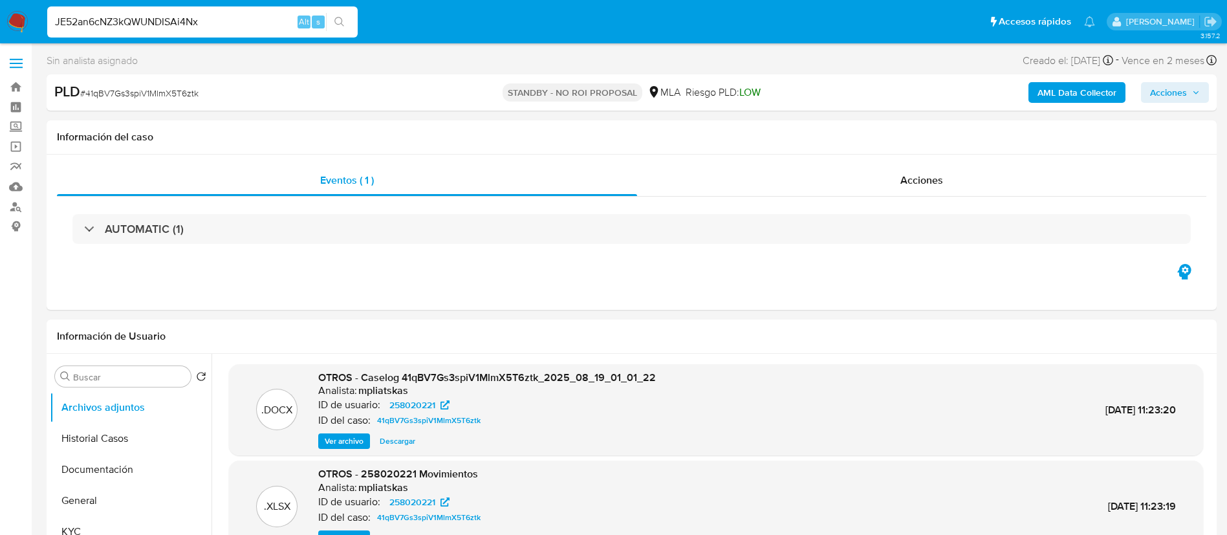
type input "JE52an6cNZ3kQWUNDISAi4Nx"
click at [349, 22] on button "search-icon" at bounding box center [339, 22] width 27 height 18
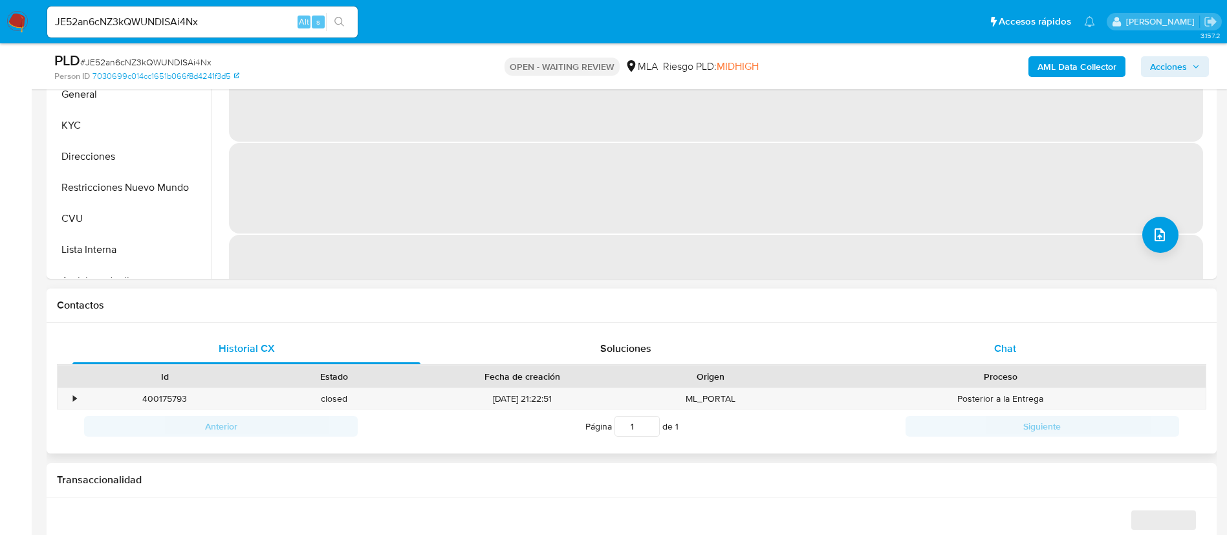
click at [1025, 340] on div "Chat" at bounding box center [1005, 348] width 348 height 31
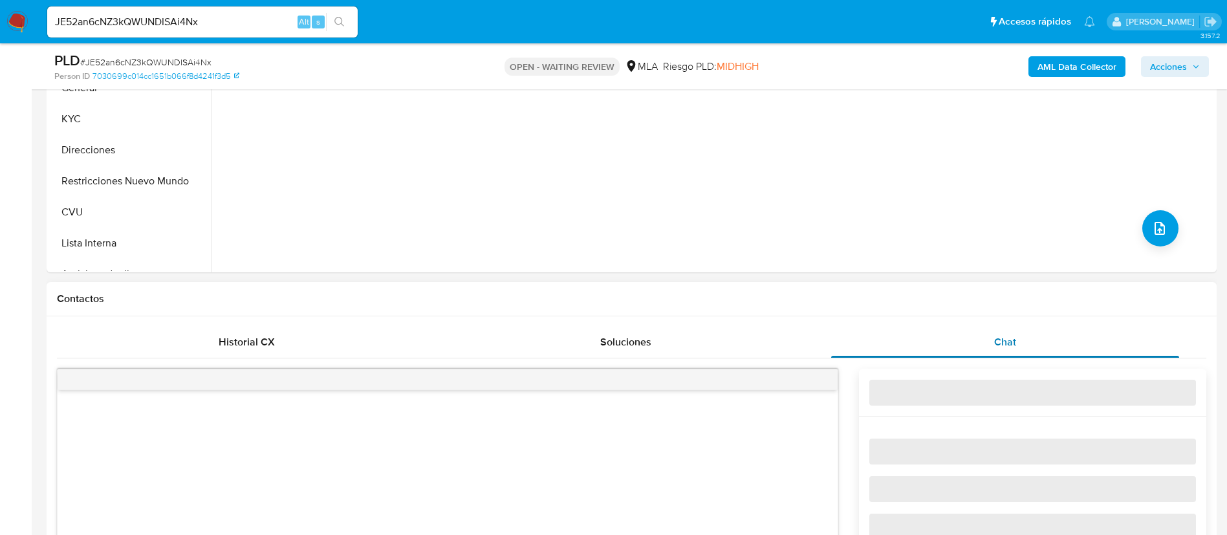
select select "10"
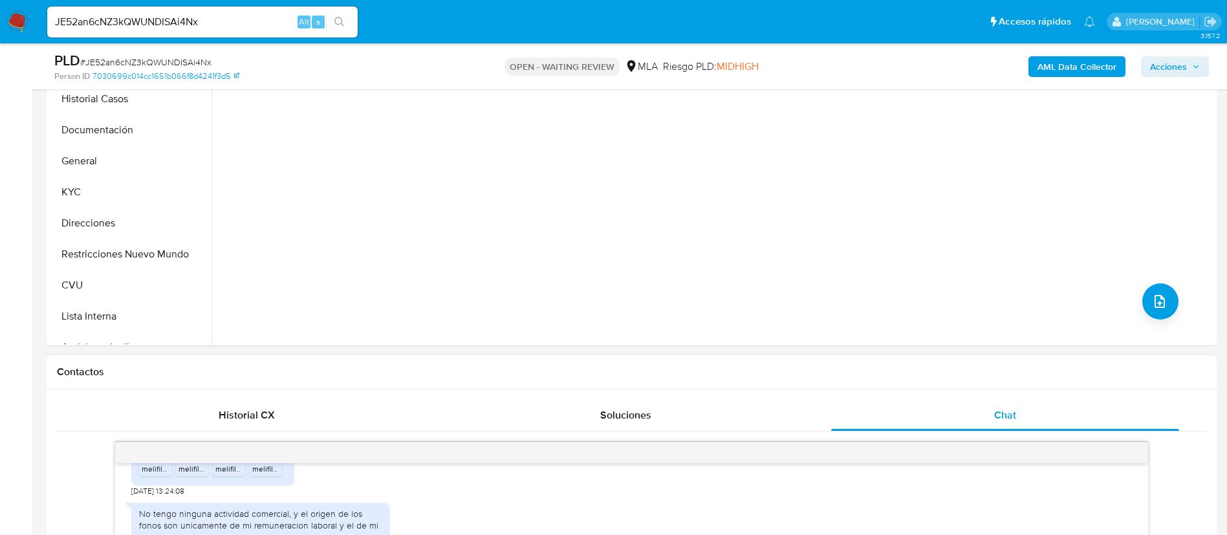
scroll to position [291, 0]
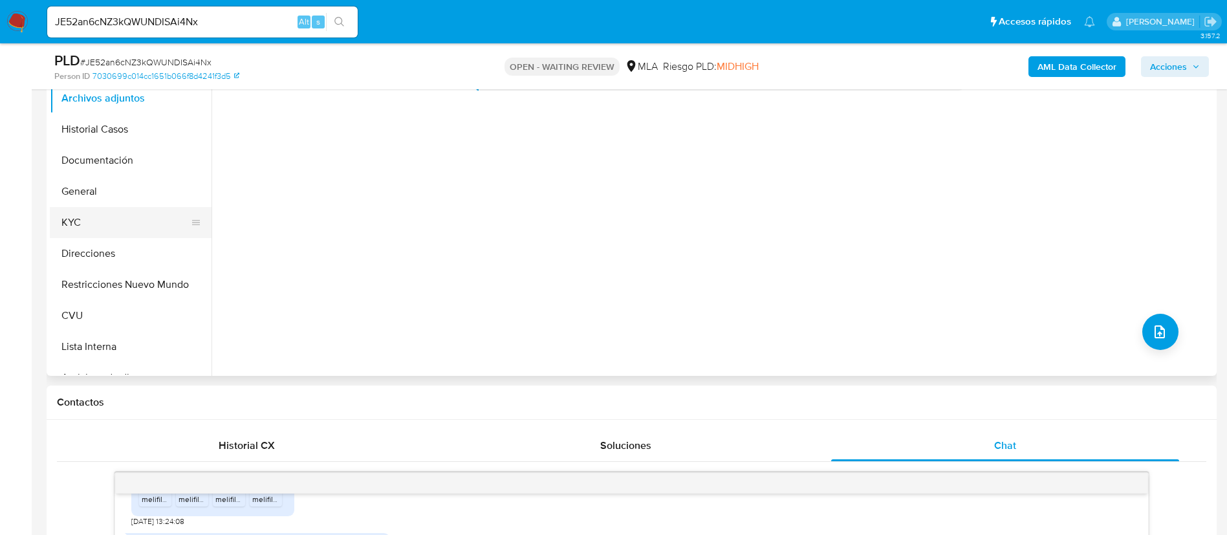
click at [112, 237] on ul "Archivos adjuntos Historial Casos Documentación General KYC Direcciones Restric…" at bounding box center [131, 229] width 162 height 292
click at [109, 234] on button "KYC" at bounding box center [125, 222] width 151 height 31
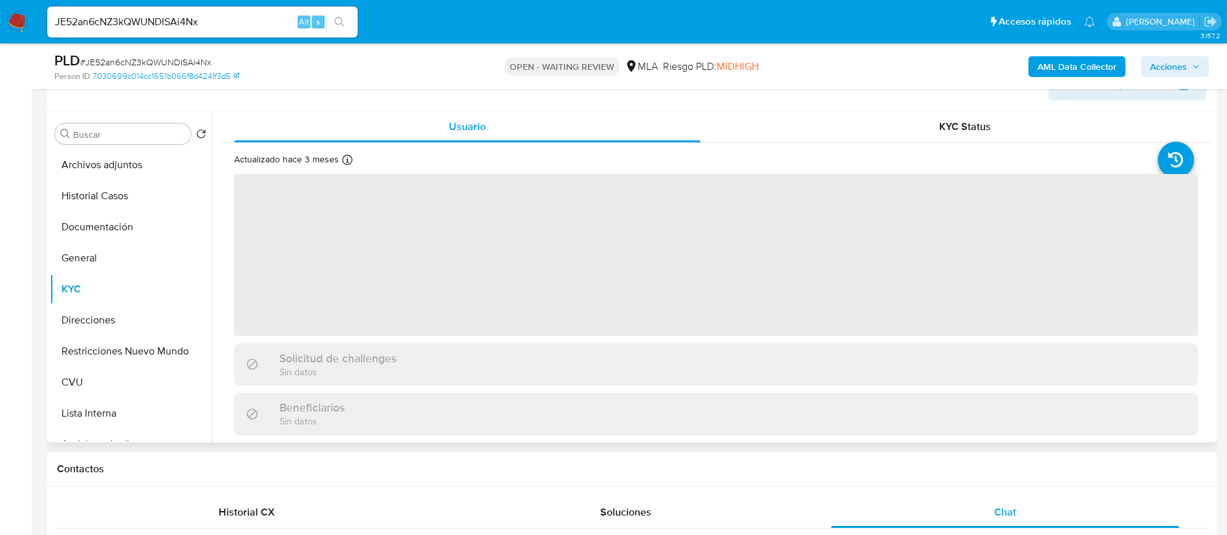
scroll to position [194, 0]
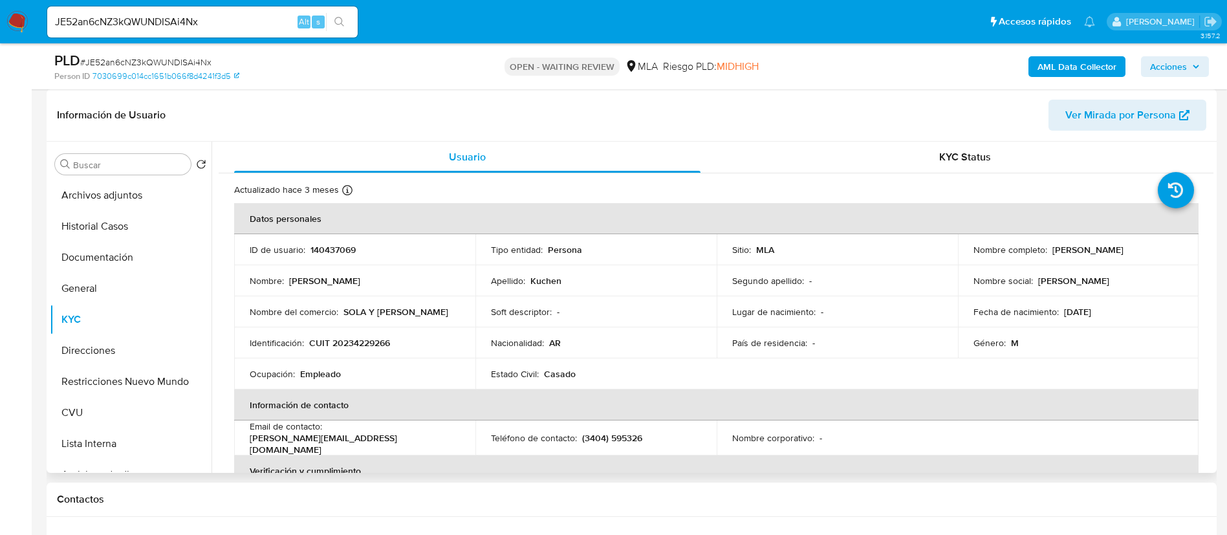
click at [338, 250] on p "140437069" at bounding box center [333, 250] width 45 height 12
copy p "140437069"
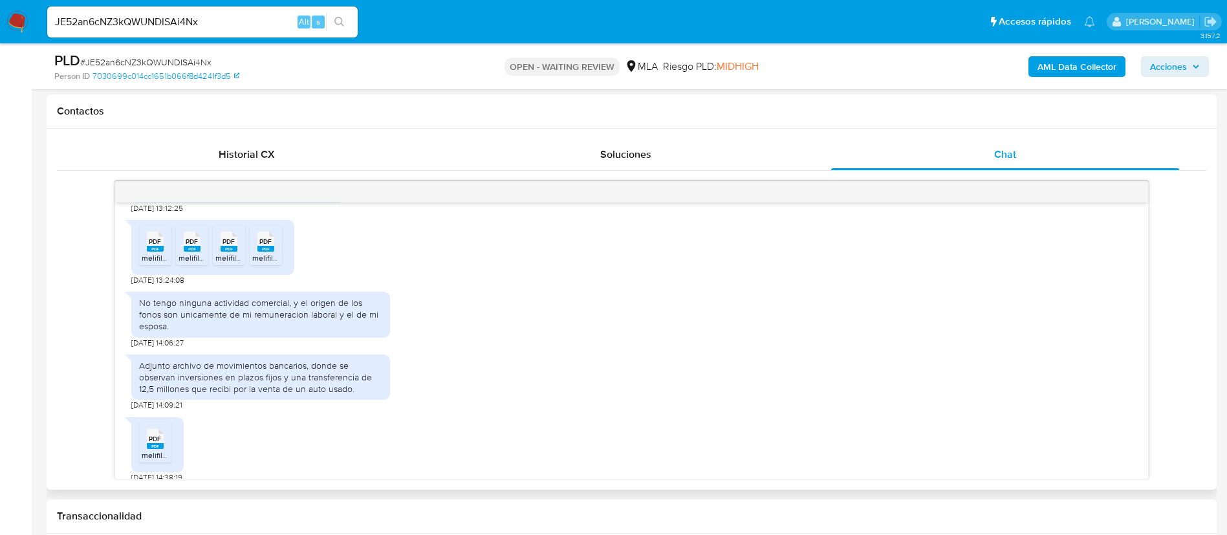
scroll to position [718, 0]
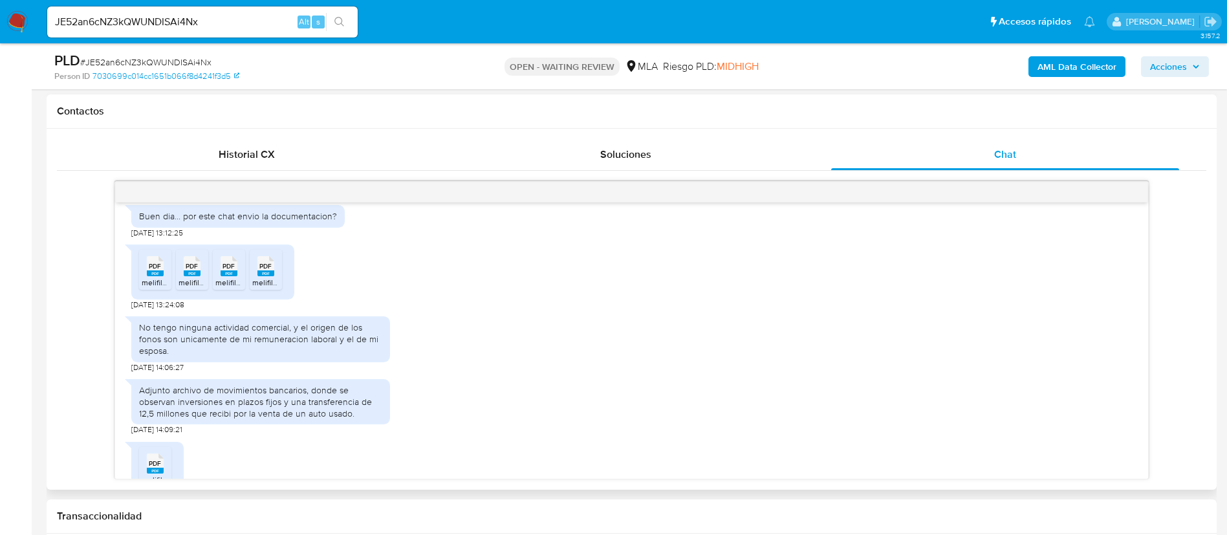
click at [294, 348] on div "No tengo ninguna actividad comercial, y el origen de los fonos son unicamente d…" at bounding box center [260, 340] width 243 height 36
copy div "No tengo ninguna actividad comercial, y el origen de los fonos son unicamente d…"
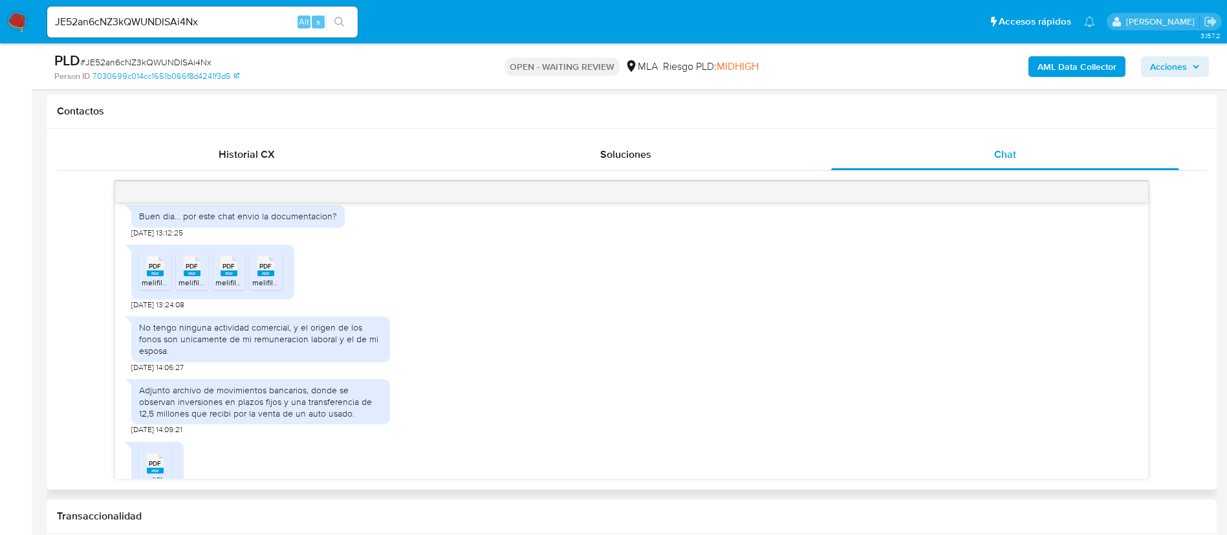
click at [230, 420] on div "Adjunto archivo de movimientos bancarios, donde se observan inversiones en plaz…" at bounding box center [260, 402] width 243 height 36
copy div "Adjunto archivo de movimientos bancarios, donde se observan inversiones en plaz…"
click at [150, 270] on span "PDF" at bounding box center [155, 266] width 12 height 8
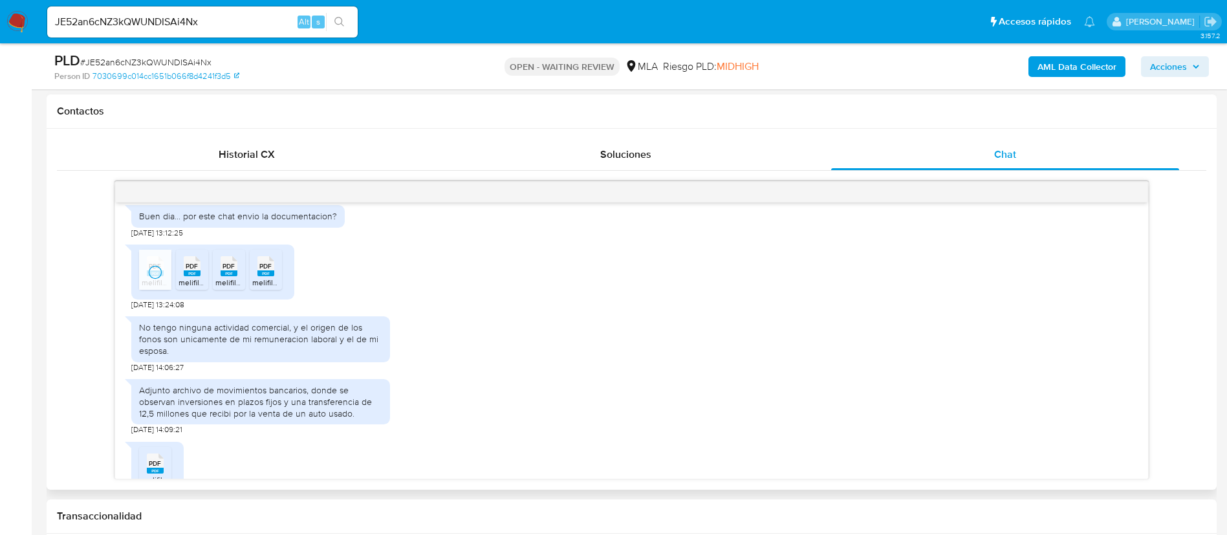
click at [186, 278] on icon "PDF" at bounding box center [192, 266] width 17 height 23
click at [243, 289] on li "PDF PDF melifile9005418100111308529.pdf" at bounding box center [229, 270] width 32 height 40
drag, startPoint x: 270, startPoint y: 292, endPoint x: 259, endPoint y: 329, distance: 38.3
click at [270, 270] on span "PDF" at bounding box center [265, 266] width 12 height 8
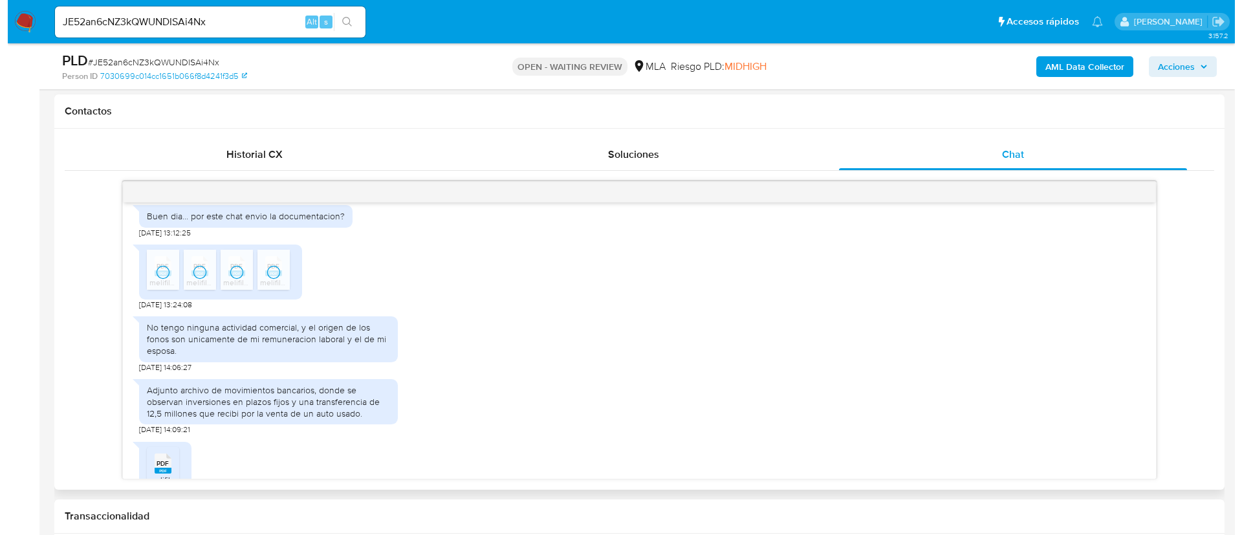
scroll to position [815, 0]
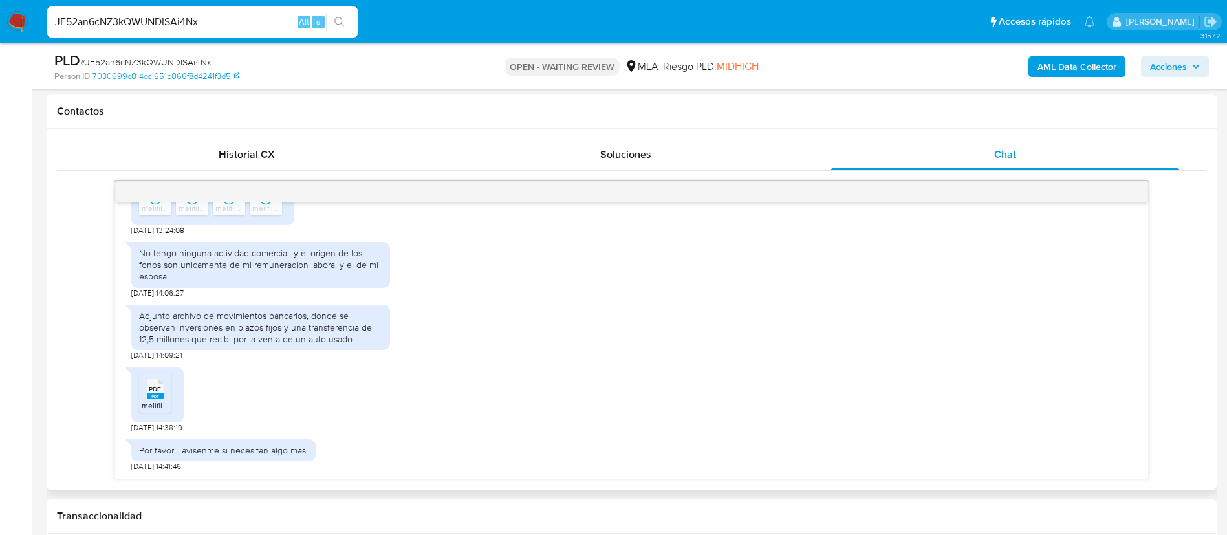
click at [164, 393] on div "PDF PDF" at bounding box center [155, 387] width 27 height 25
click at [1113, 72] on b "AML Data Collector" at bounding box center [1077, 66] width 79 height 21
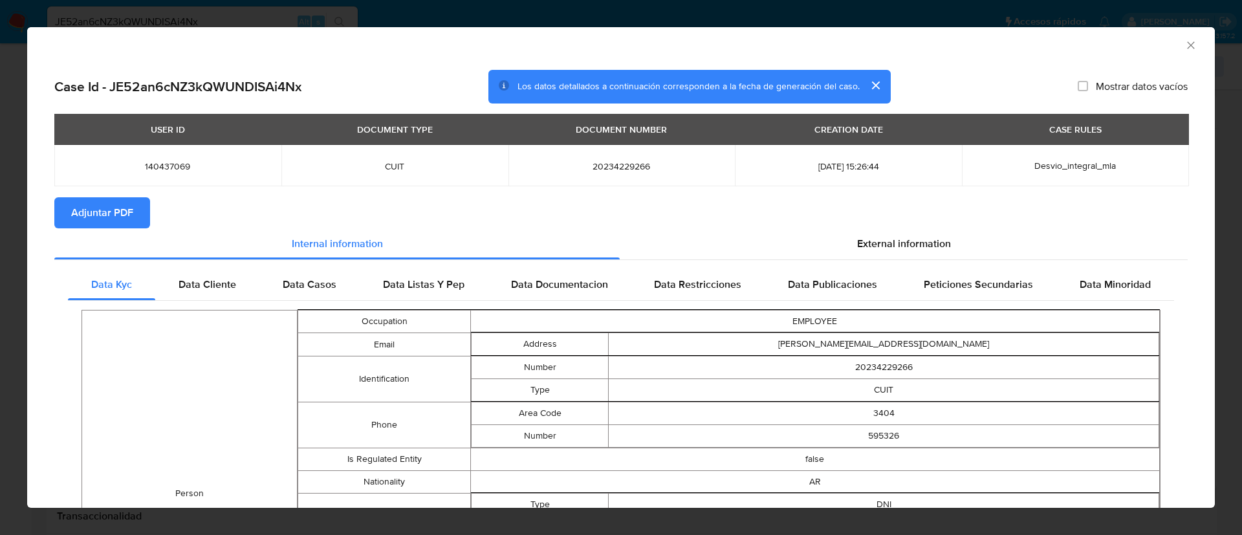
click at [111, 206] on span "Adjuntar PDF" at bounding box center [102, 213] width 62 height 28
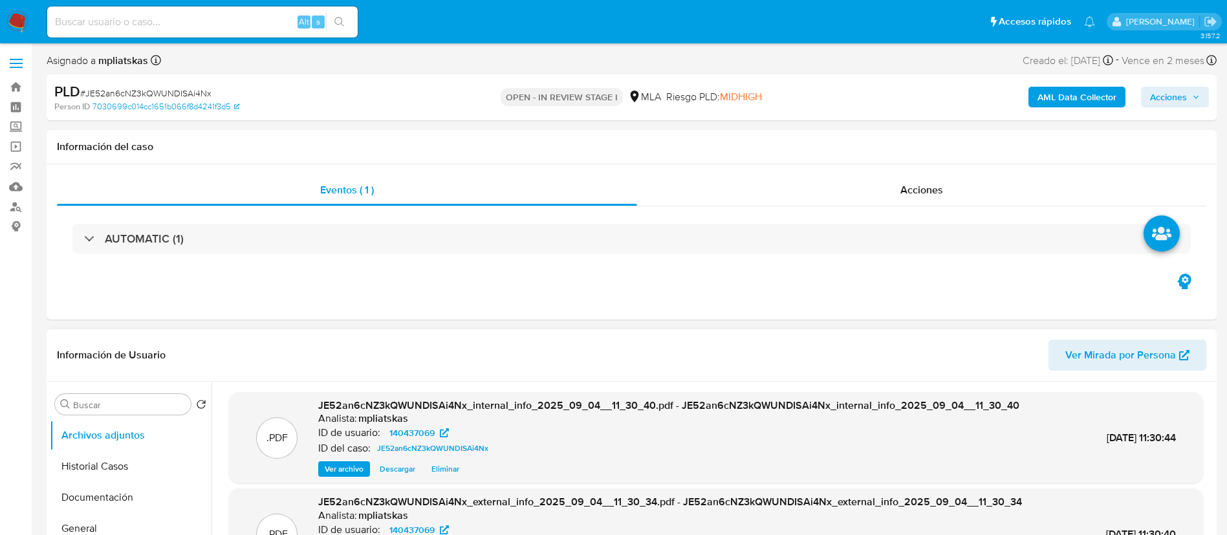
select select "10"
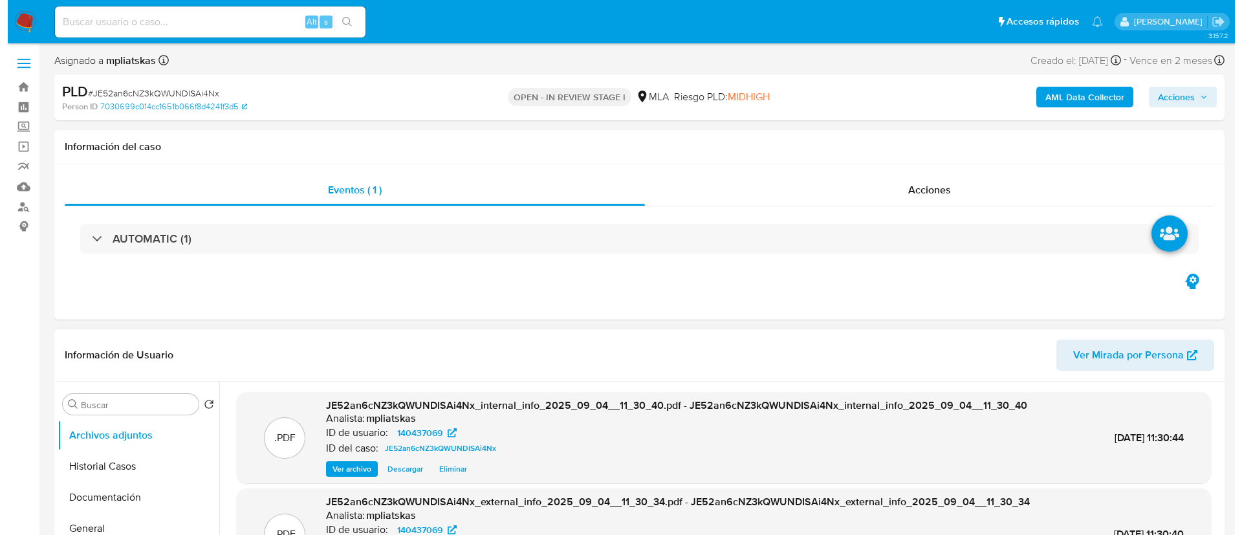
scroll to position [194, 0]
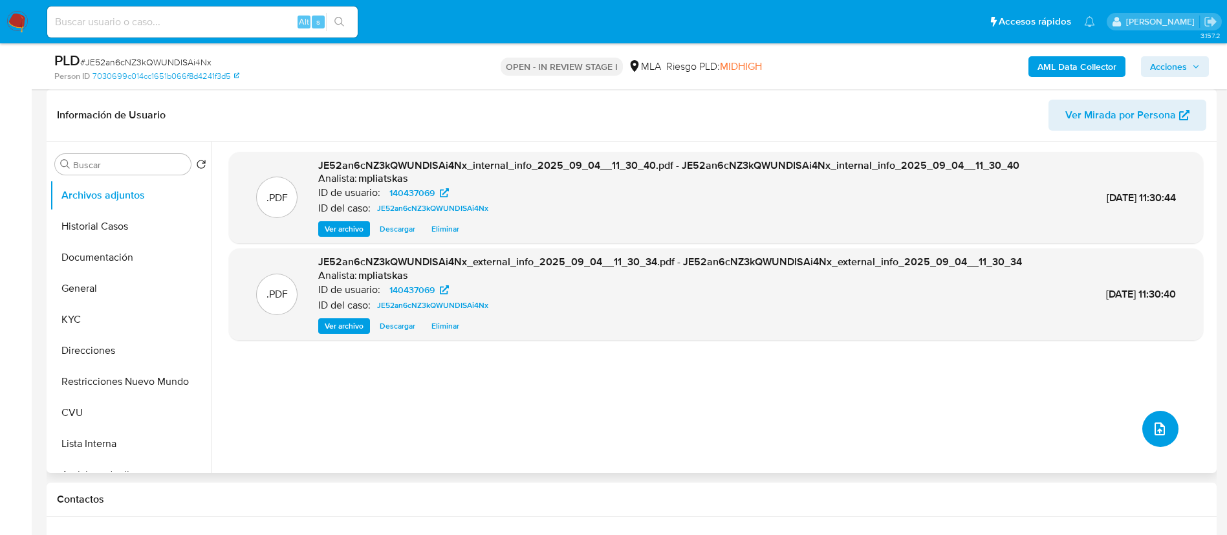
click at [1155, 415] on button "upload-file" at bounding box center [1160, 429] width 36 height 36
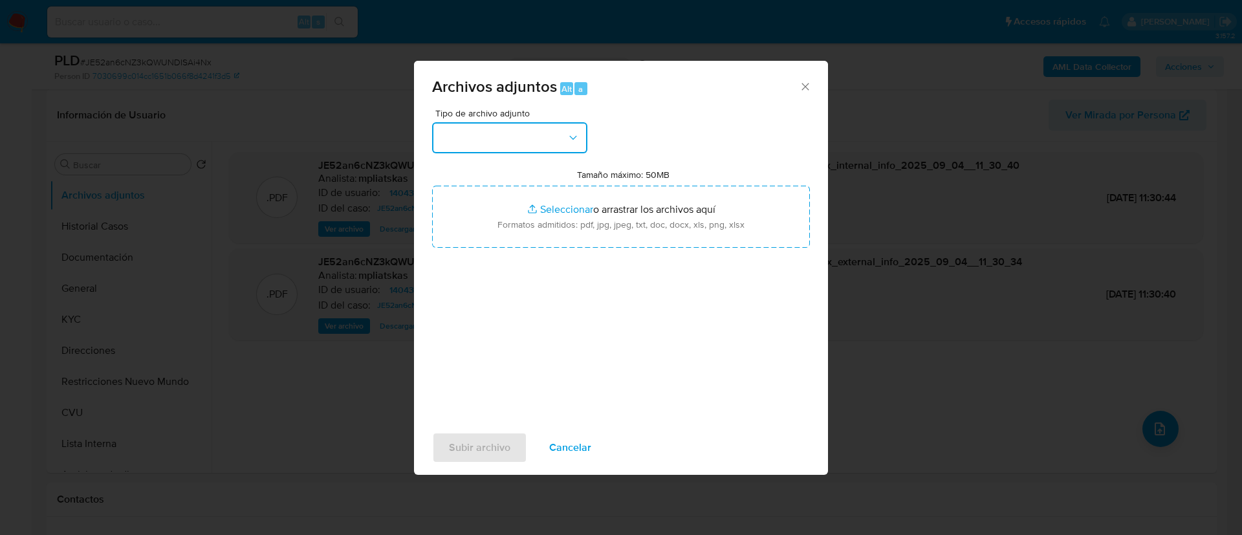
click at [540, 133] on button "button" at bounding box center [509, 137] width 155 height 31
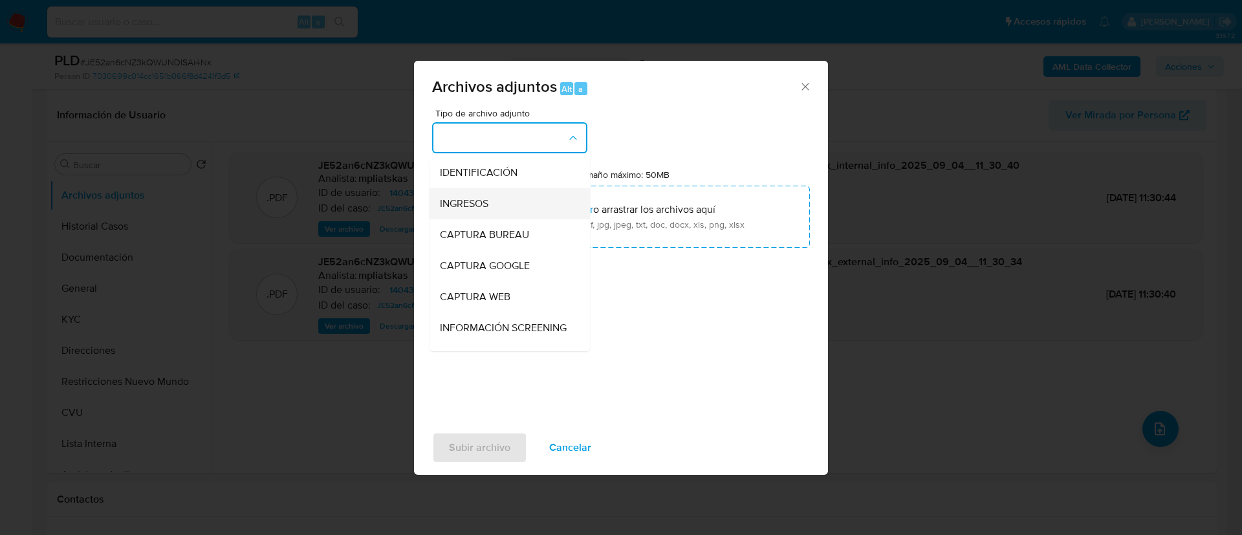
click at [527, 188] on div "INGRESOS" at bounding box center [506, 203] width 132 height 31
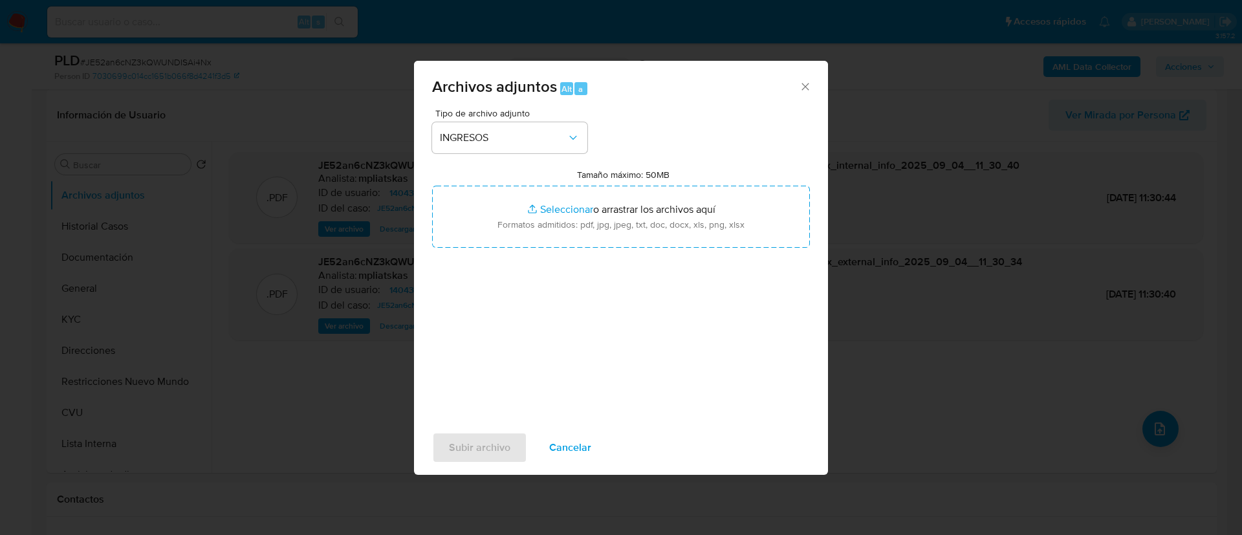
click at [524, 184] on div "Tamaño máximo: 50MB Seleccionar archivos Seleccionar o arrastrar los archivos a…" at bounding box center [621, 208] width 378 height 79
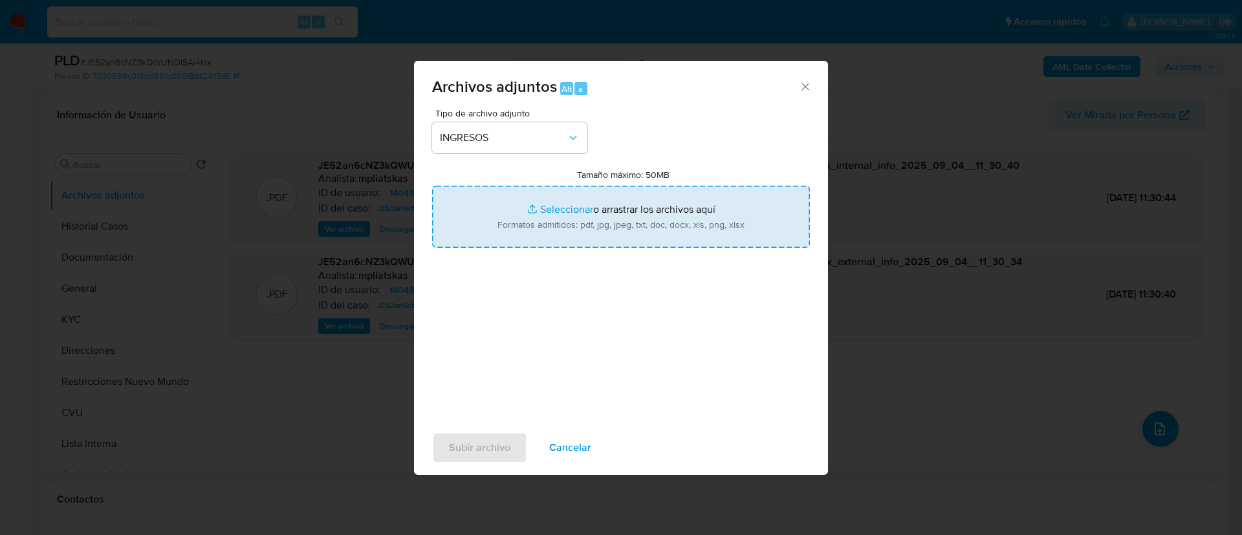
click at [528, 190] on input "Tamaño máximo: 50MB Seleccionar archivos" at bounding box center [621, 217] width 378 height 62
type input "C:\fakepath\140437069_4aad2533-5dfe-4c3d-beba-4bb3b6292c73.pdf"
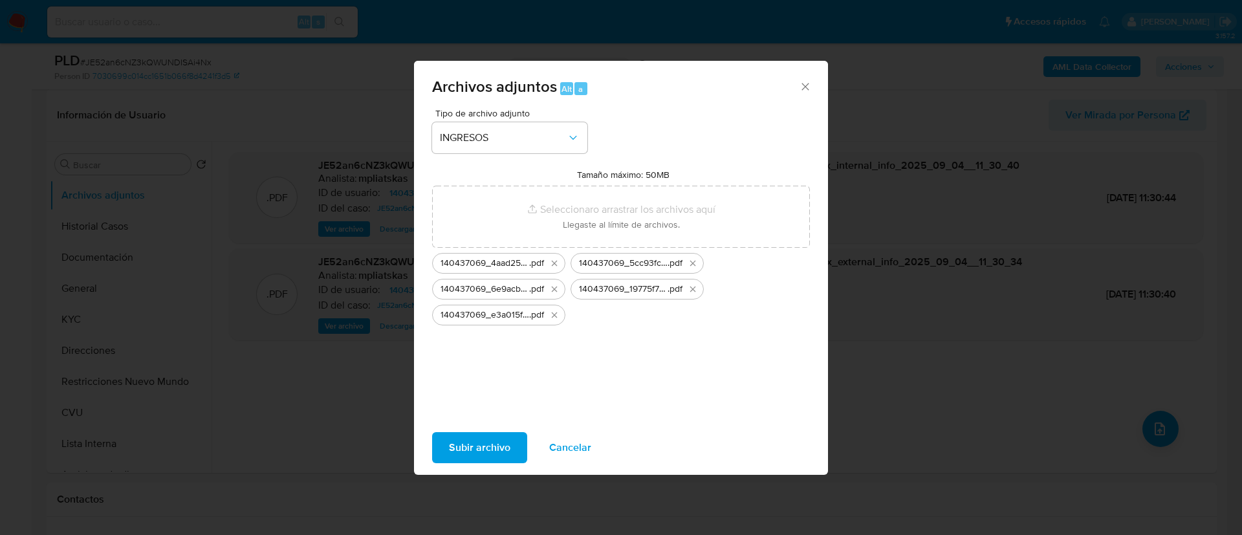
click at [494, 448] on span "Subir archivo" at bounding box center [479, 447] width 61 height 28
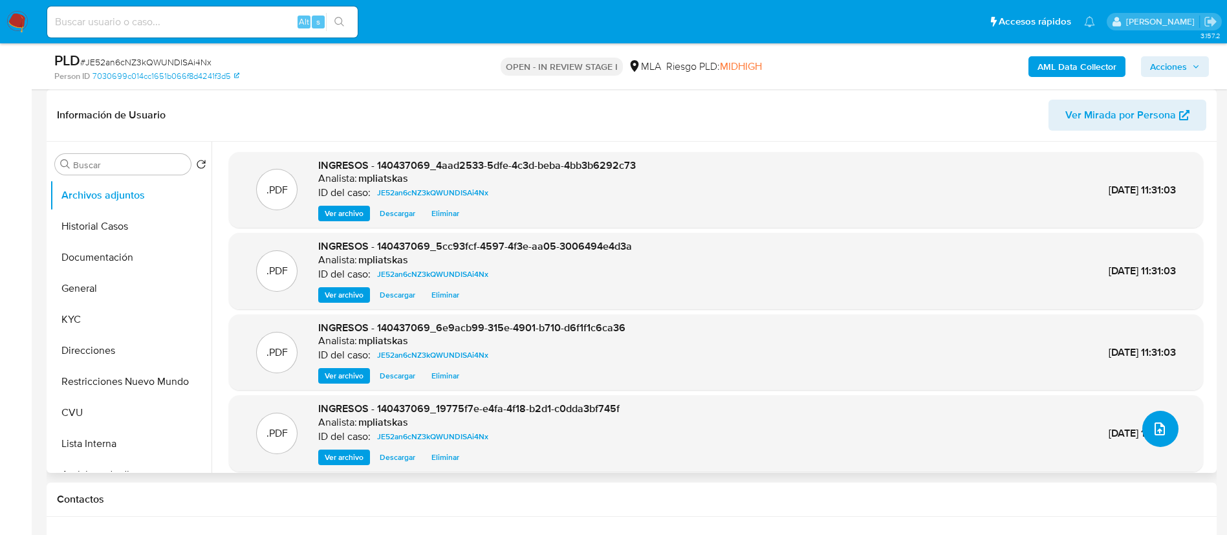
click at [1169, 426] on button "upload-file" at bounding box center [1160, 429] width 36 height 36
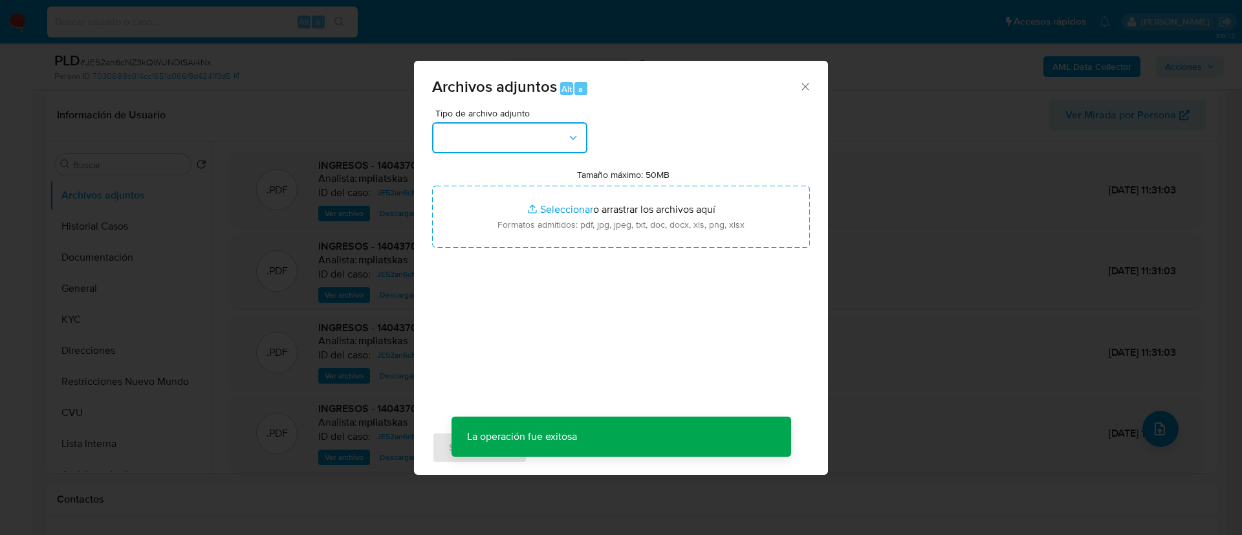
click at [515, 141] on button "button" at bounding box center [509, 137] width 155 height 31
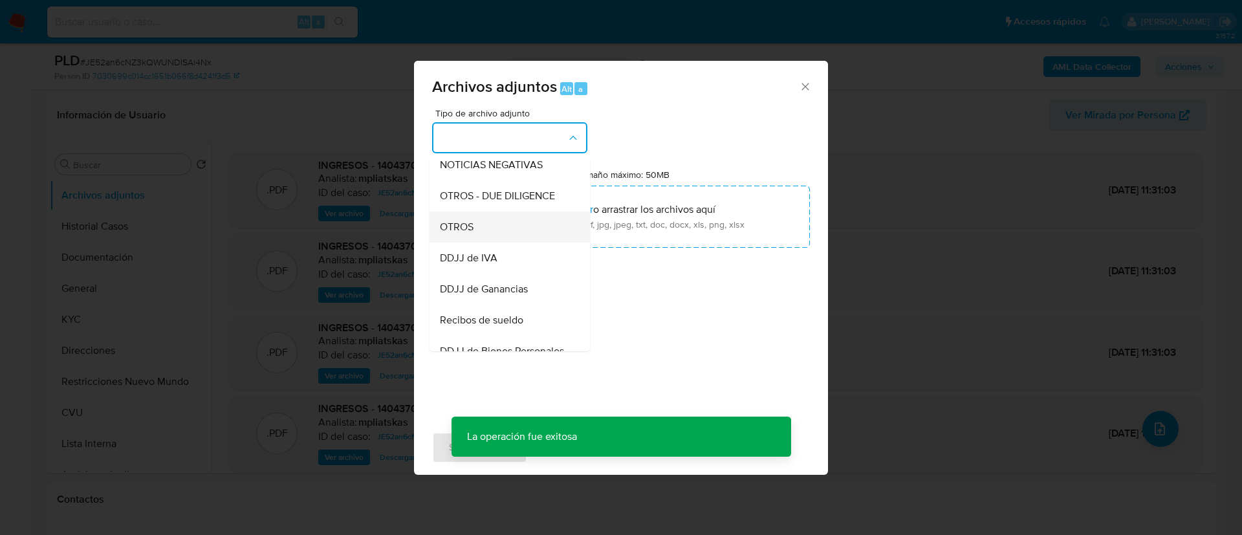
click at [522, 234] on div "OTROS" at bounding box center [506, 227] width 132 height 31
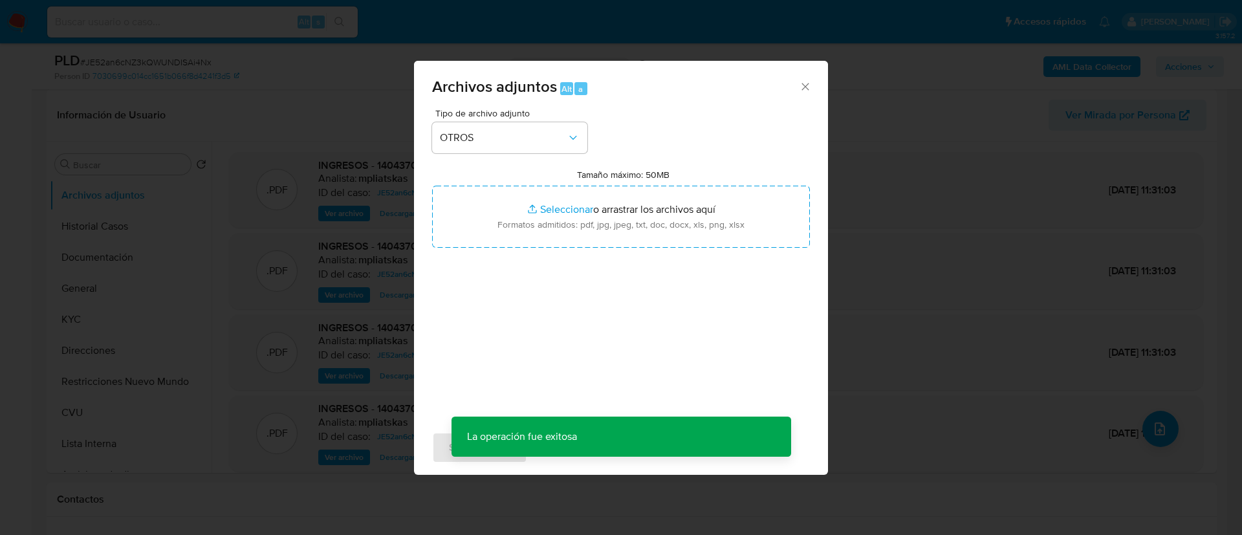
click at [522, 234] on input "Tamaño máximo: 50MB Seleccionar archivos" at bounding box center [621, 217] width 378 height 62
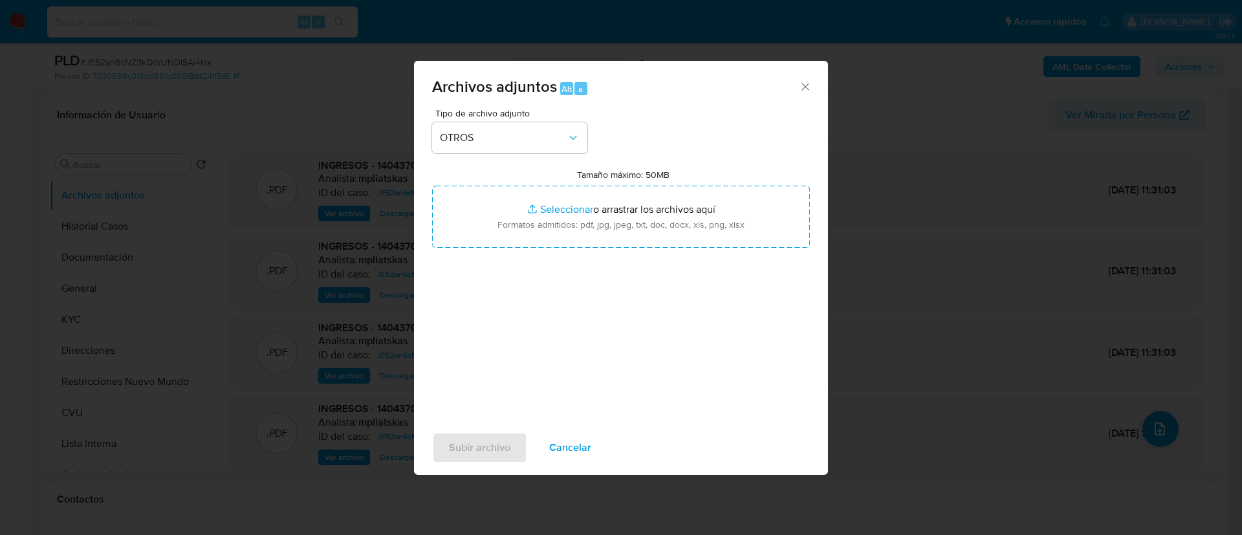
type input "C:\fakepath\140437069 Movimientos.xlsx"
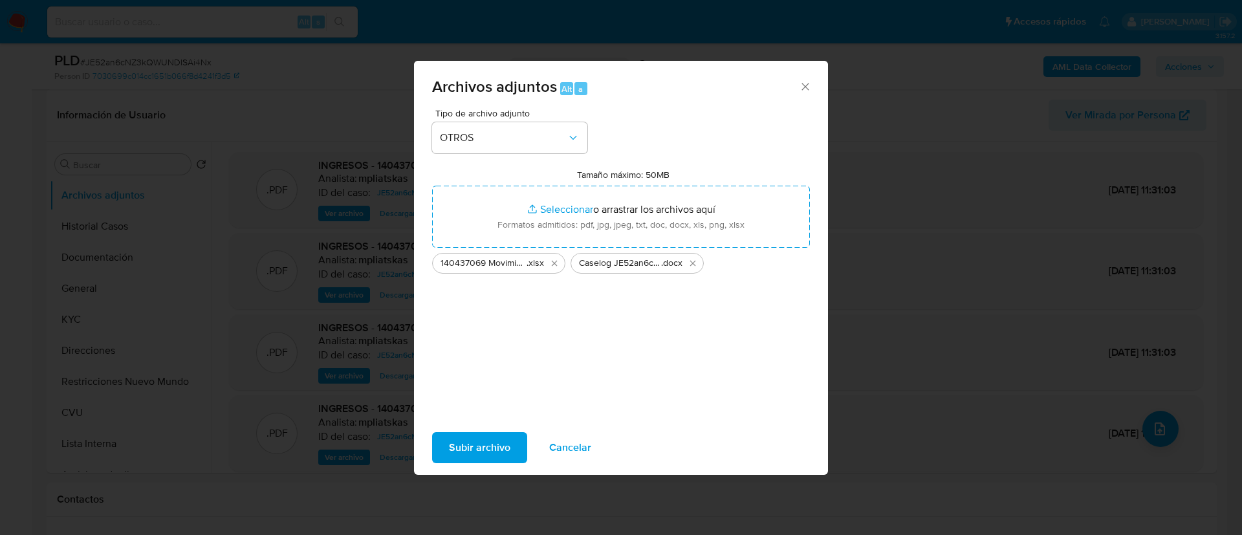
click at [442, 441] on button "Subir archivo" at bounding box center [479, 447] width 95 height 31
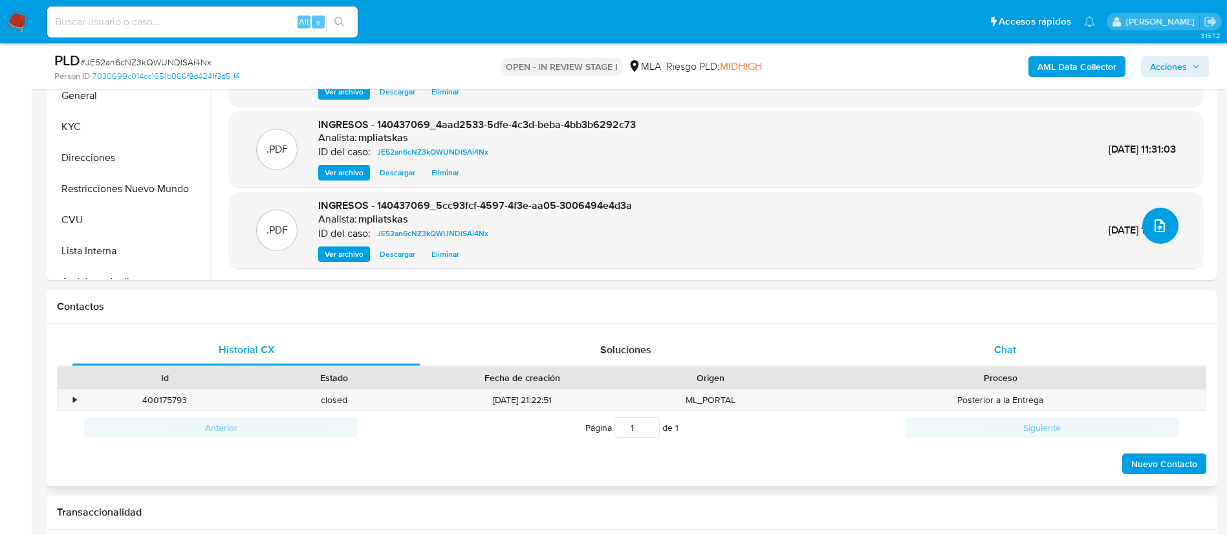
scroll to position [388, 0]
click at [936, 325] on div "Historial CX Soluciones Chat Id Estado Fecha de creación Origen Proceso • 40017…" at bounding box center [632, 404] width 1170 height 162
click at [944, 333] on div "Historial CX Soluciones Chat Id Estado Fecha de creación Origen Proceso • 40017…" at bounding box center [632, 404] width 1170 height 162
click at [945, 343] on div "Chat" at bounding box center [1005, 348] width 348 height 31
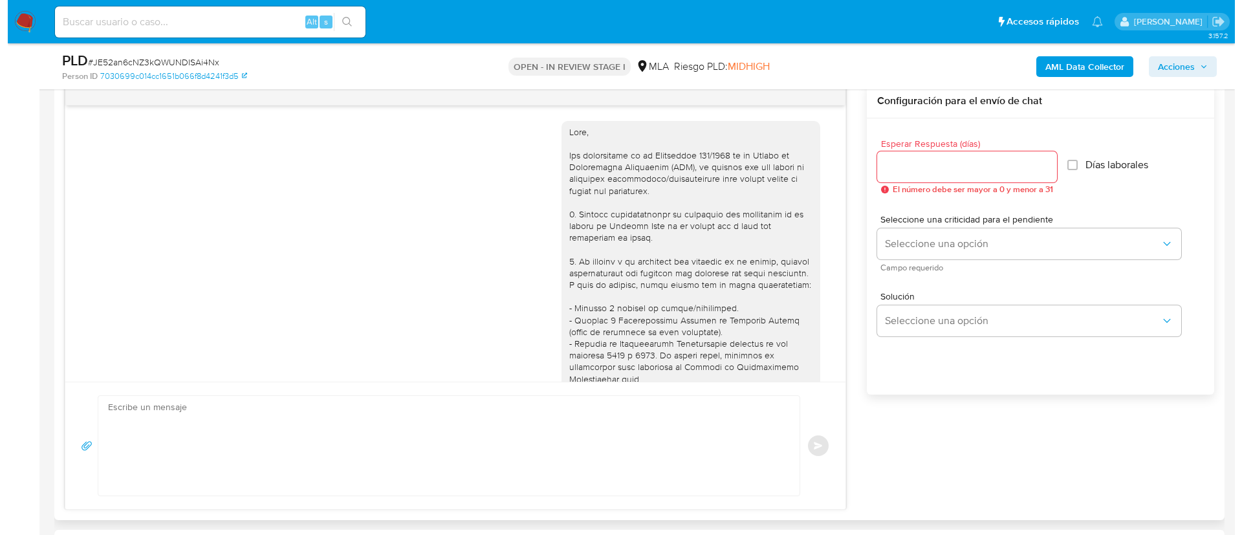
scroll to position [816, 0]
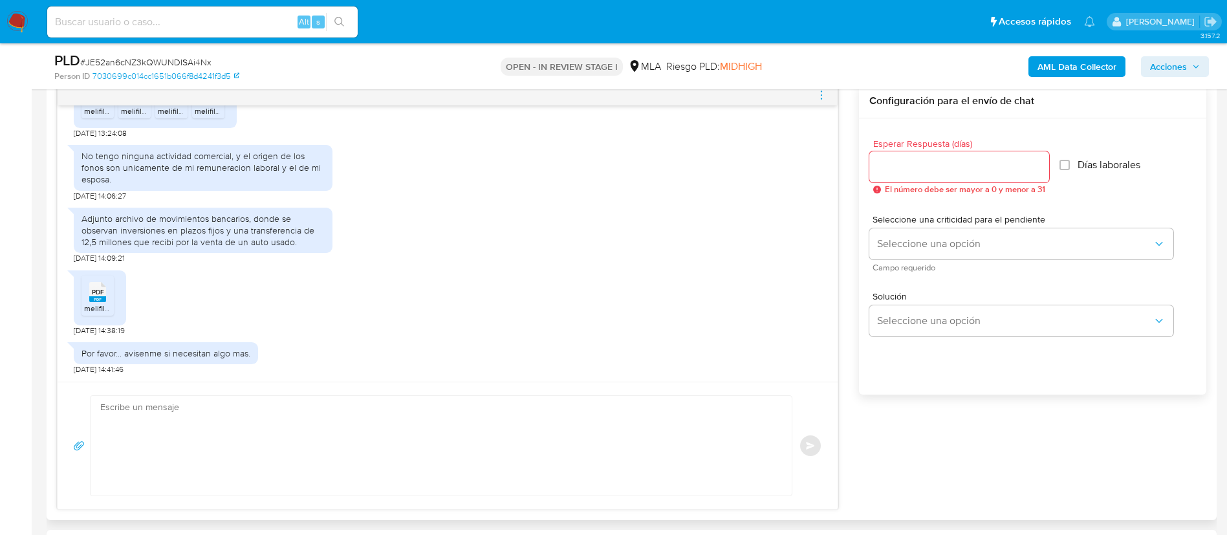
click at [552, 442] on textarea at bounding box center [437, 446] width 675 height 100
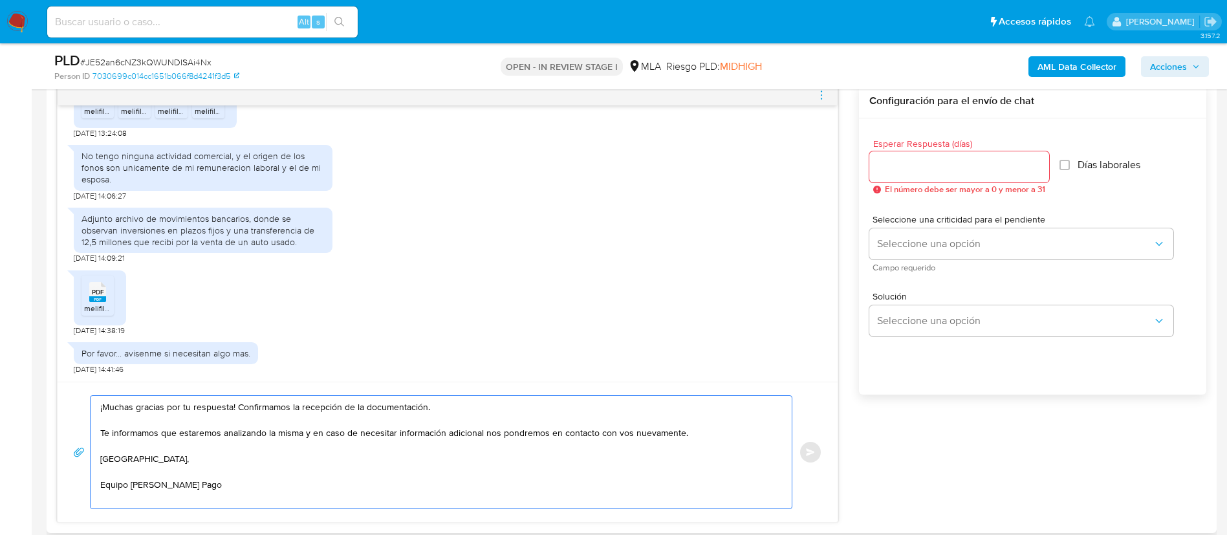
type textarea "¡Muchas gracias por tu respuesta! Confirmamos la recepción de la documentación.…"
click at [911, 172] on input "Esperar Respuesta (días)" at bounding box center [959, 166] width 180 height 17
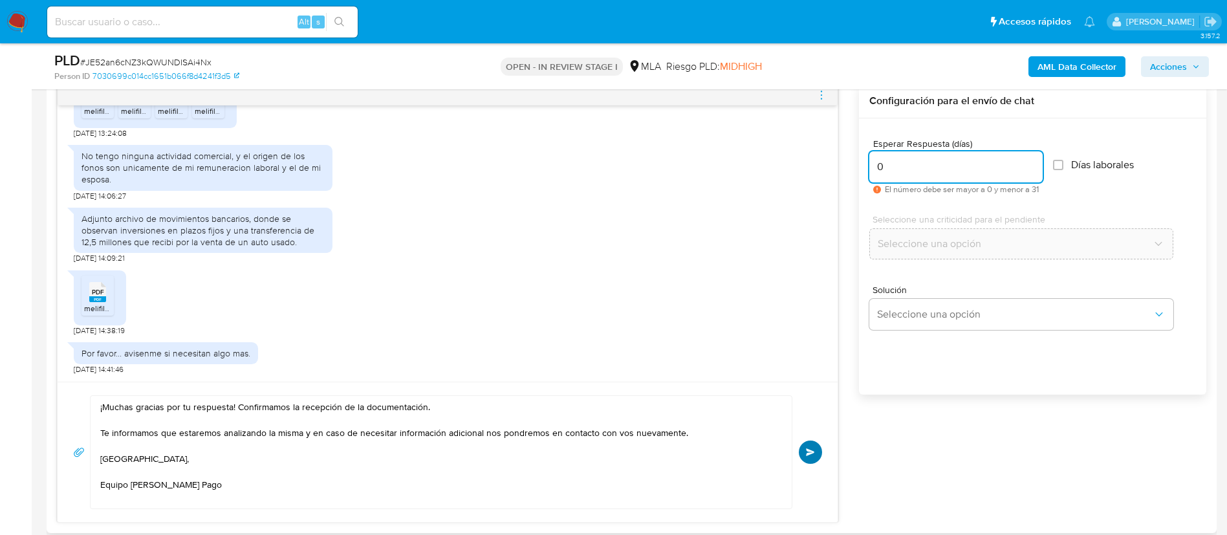
type input "0"
click at [807, 446] on button "Enviar" at bounding box center [810, 452] width 23 height 23
click at [816, 91] on icon "menu-action" at bounding box center [822, 95] width 12 height 12
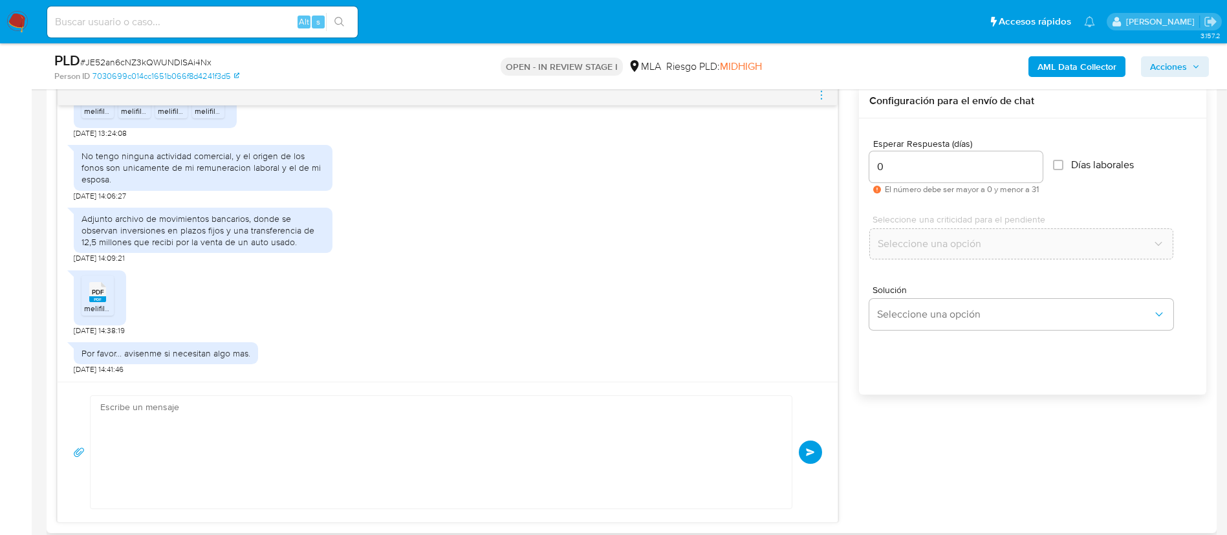
scroll to position [971, 0]
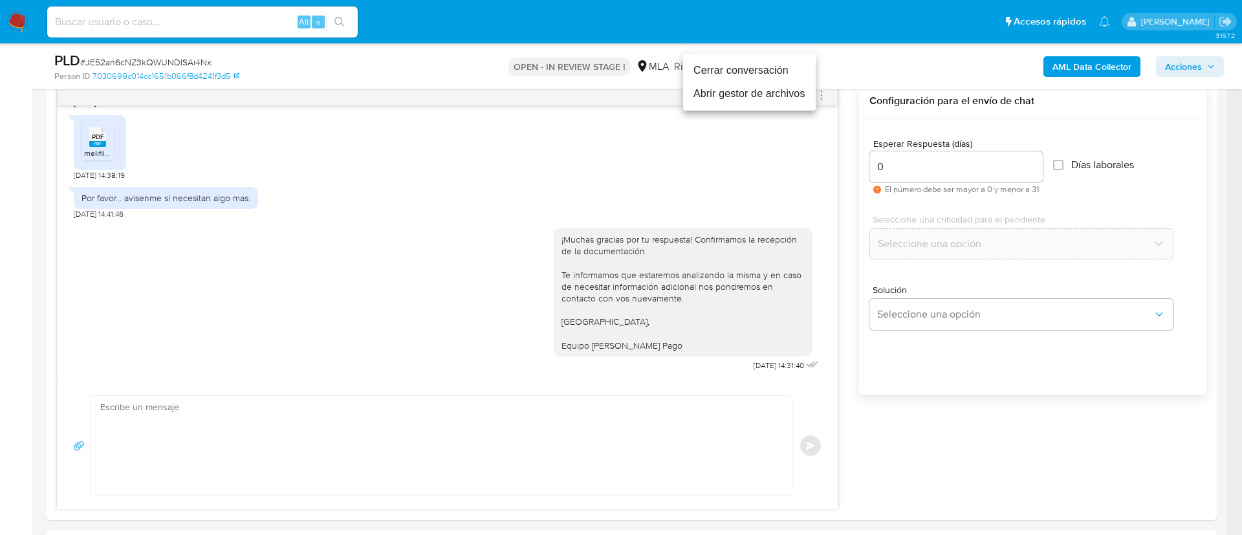
click at [787, 62] on li "Cerrar conversación" at bounding box center [749, 70] width 133 height 23
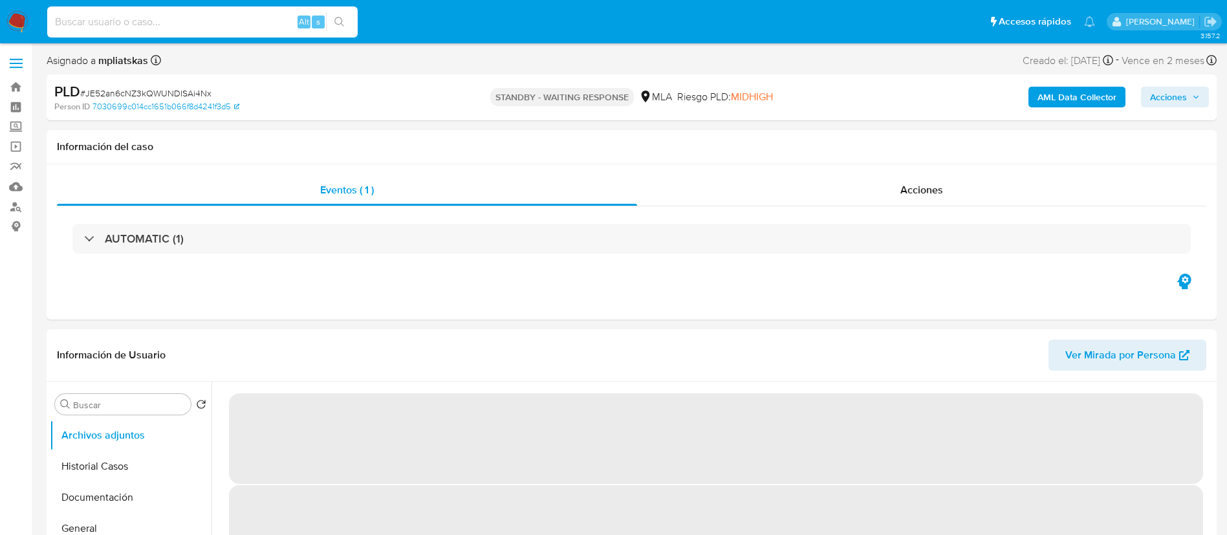
click at [224, 27] on input at bounding box center [202, 22] width 311 height 17
paste input "cJV37Qox8lZxIcNheThDOmfs"
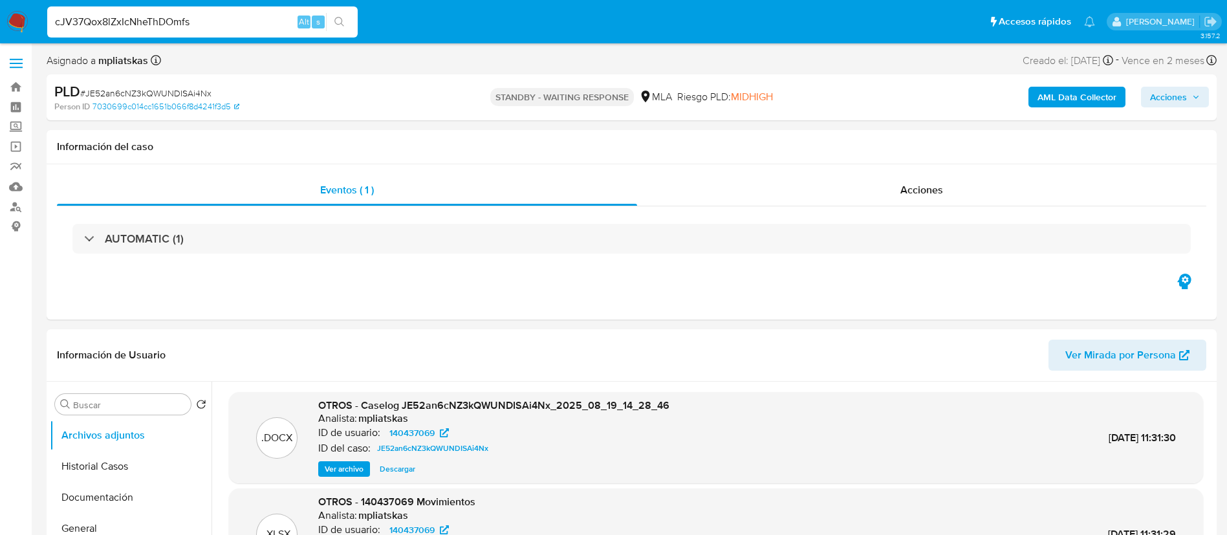
type input "cJV37Qox8lZxIcNheThDOmfs"
click at [333, 19] on button "search-icon" at bounding box center [339, 22] width 27 height 18
select select "10"
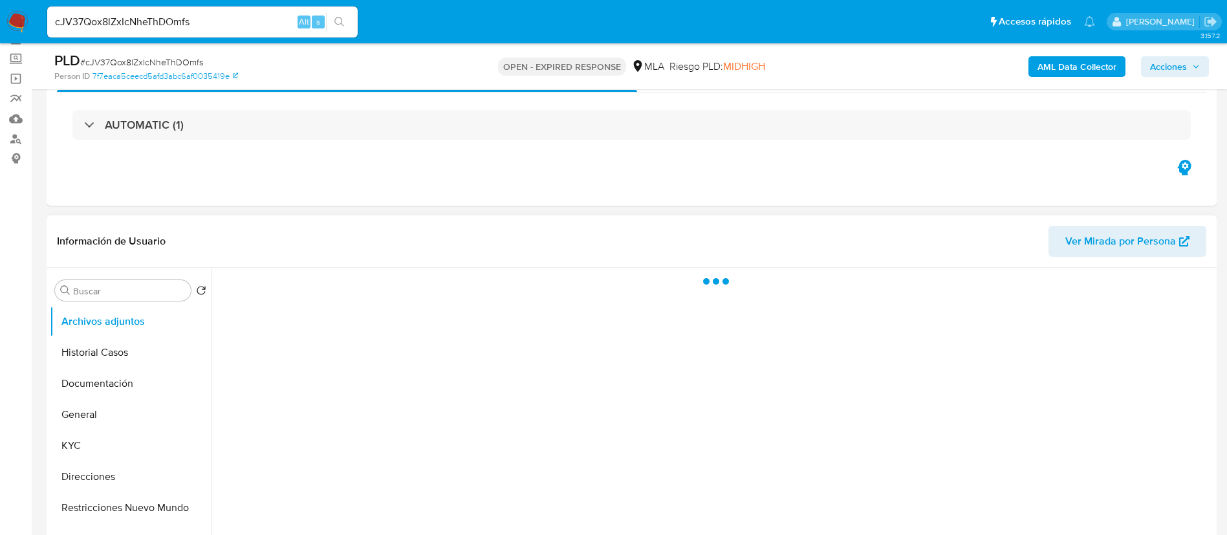
scroll to position [194, 0]
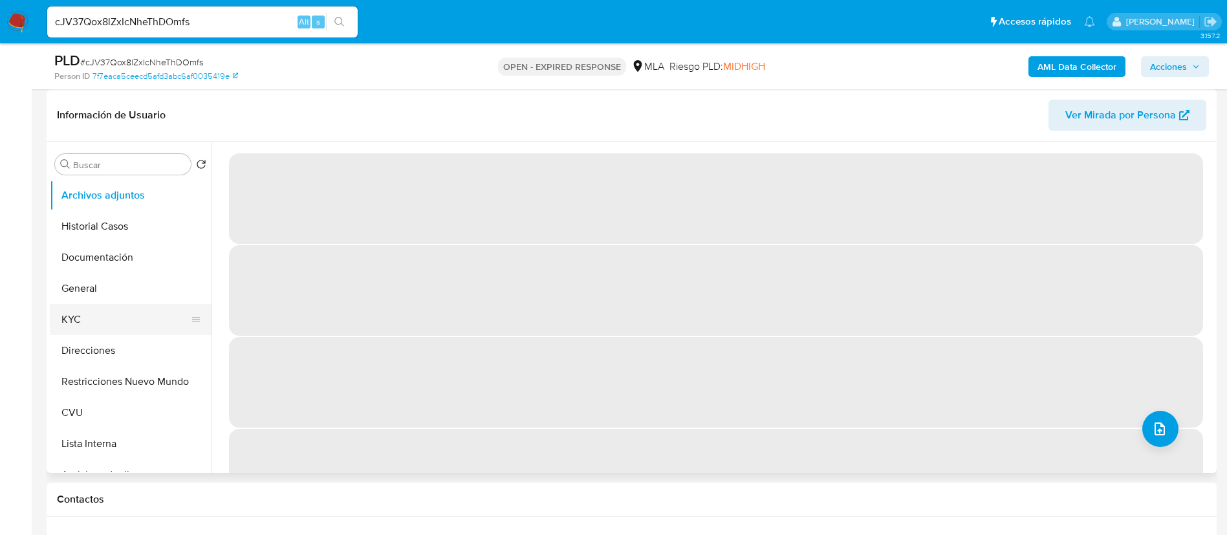
select select "10"
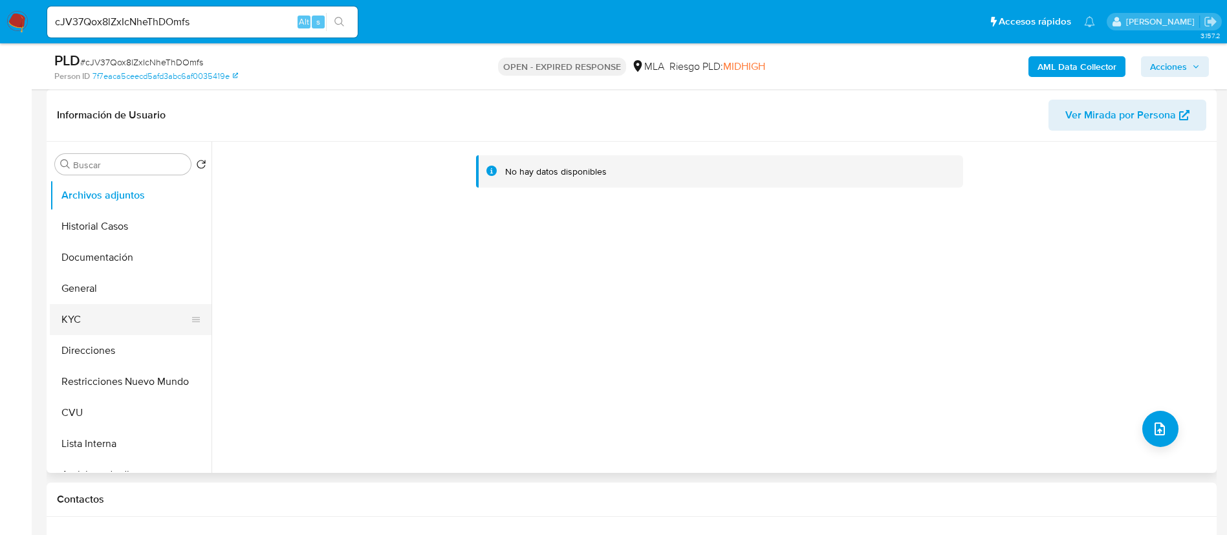
click at [87, 325] on button "KYC" at bounding box center [125, 319] width 151 height 31
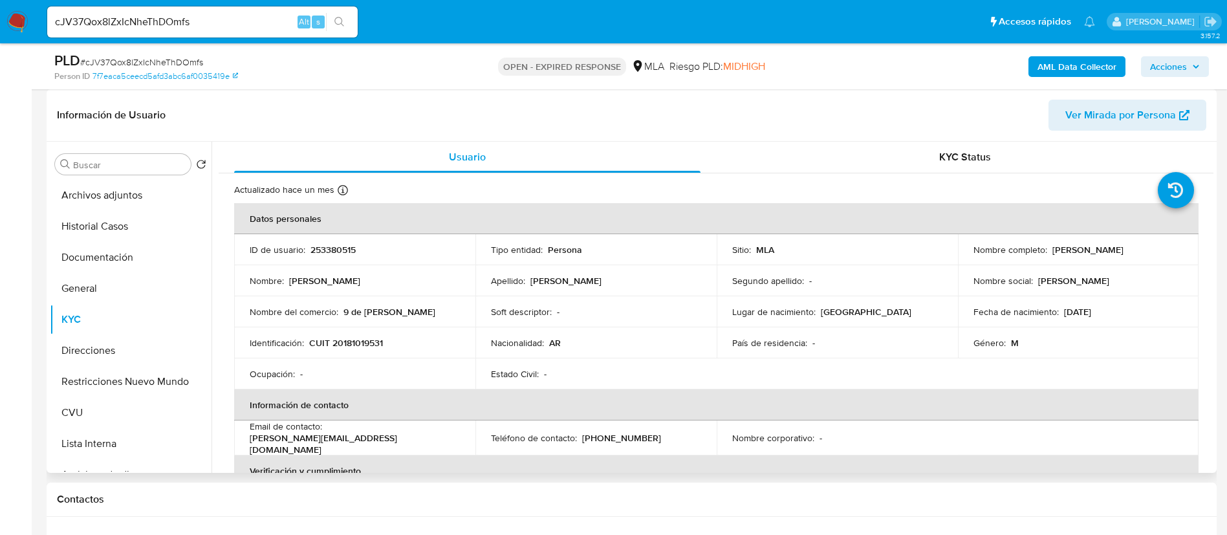
click at [345, 268] on td "Nombre : [PERSON_NAME]" at bounding box center [354, 280] width 241 height 31
click at [332, 248] on p "253380515" at bounding box center [333, 250] width 45 height 12
copy p "253380515"
click at [378, 346] on p "CUIT 20181019531" at bounding box center [346, 343] width 74 height 12
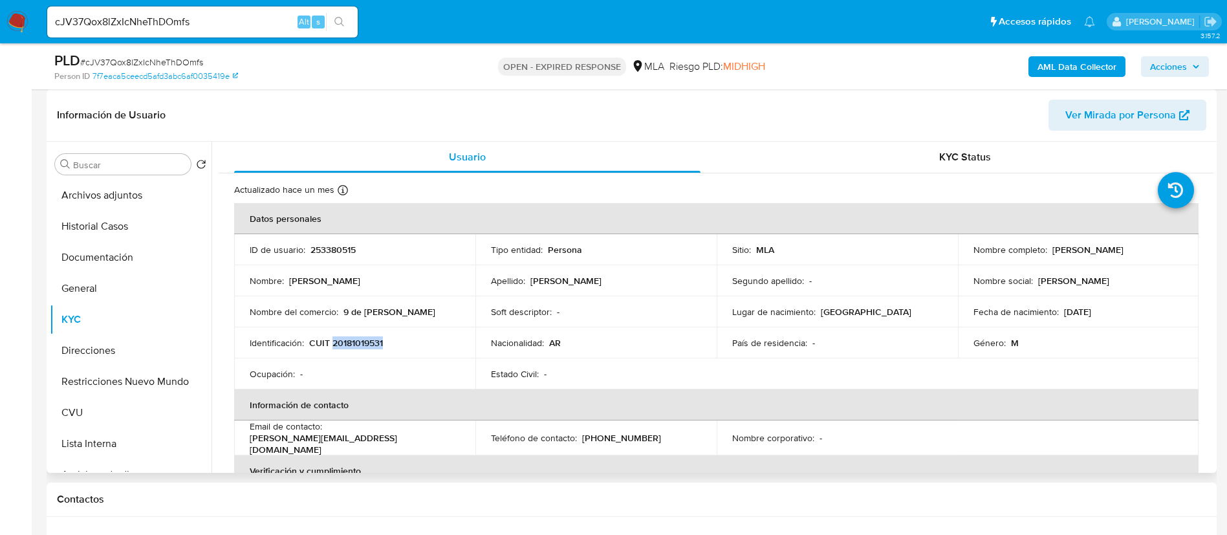
click at [378, 346] on p "CUIT 20181019531" at bounding box center [346, 343] width 74 height 12
copy p "20181019531"
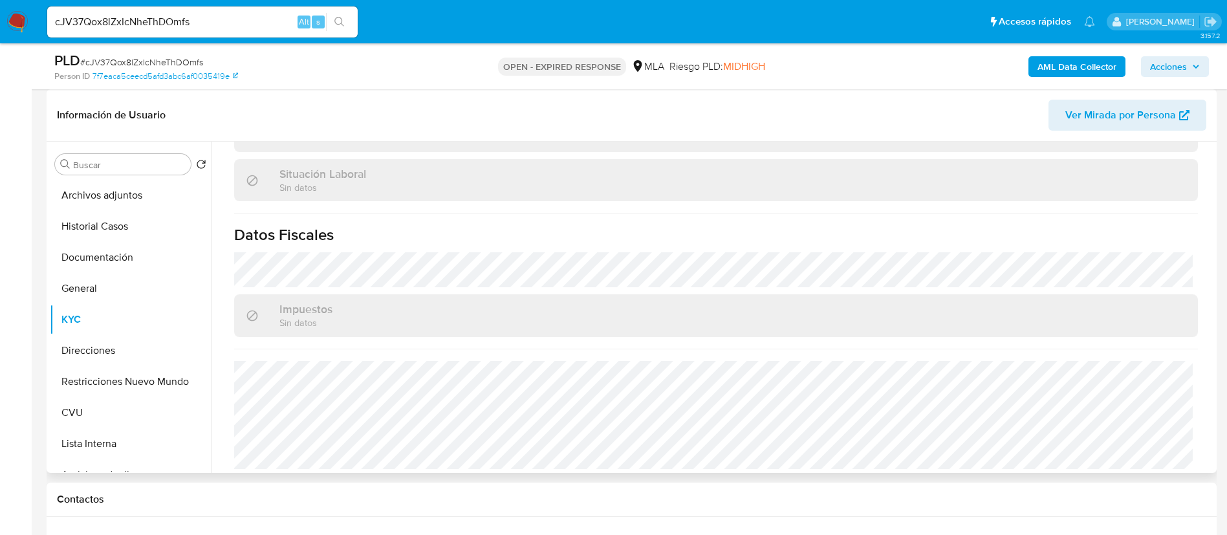
scroll to position [663, 0]
click at [94, 353] on button "Direcciones" at bounding box center [125, 350] width 151 height 31
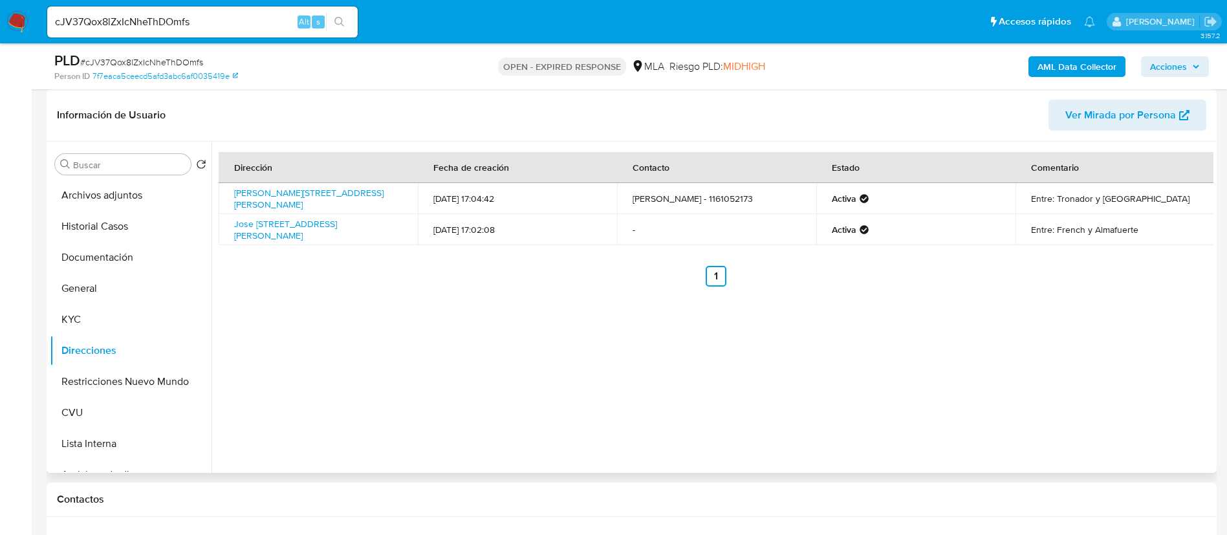
click at [399, 325] on div "Dirección Fecha de creación Contacto Estado Comentario Av Balbín 3837, Saavedra…" at bounding box center [713, 307] width 1002 height 331
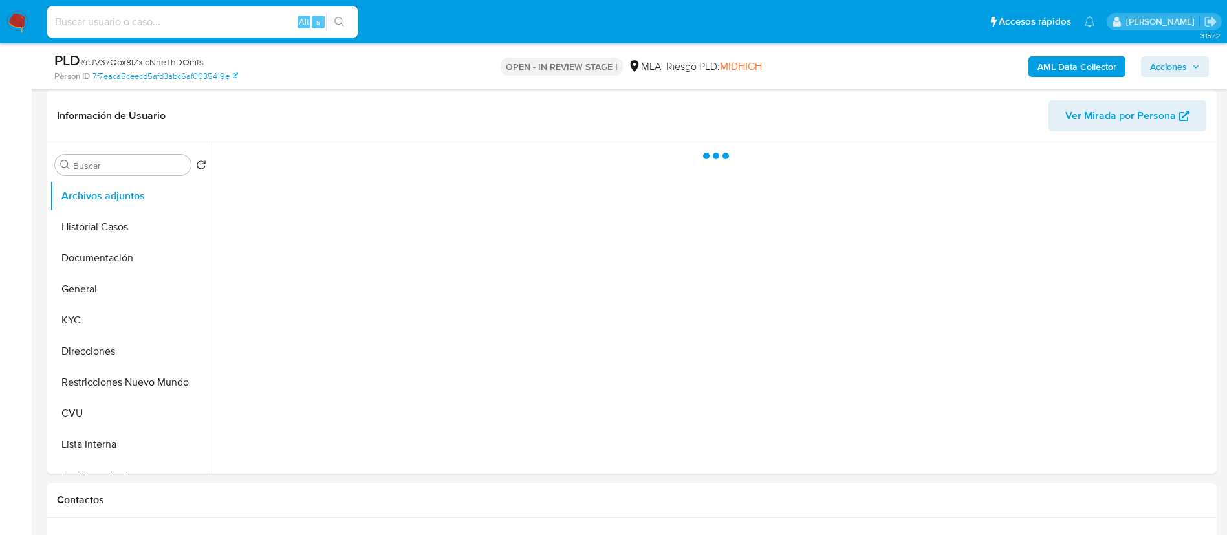
scroll to position [194, 0]
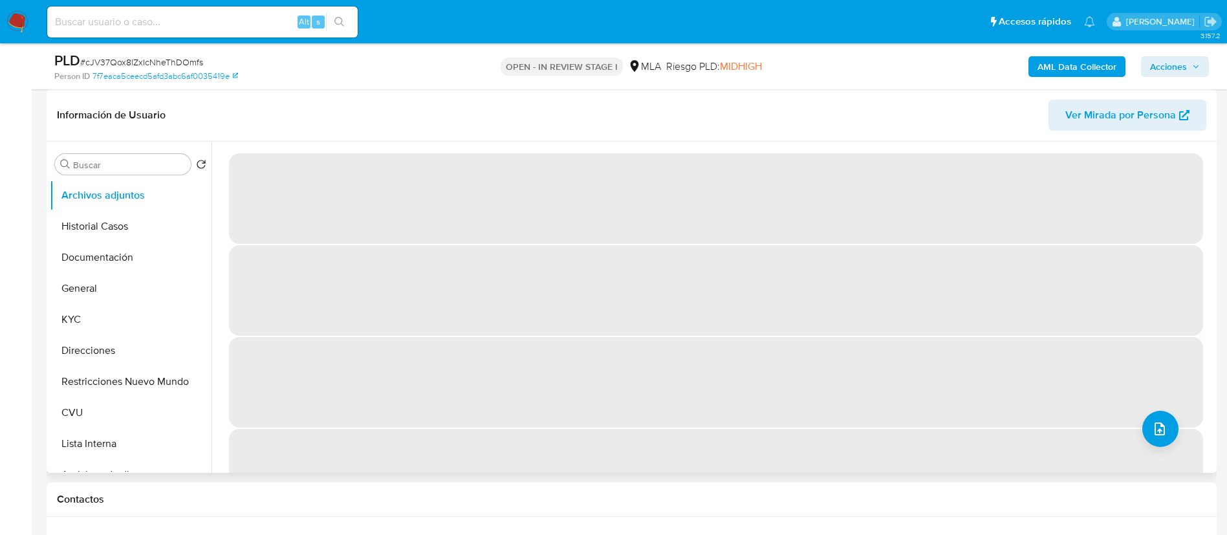
select select "10"
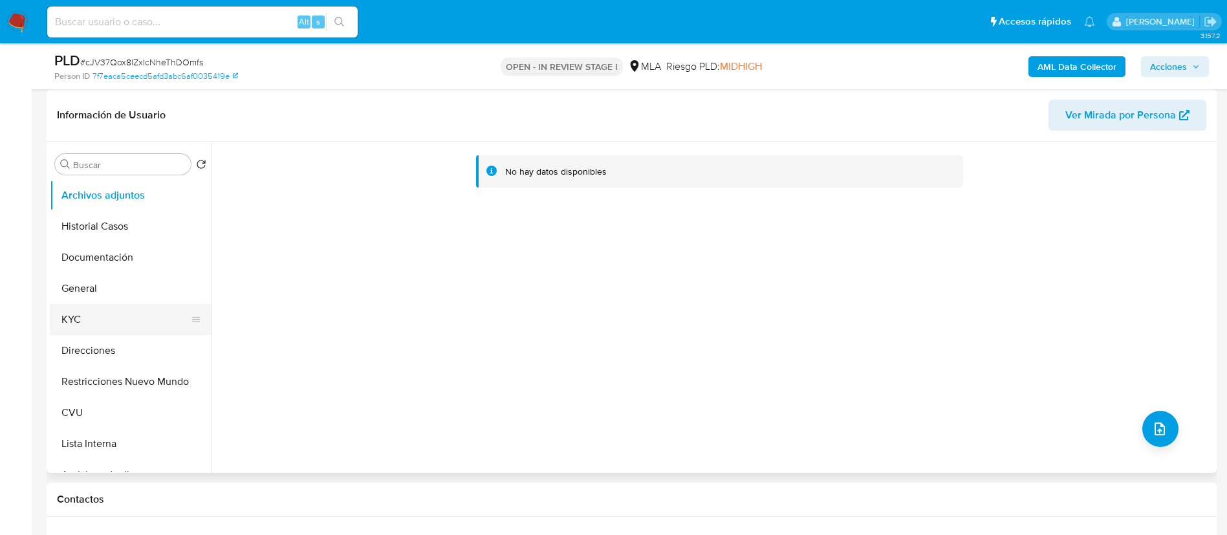
click at [122, 327] on button "KYC" at bounding box center [125, 319] width 151 height 31
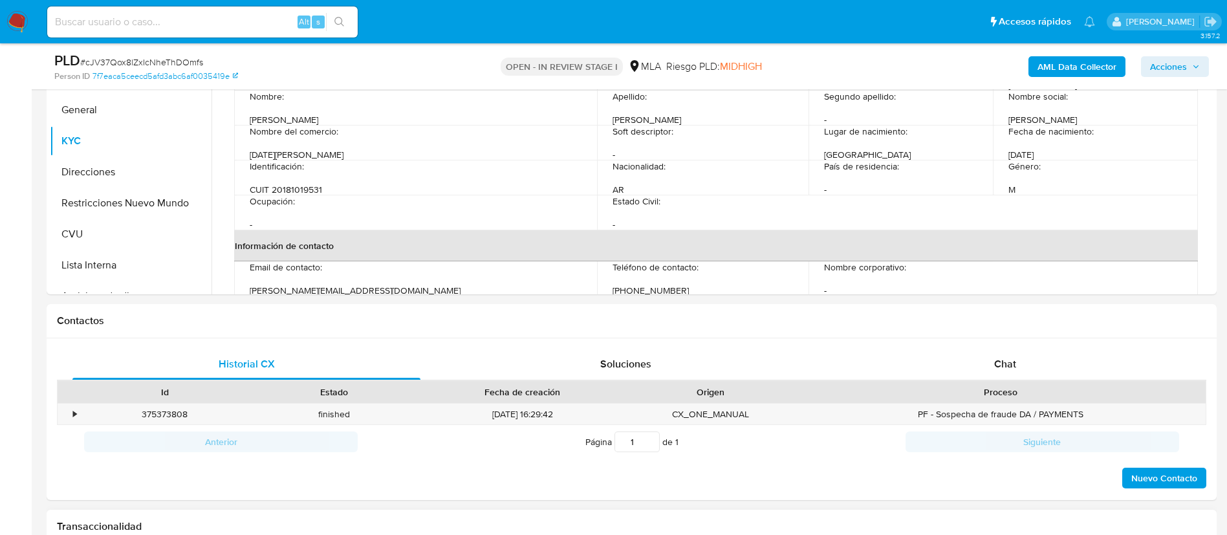
scroll to position [582, 0]
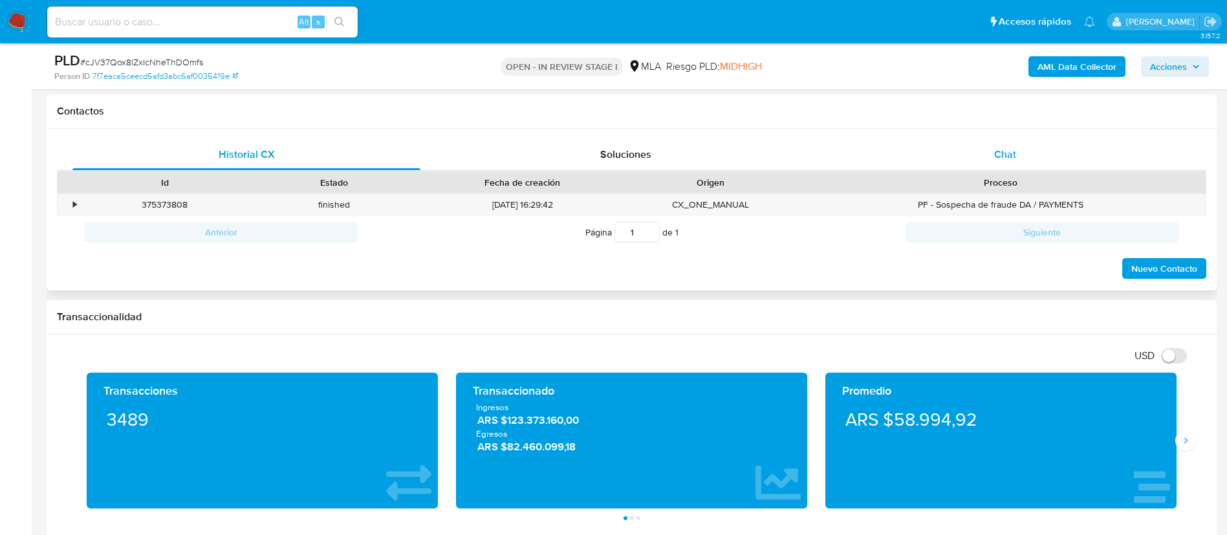
click at [1017, 162] on div "Chat" at bounding box center [1005, 154] width 348 height 31
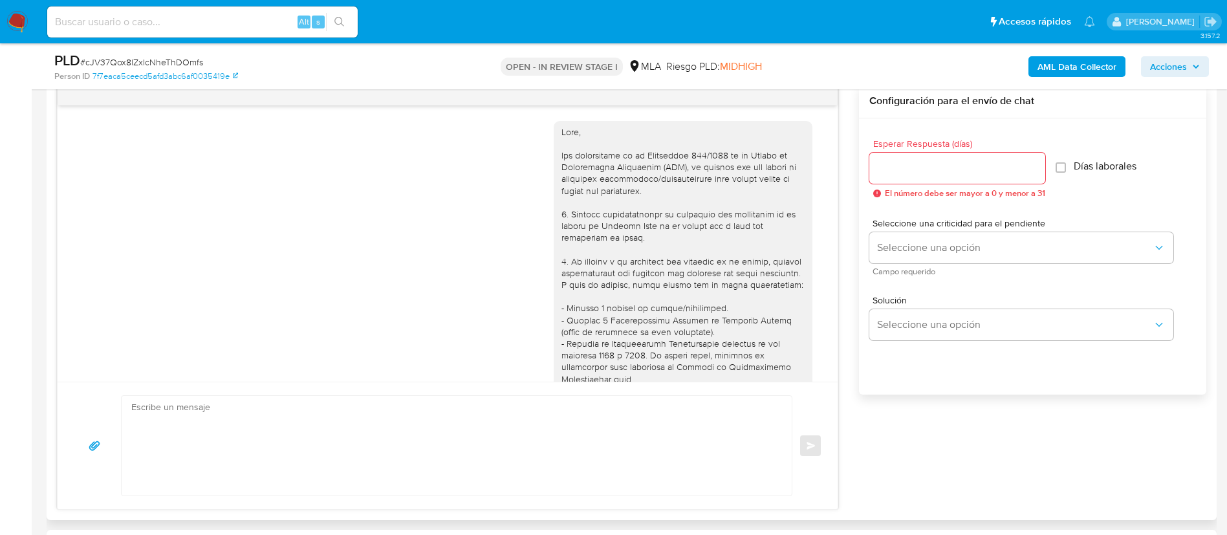
scroll to position [741, 0]
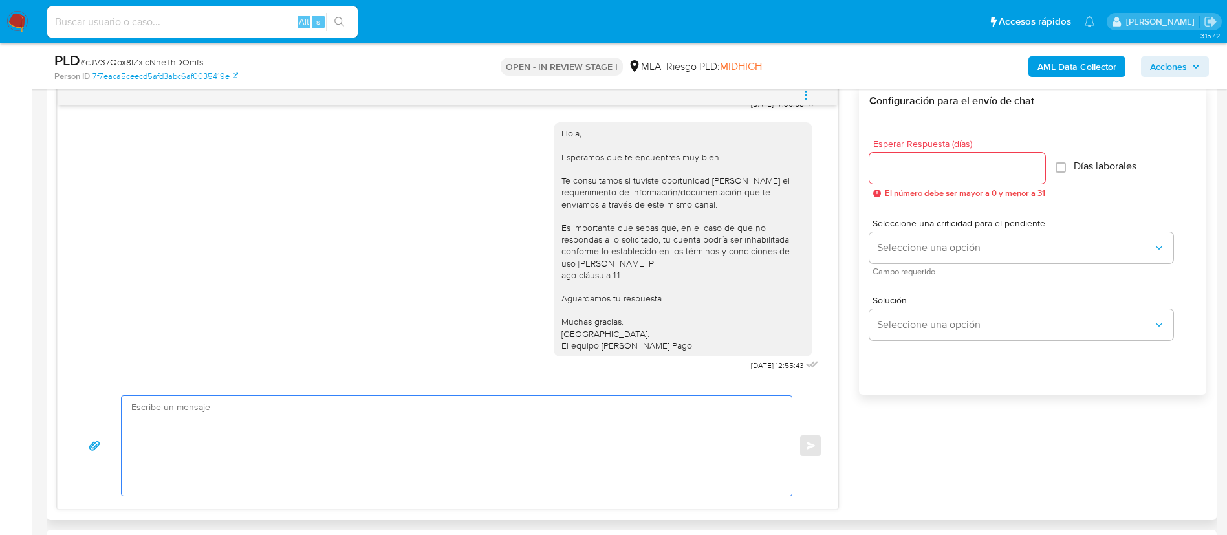
click at [523, 479] on textarea at bounding box center [453, 446] width 644 height 100
type textarea "7"
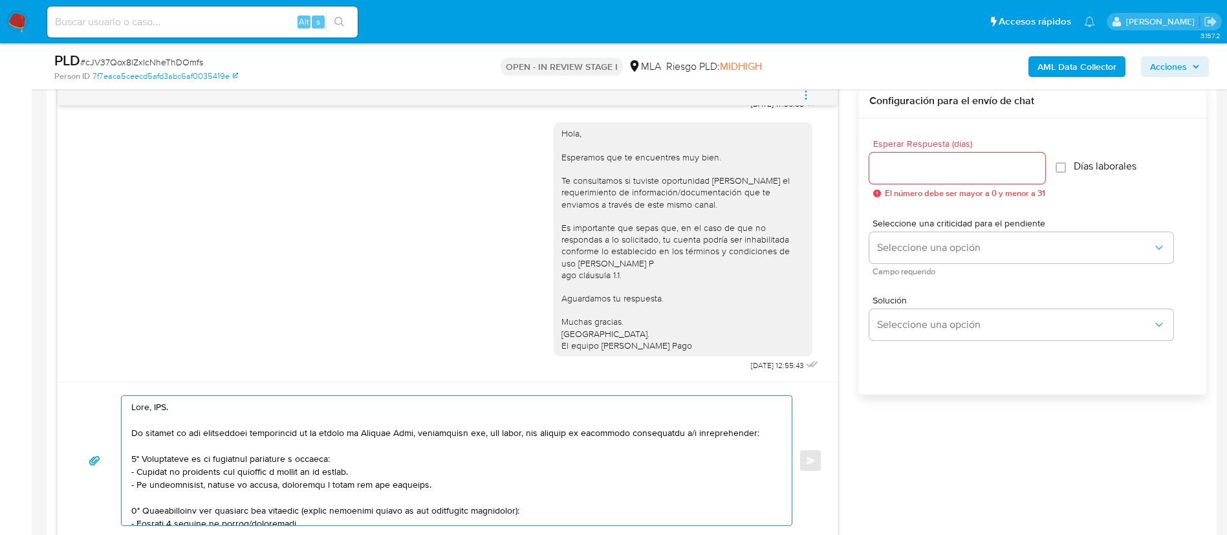
click at [155, 409] on textarea at bounding box center [453, 460] width 644 height 129
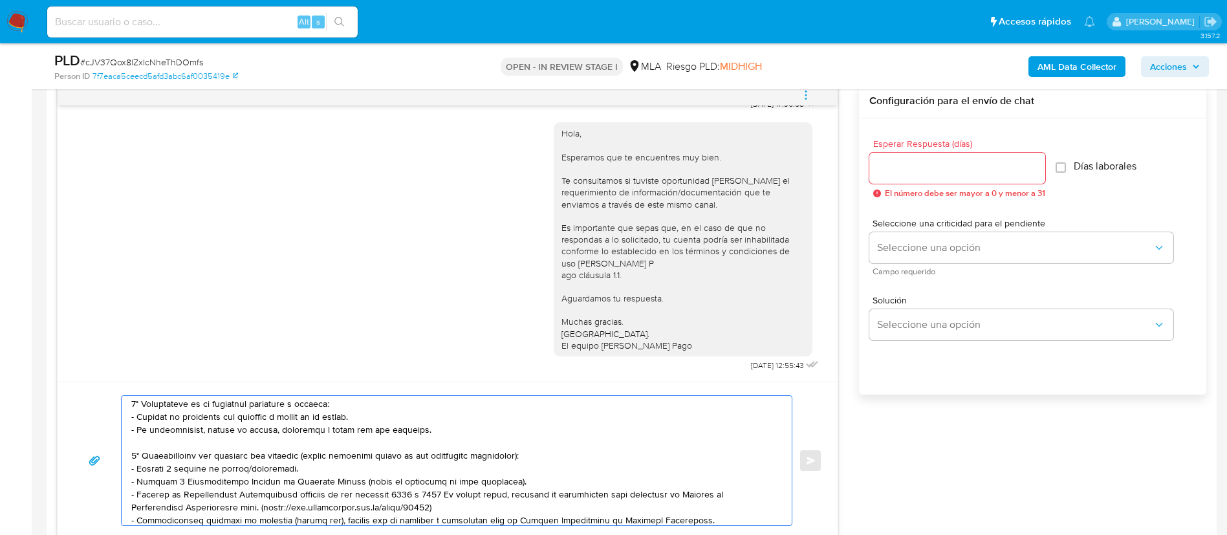
scroll to position [97, 0]
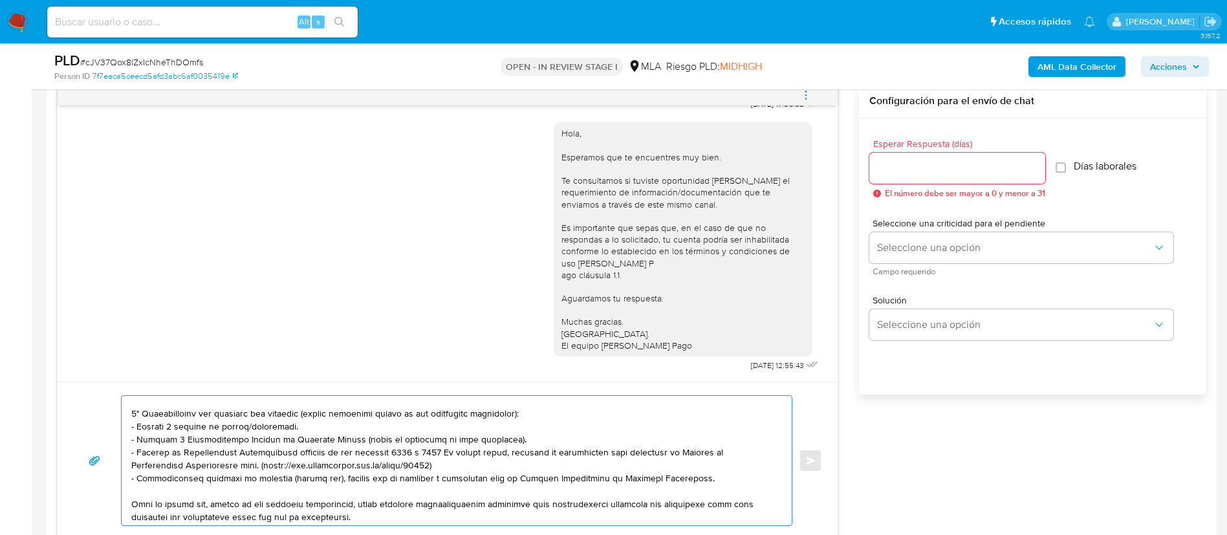
click at [183, 428] on textarea at bounding box center [453, 460] width 644 height 129
click at [545, 417] on textarea at bounding box center [453, 460] width 644 height 129
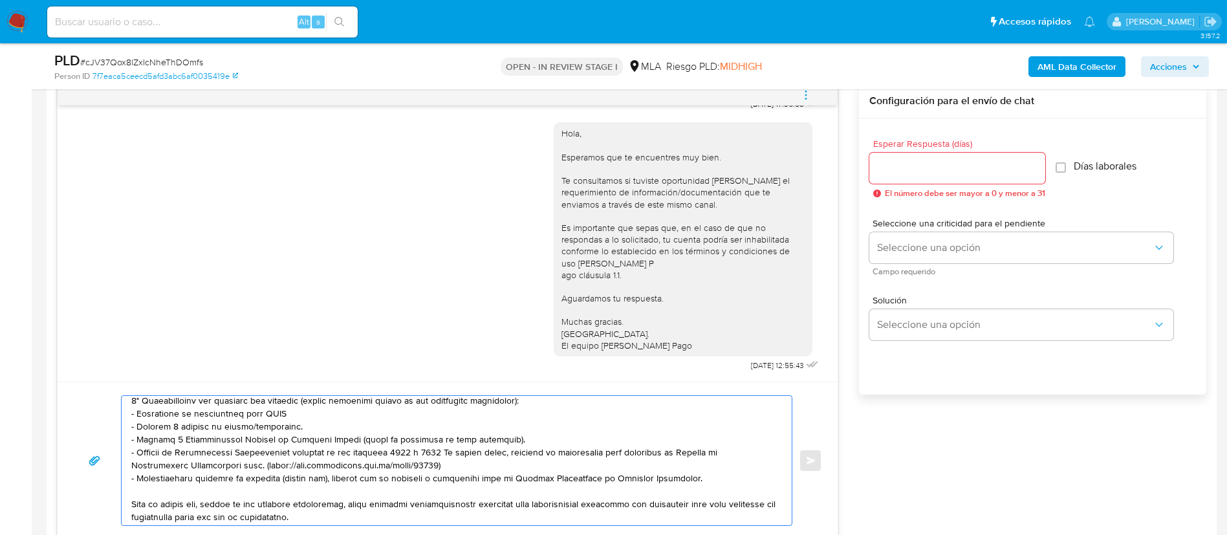
scroll to position [207, 0]
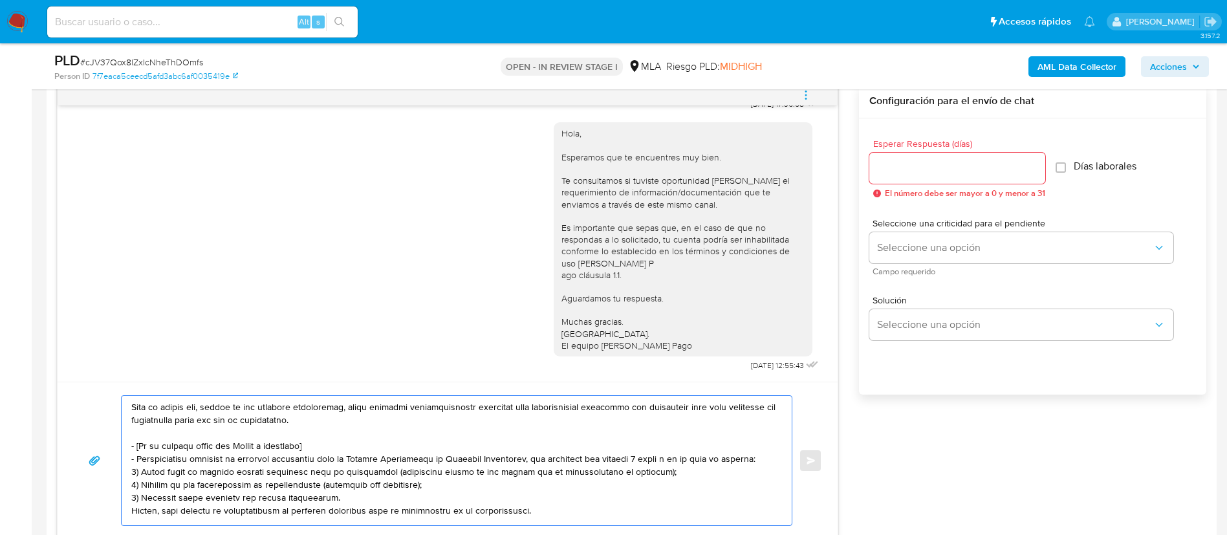
drag, startPoint x: 132, startPoint y: 442, endPoint x: 537, endPoint y: 507, distance: 410.2
click at [537, 507] on textarea at bounding box center [453, 460] width 644 height 129
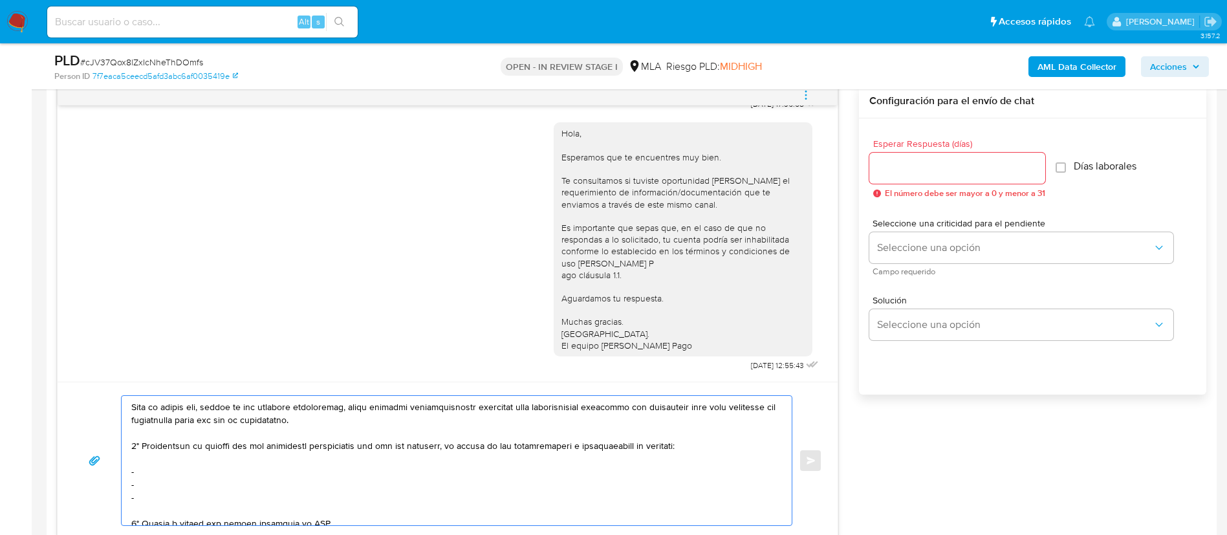
scroll to position [194, 0]
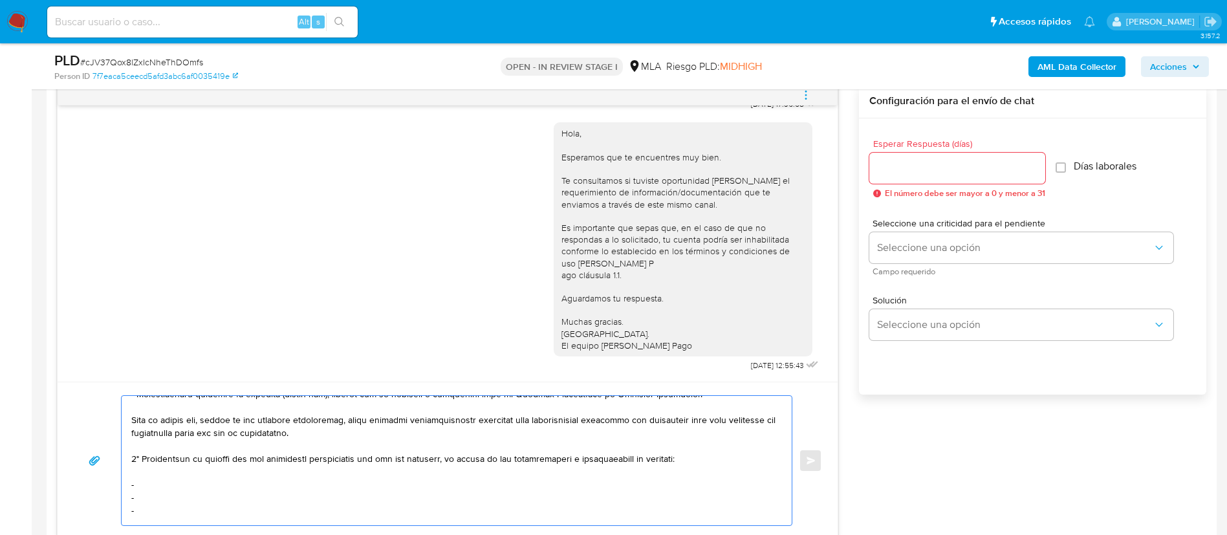
click at [263, 481] on textarea at bounding box center [453, 460] width 644 height 129
paste textarea "Soldado De Malvinas 2202 S R L - CUIT 30709100706"
click at [168, 496] on textarea at bounding box center [453, 460] width 644 height 129
paste textarea "La Rosa De Cabildo Srl - CUIT 33716941529"
paste textarea "Mabel Alejandra Briñas - CUIT 2320006470"
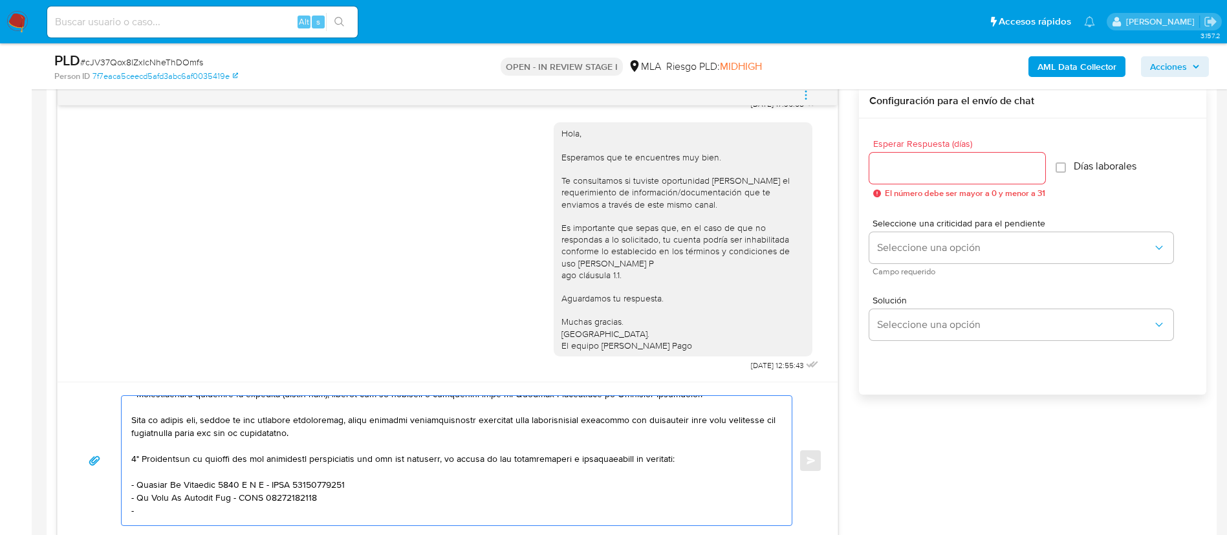
click at [278, 512] on textarea at bounding box center [453, 460] width 644 height 129
paste textarea "Mabel Alejandra Briñas - CUIT 2320006470"
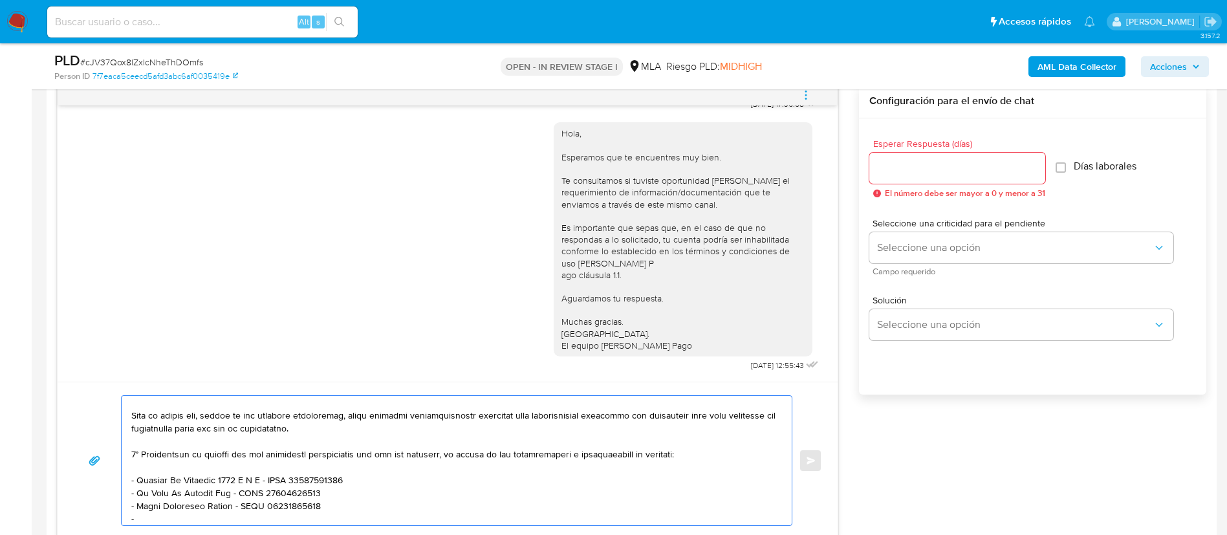
paste textarea "Tapia Mina Rene H - CUIT 20295432897"
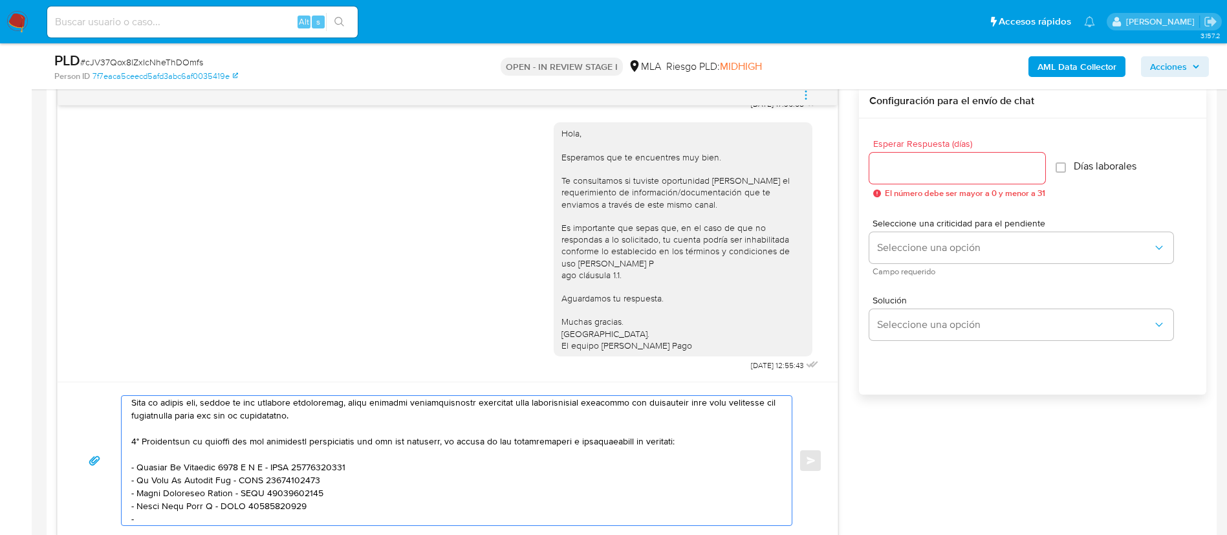
paste textarea "Daniel Julio Solano Honores - CUIL 20942624337"
click at [247, 512] on textarea at bounding box center [453, 460] width 644 height 129
click at [250, 509] on textarea at bounding box center [453, 460] width 644 height 129
click at [250, 508] on textarea at bounding box center [453, 460] width 644 height 129
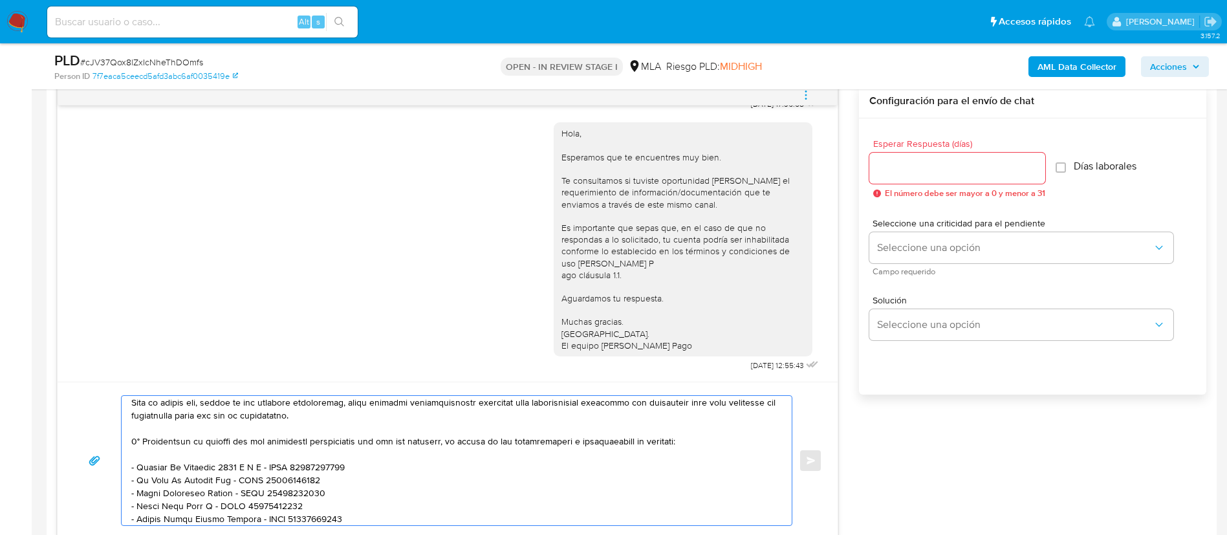
click at [210, 508] on textarea at bounding box center [453, 460] width 644 height 129
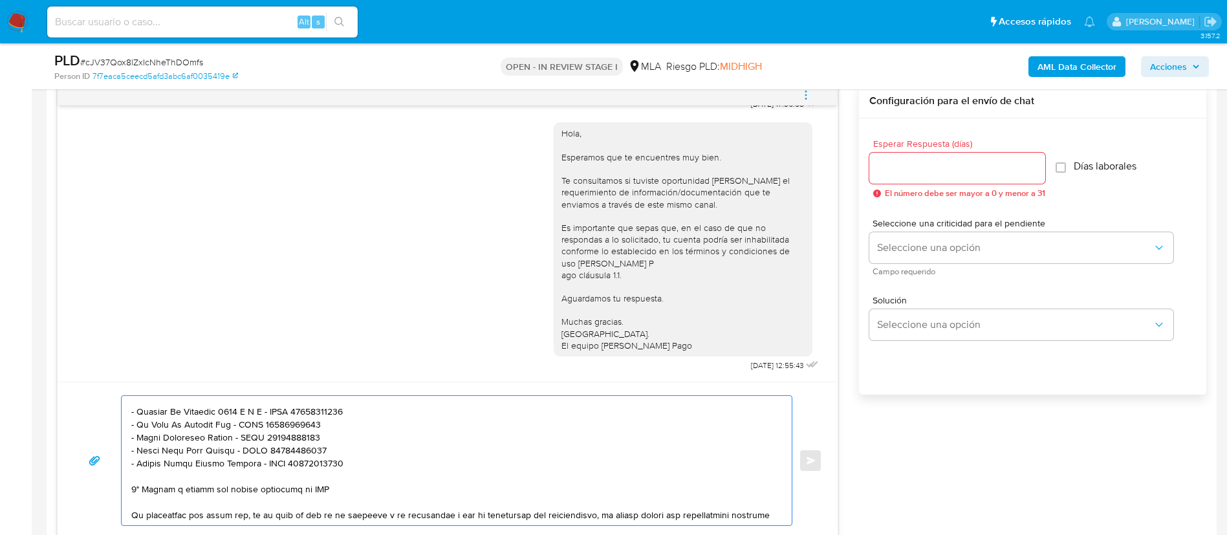
scroll to position [309, 0]
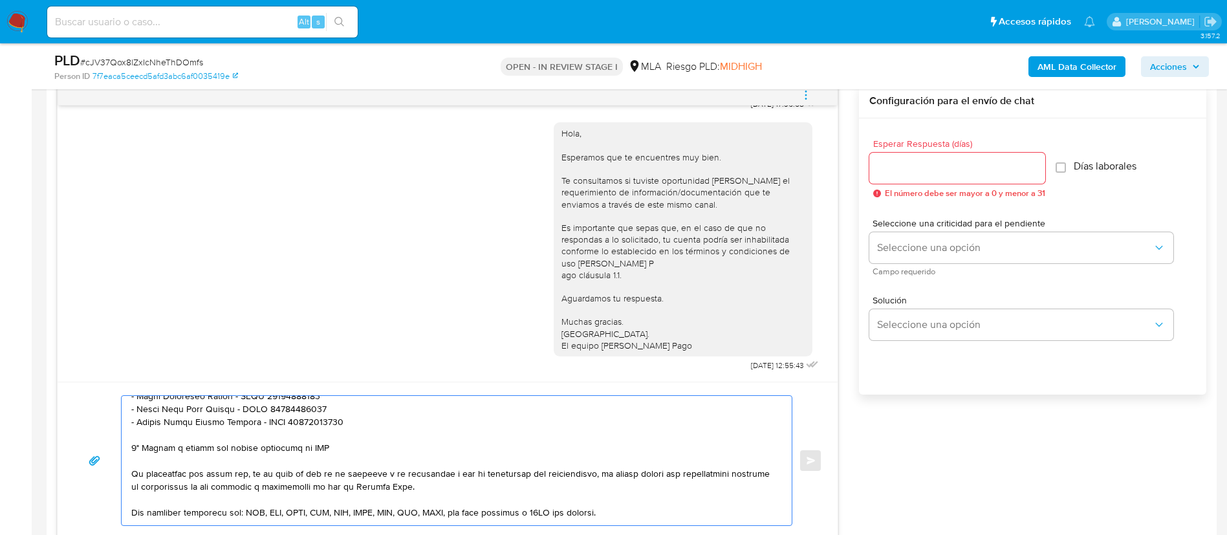
click at [305, 449] on textarea at bounding box center [453, 460] width 644 height 129
drag, startPoint x: 177, startPoint y: 472, endPoint x: 169, endPoint y: 468, distance: 8.7
click at [177, 471] on textarea at bounding box center [453, 460] width 644 height 129
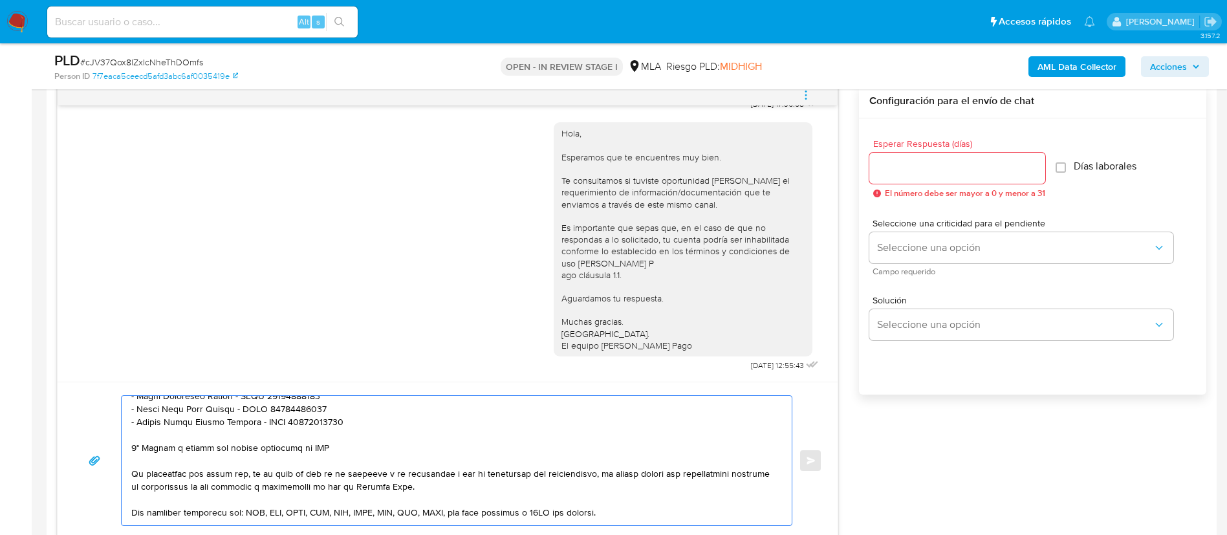
drag, startPoint x: 140, startPoint y: 450, endPoint x: 353, endPoint y: 446, distance: 212.9
click at [353, 446] on textarea at bounding box center [453, 460] width 644 height 129
paste textarea "Queremos informarte que el uso de la cuenta es personal y no se deben canalizar…"
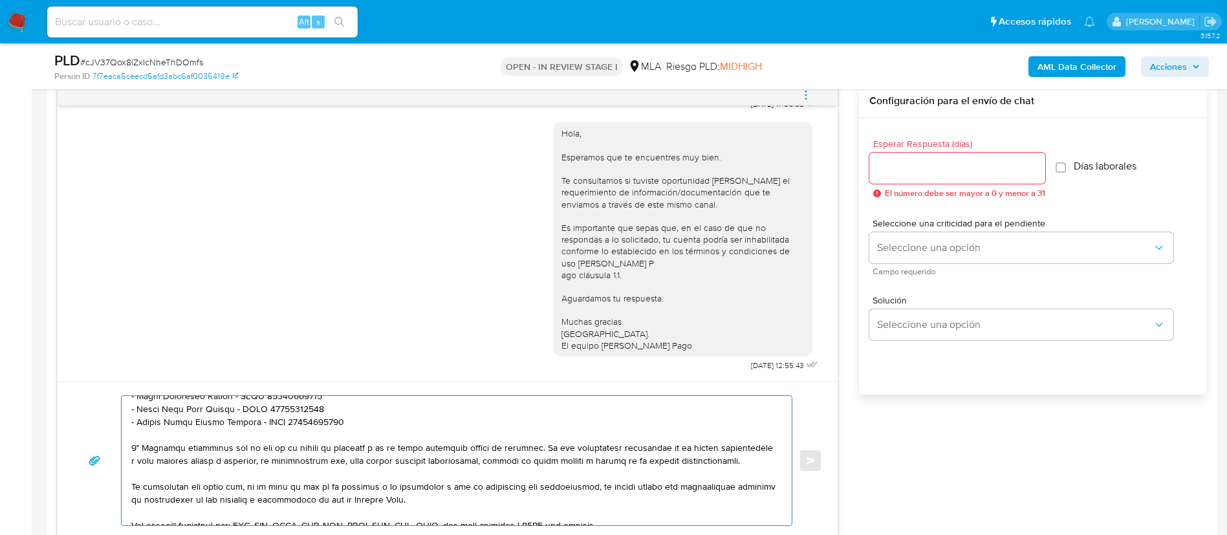
scroll to position [406, 0]
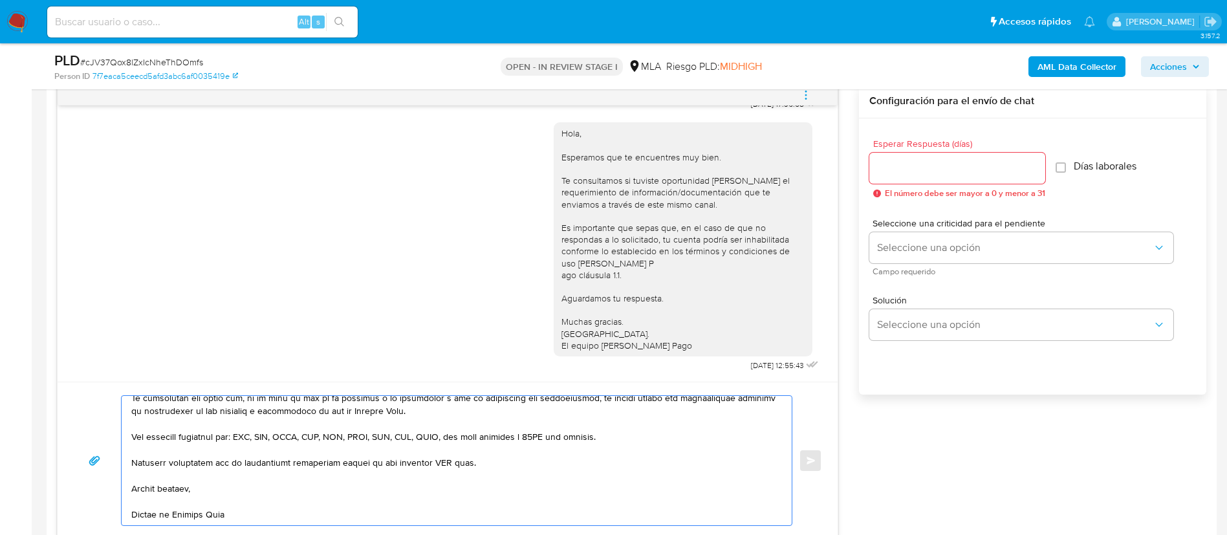
click at [447, 466] on textarea at bounding box center [453, 460] width 644 height 129
type textarea "Hola, Silvio. En función de las operaciones registradas en tu cuenta de Mercado…"
click at [973, 184] on div "Esperar Respuesta (días) El número debe ser mayor a 0 y menor a 31" at bounding box center [957, 168] width 176 height 59
click at [966, 172] on input "Esperar Respuesta (días)" at bounding box center [957, 168] width 176 height 17
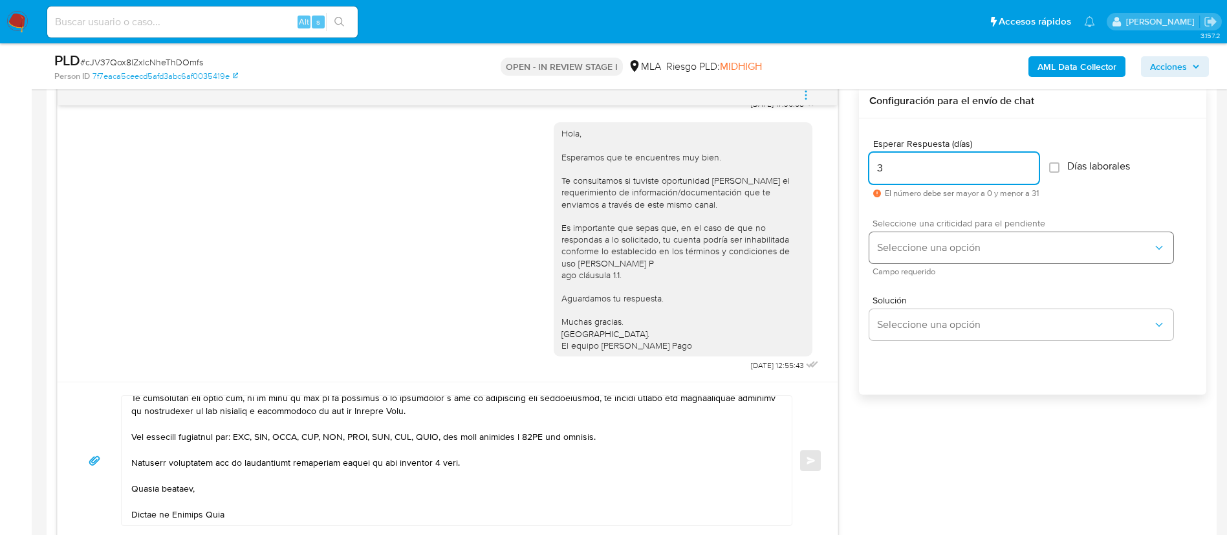
type input "3"
click at [938, 250] on span "Seleccione una opción" at bounding box center [1015, 247] width 276 height 13
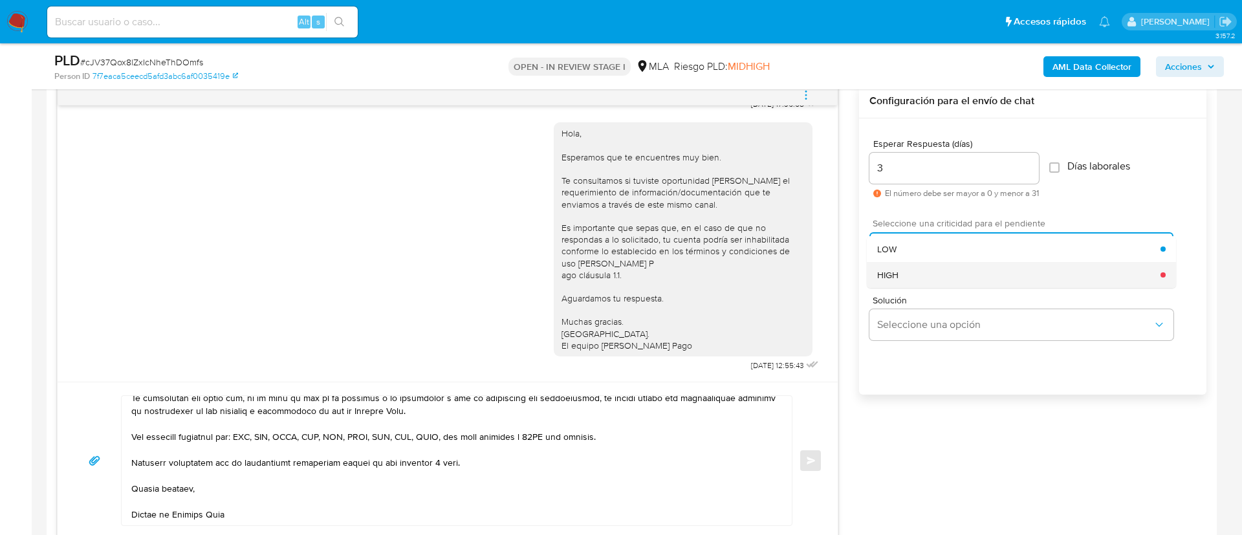
click at [939, 280] on div "HIGH" at bounding box center [1018, 275] width 283 height 26
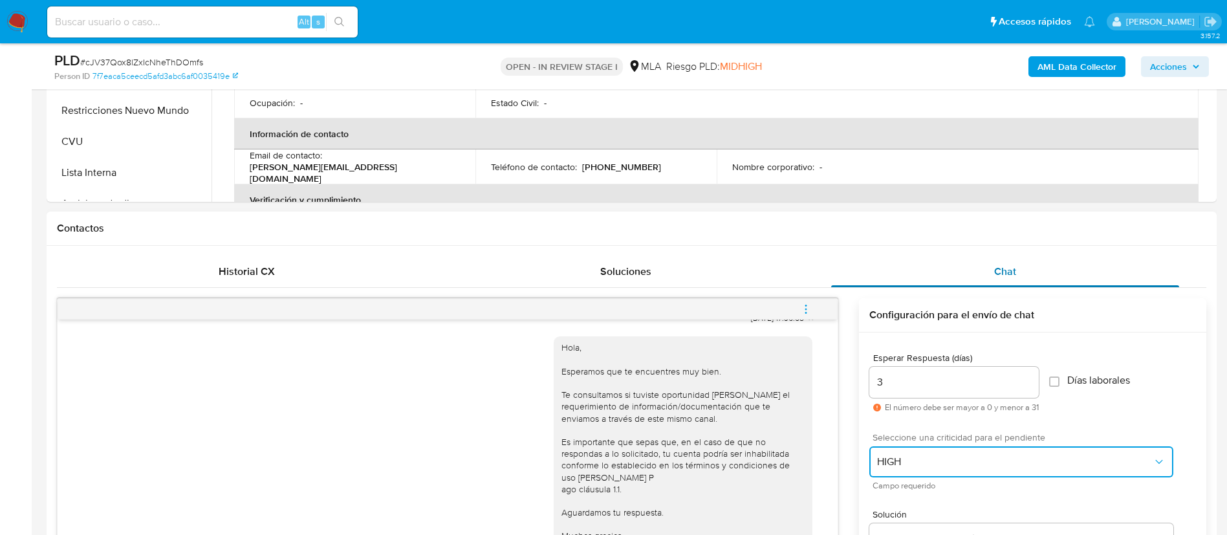
scroll to position [776, 0]
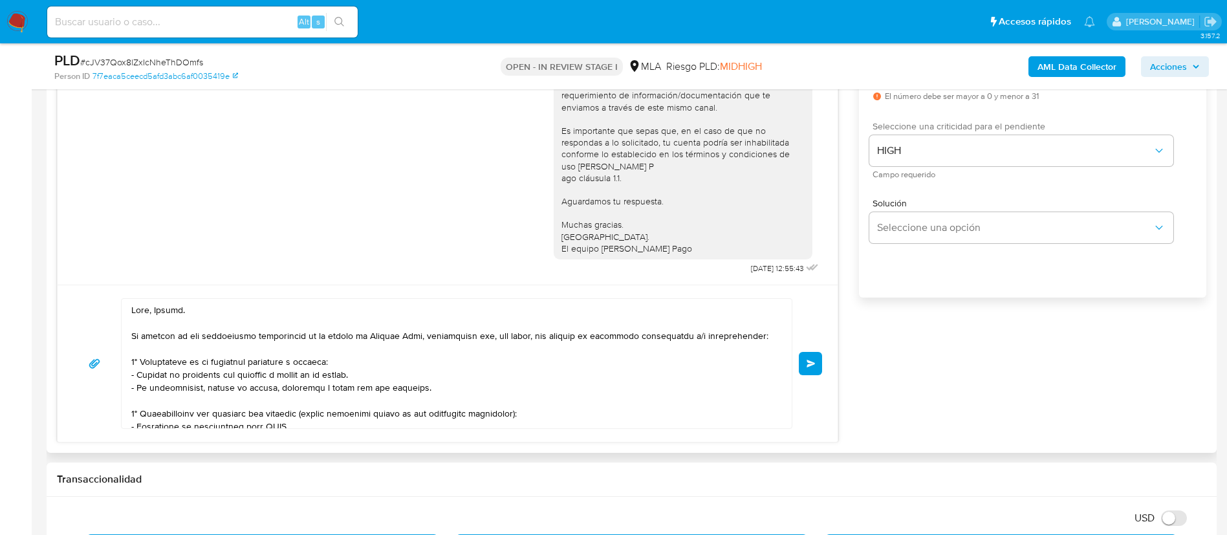
click at [805, 363] on button "Enviar" at bounding box center [810, 363] width 23 height 23
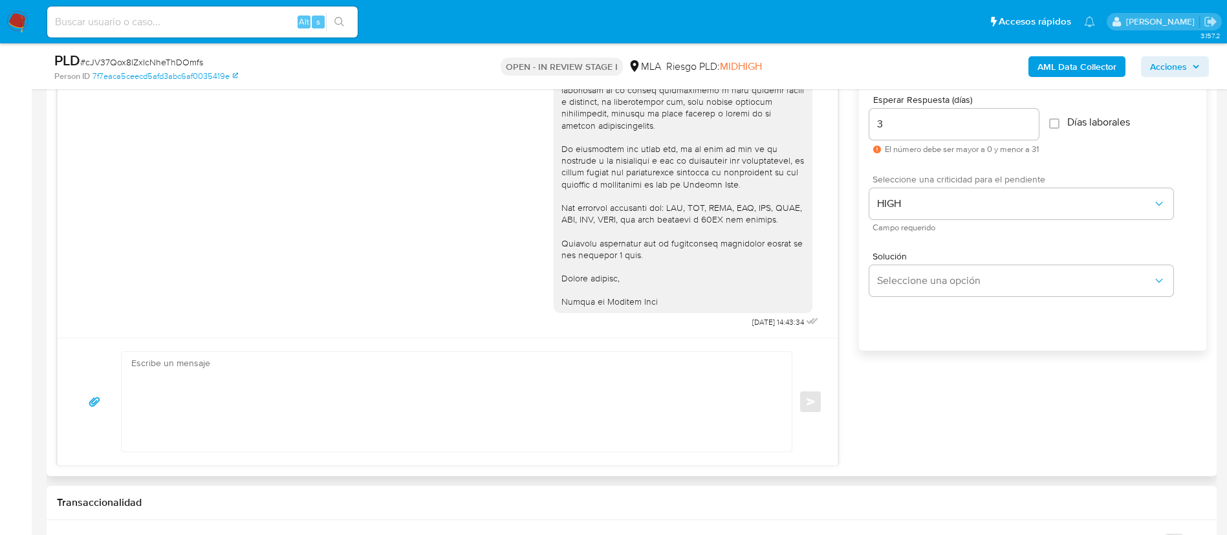
scroll to position [679, 0]
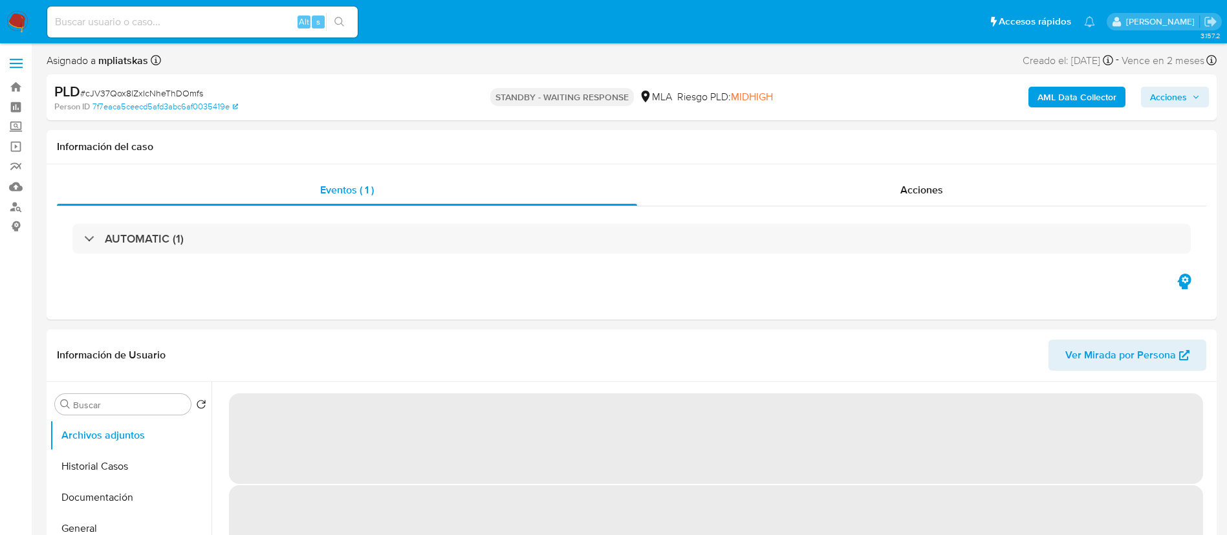
select select "10"
